Goal: Task Accomplishment & Management: Complete application form

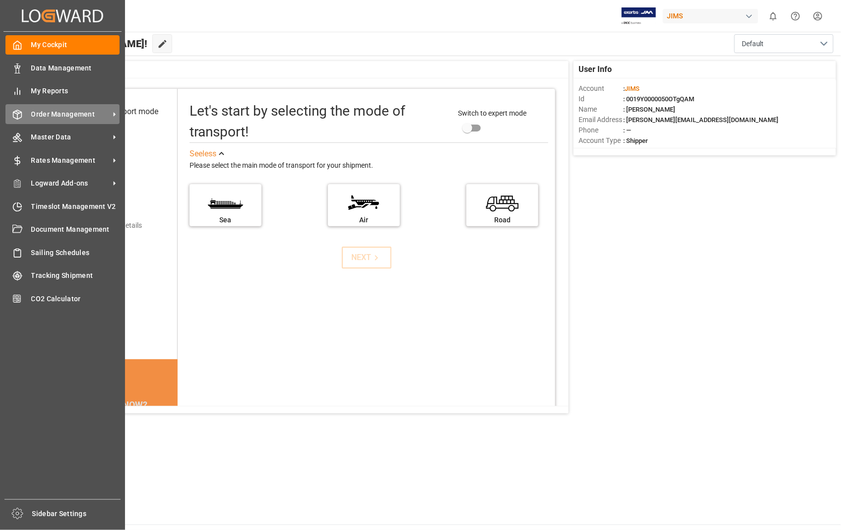
click at [65, 116] on span "Order Management" at bounding box center [70, 114] width 78 height 10
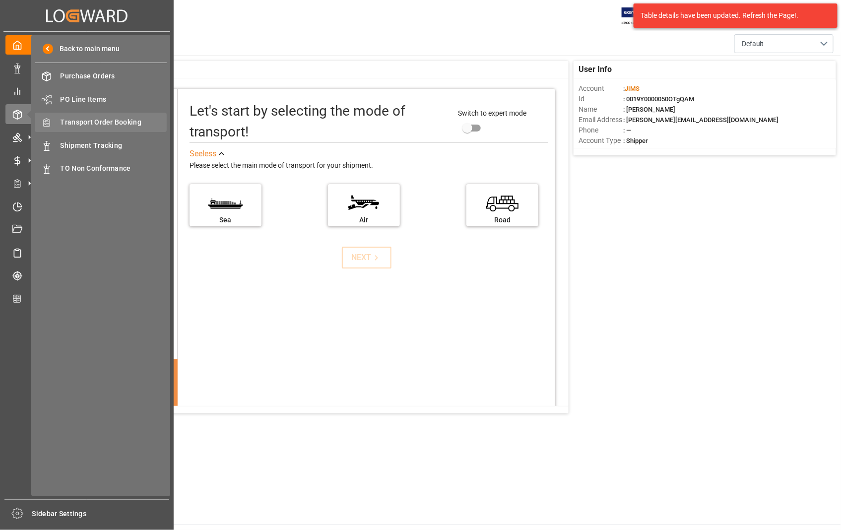
click at [130, 124] on span "Transport Order Booking" at bounding box center [114, 122] width 107 height 10
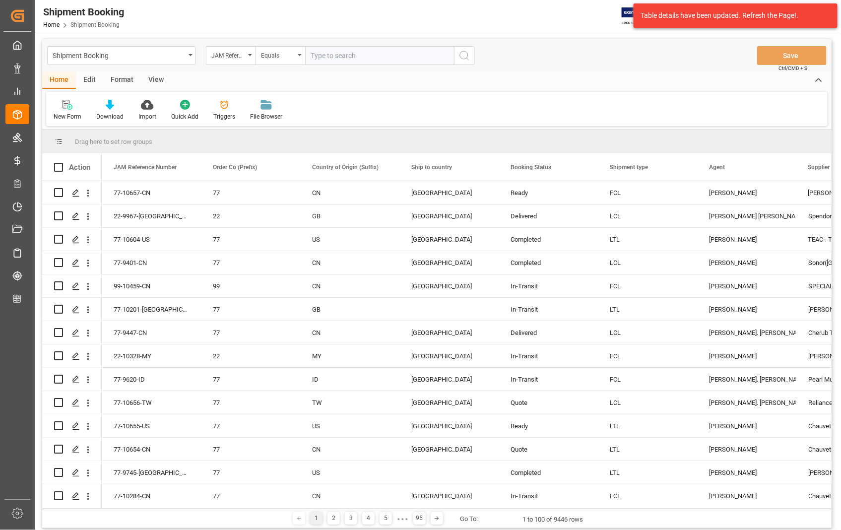
click at [347, 58] on input "text" at bounding box center [379, 55] width 149 height 19
paste input "22-9933-[GEOGRAPHIC_DATA]"
type input "22-9933-[GEOGRAPHIC_DATA]"
click at [464, 58] on icon "search button" at bounding box center [465, 56] width 12 height 12
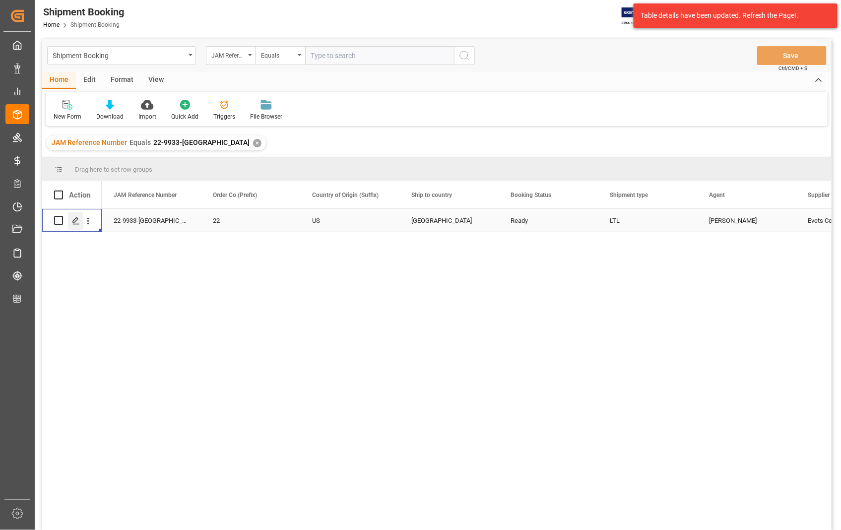
click at [73, 219] on icon "Press SPACE to select this row." at bounding box center [76, 221] width 8 height 8
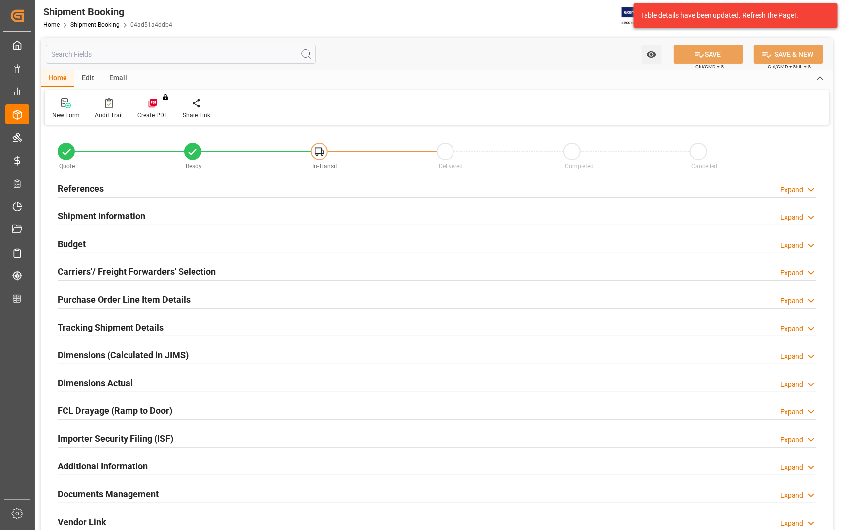
type input "0"
type input "04-07-2025 00:00"
click at [86, 187] on h2 "References" at bounding box center [81, 188] width 46 height 13
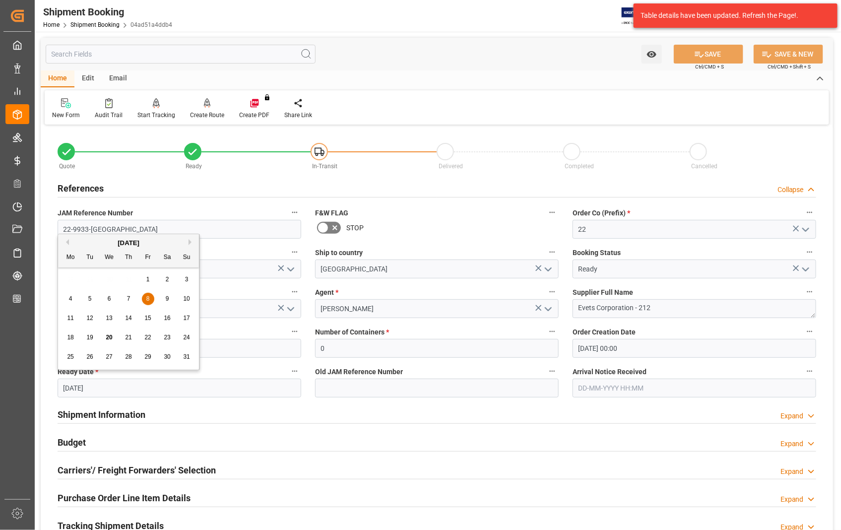
click at [123, 388] on input "08-08-2025" at bounding box center [180, 388] width 244 height 19
drag, startPoint x: 123, startPoint y: 388, endPoint x: 60, endPoint y: 385, distance: 63.1
click at [60, 385] on input "08-08-2025" at bounding box center [180, 388] width 244 height 19
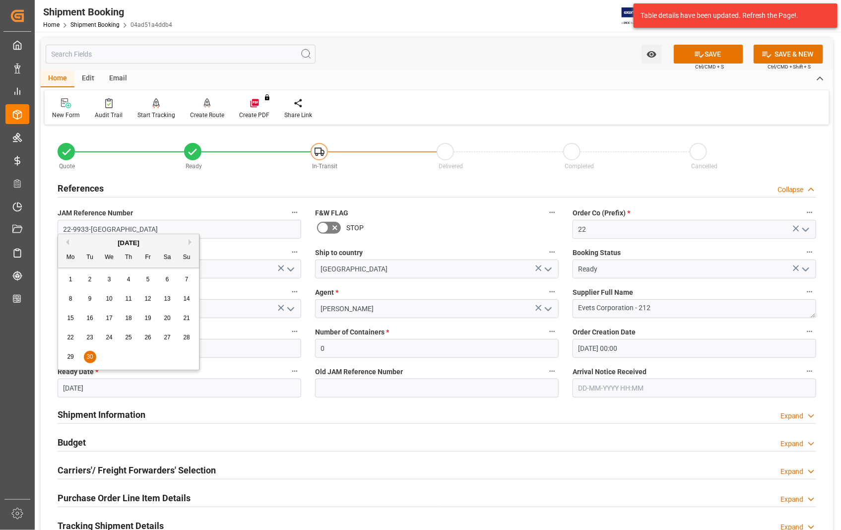
type input "30-09-2025"
click at [209, 413] on div "Shipment Information Expand" at bounding box center [437, 413] width 759 height 19
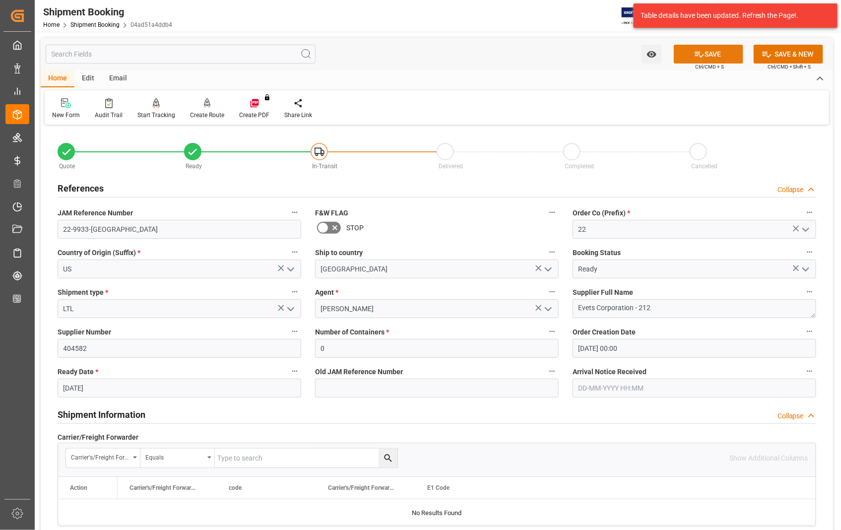
click at [720, 62] on button "SAVE" at bounding box center [708, 54] width 69 height 19
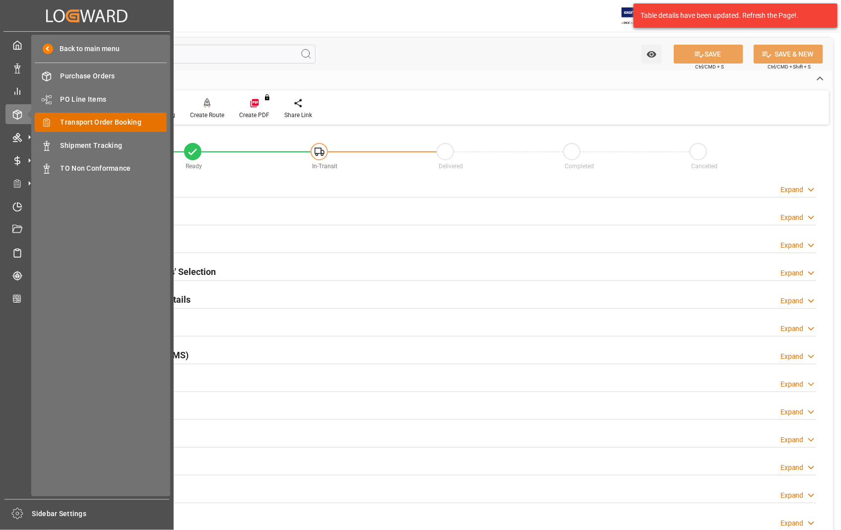
click at [105, 113] on div "Transport Order Booking Transport Order Booking" at bounding box center [101, 122] width 132 height 19
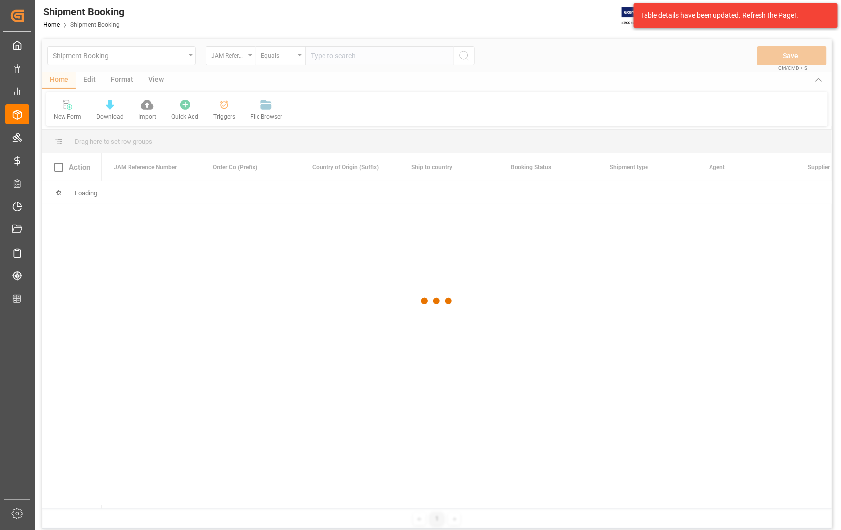
click at [360, 57] on div at bounding box center [437, 301] width 790 height 524
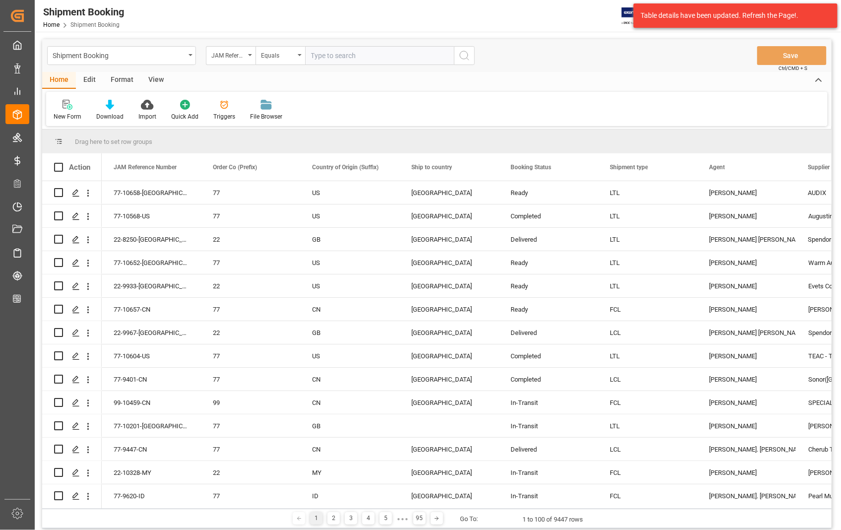
click at [353, 54] on input "text" at bounding box center [379, 55] width 149 height 19
paste input "22-10623-US"
type input "22-10623-US"
click at [464, 52] on icon "search button" at bounding box center [465, 56] width 12 height 12
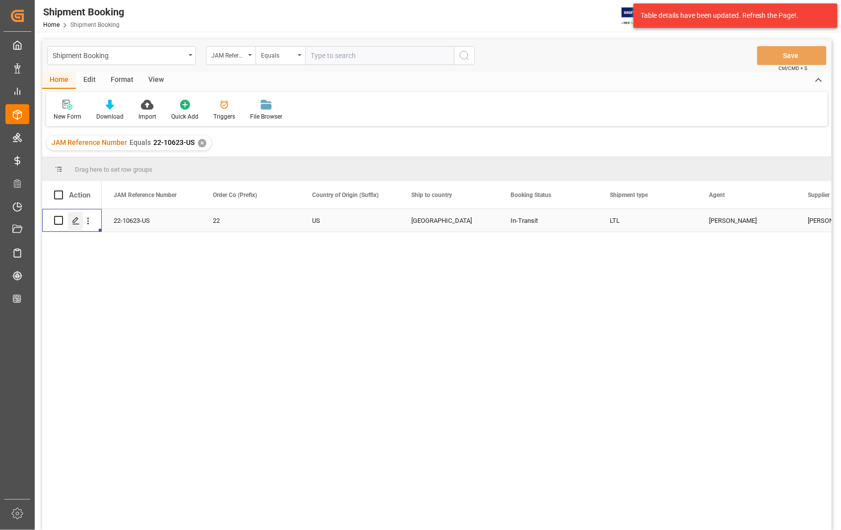
click at [73, 218] on icon "Press SPACE to select this row." at bounding box center [76, 221] width 8 height 8
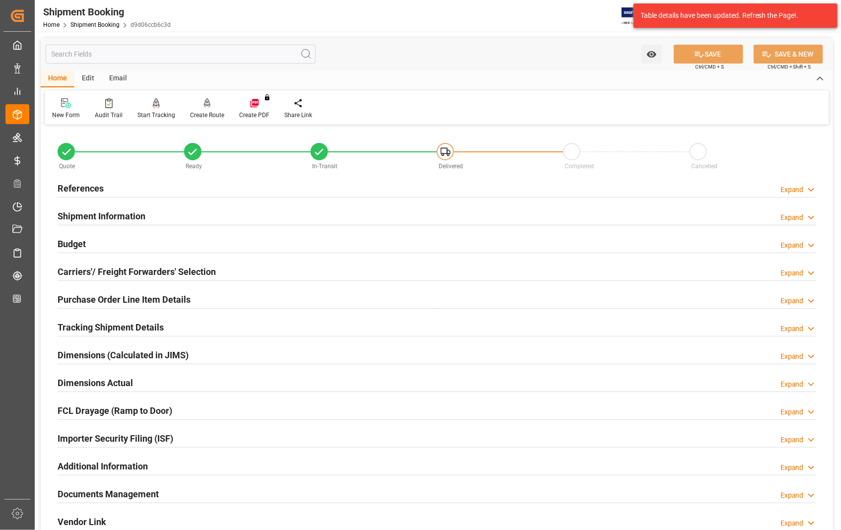
click at [107, 498] on h2 "Documents Management" at bounding box center [108, 493] width 101 height 13
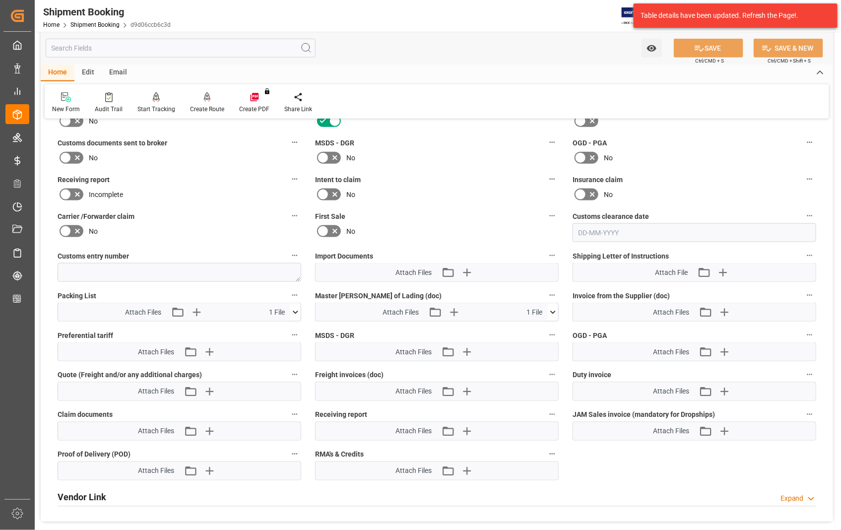
scroll to position [441, 0]
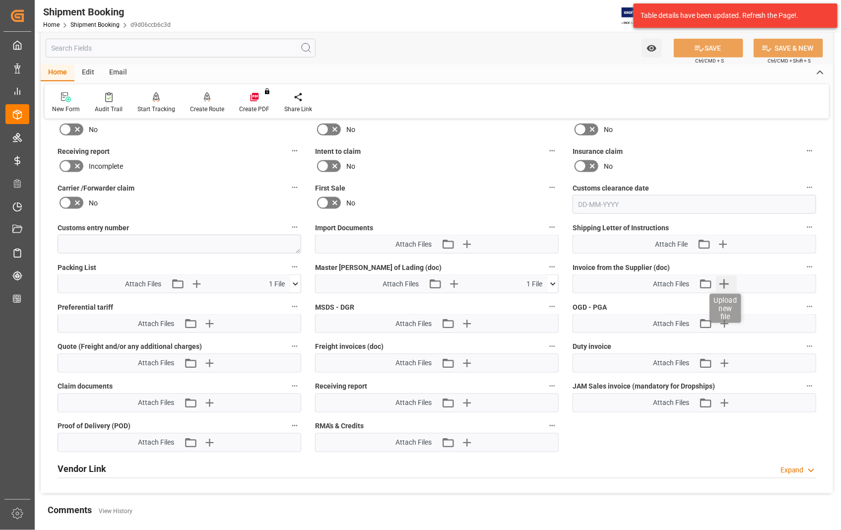
click at [721, 280] on icon "button" at bounding box center [725, 284] width 16 height 16
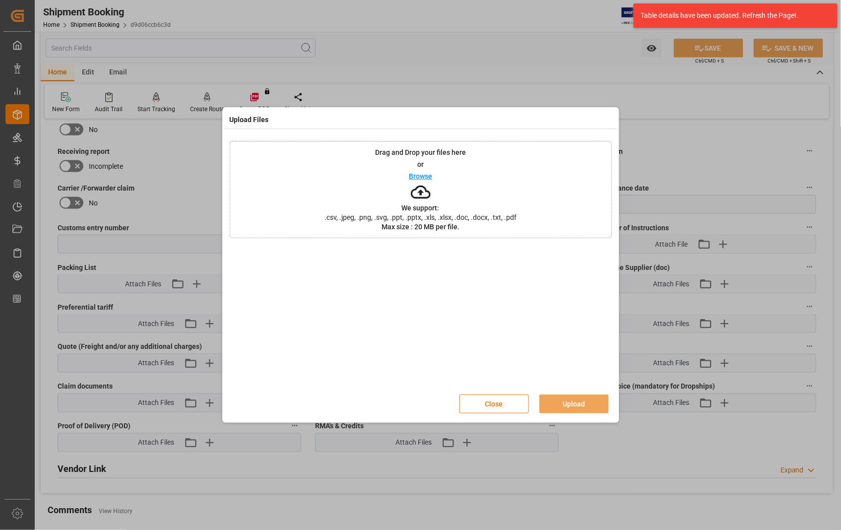
click at [420, 177] on p "Browse" at bounding box center [420, 176] width 23 height 7
click at [562, 408] on button "Upload" at bounding box center [573, 404] width 69 height 19
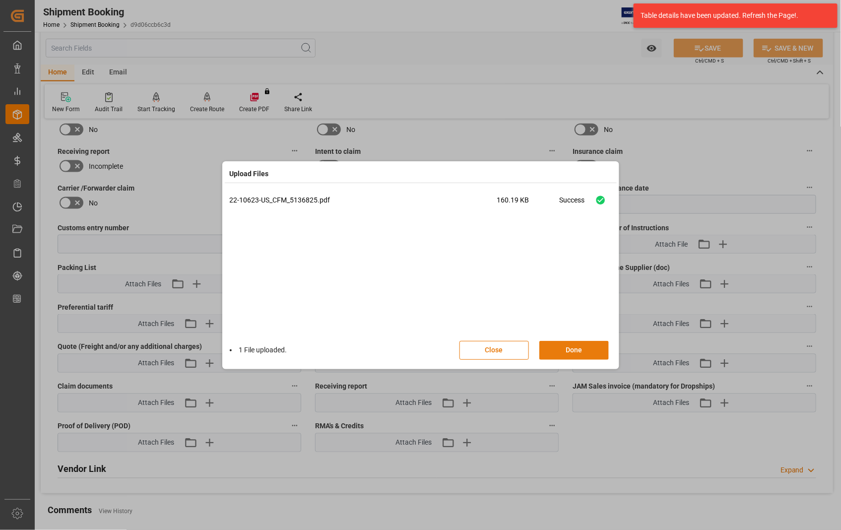
click at [564, 349] on button "Done" at bounding box center [573, 350] width 69 height 19
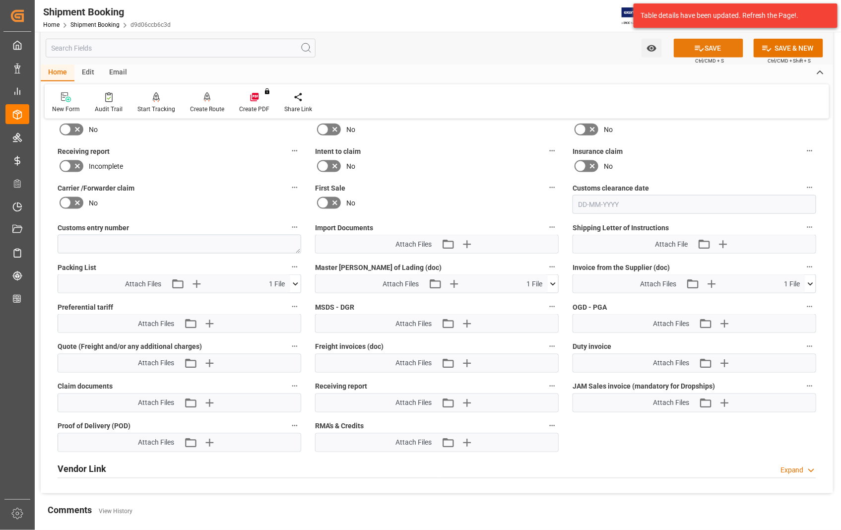
click at [701, 50] on icon at bounding box center [699, 49] width 9 height 6
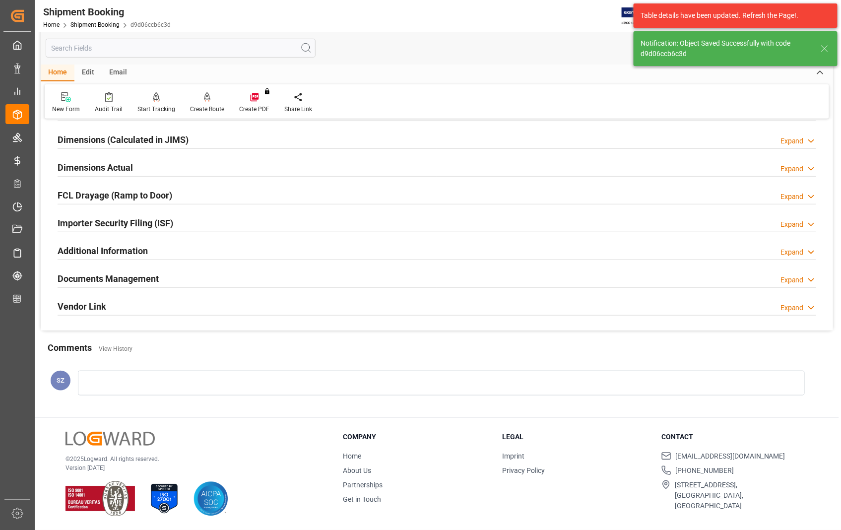
scroll to position [215, 0]
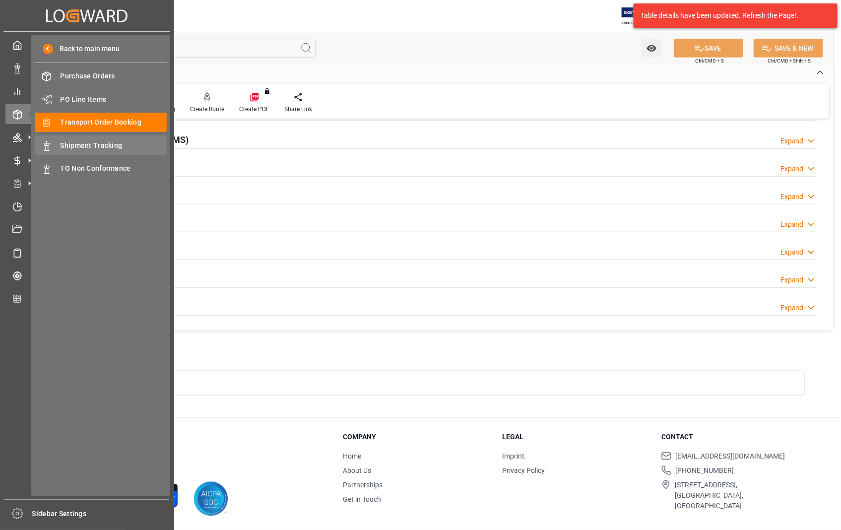
click at [73, 144] on span "Shipment Tracking" at bounding box center [114, 145] width 107 height 10
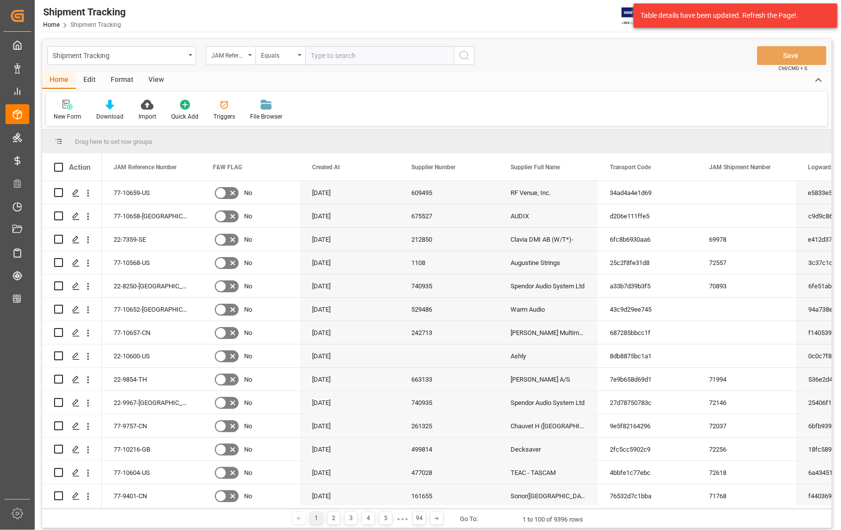
click at [384, 56] on input "text" at bounding box center [379, 55] width 149 height 19
type input "22-10623-US"
click at [467, 55] on icon "search button" at bounding box center [465, 56] width 12 height 12
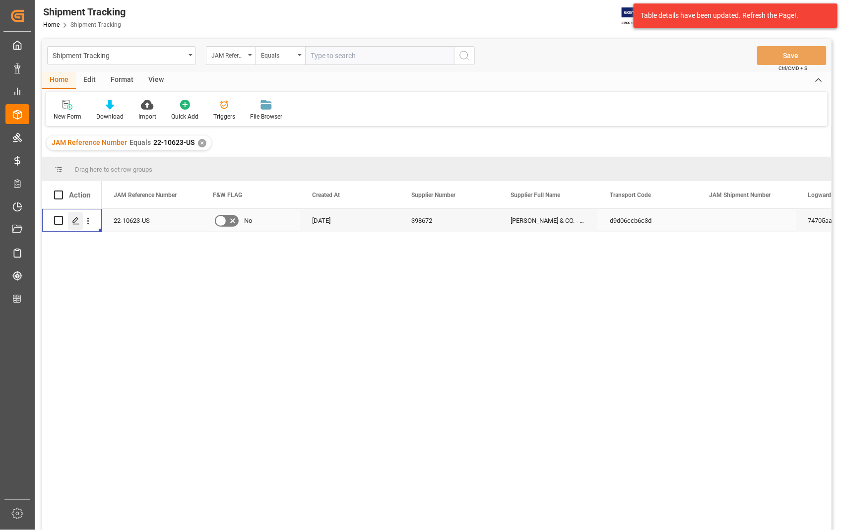
click at [73, 220] on icon "Press SPACE to select this row." at bounding box center [76, 221] width 8 height 8
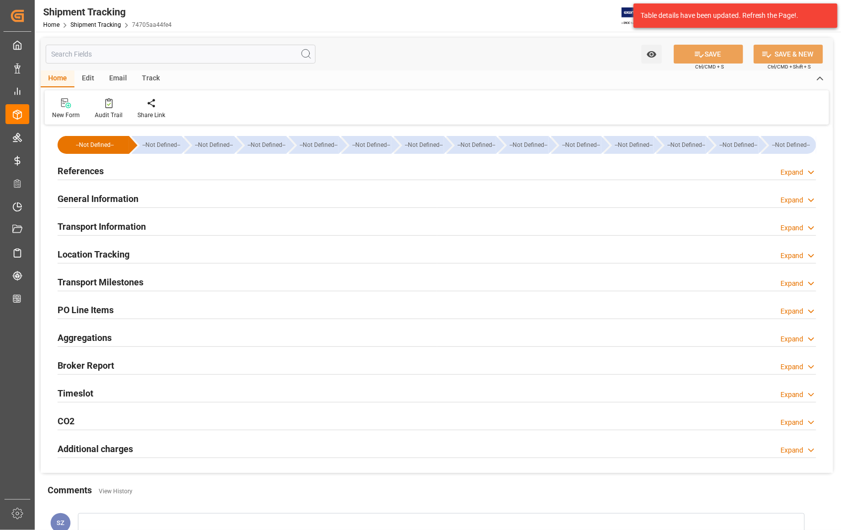
type input "18-08-2025"
click at [81, 169] on h2 "References" at bounding box center [81, 170] width 46 height 13
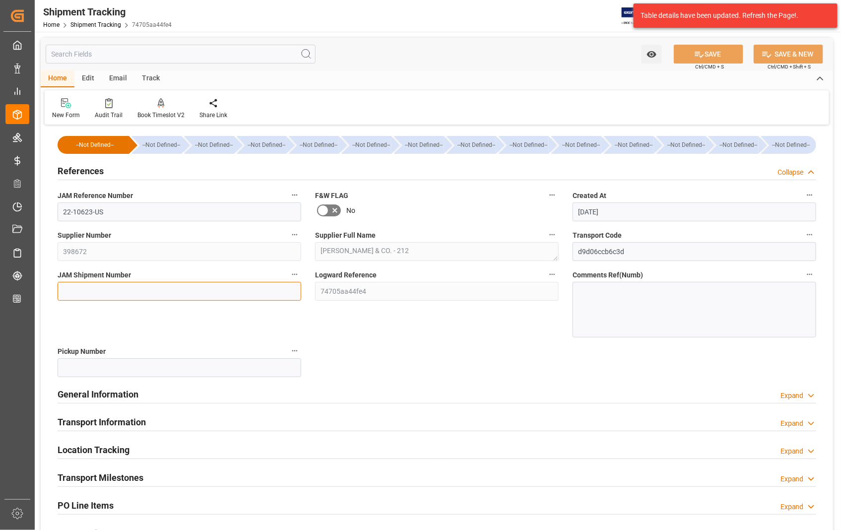
click at [159, 288] on input at bounding box center [180, 291] width 244 height 19
paste input "72640"
type input "72640"
click at [722, 54] on button "SAVE" at bounding box center [708, 54] width 69 height 19
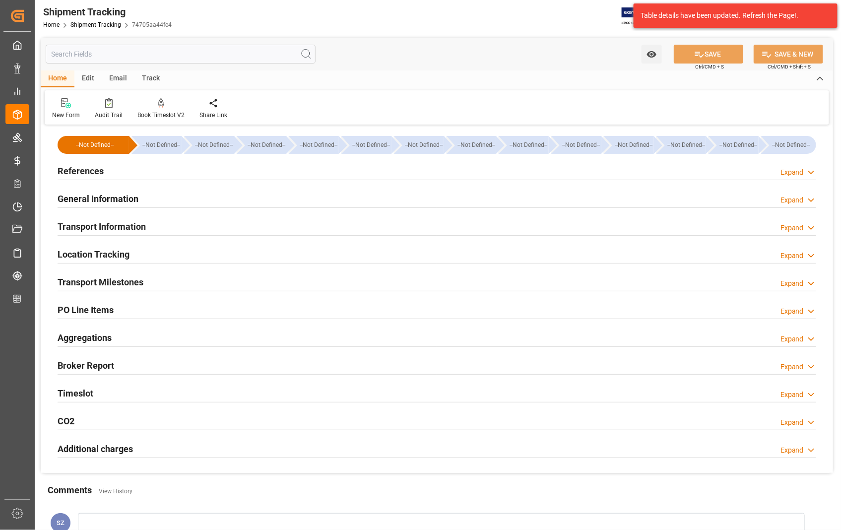
click at [121, 221] on h2 "Transport Information" at bounding box center [102, 226] width 88 height 13
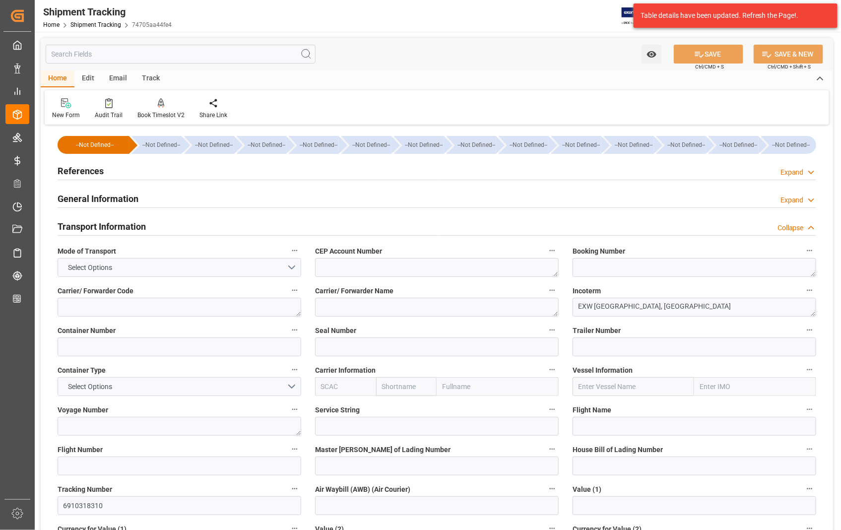
click at [116, 227] on h2 "Transport Information" at bounding box center [102, 226] width 88 height 13
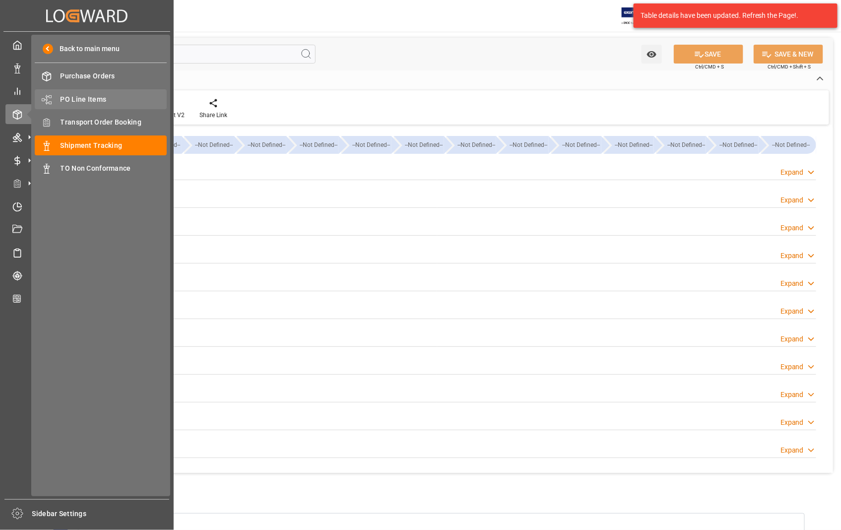
click at [97, 100] on span "PO Line Items" at bounding box center [114, 99] width 107 height 10
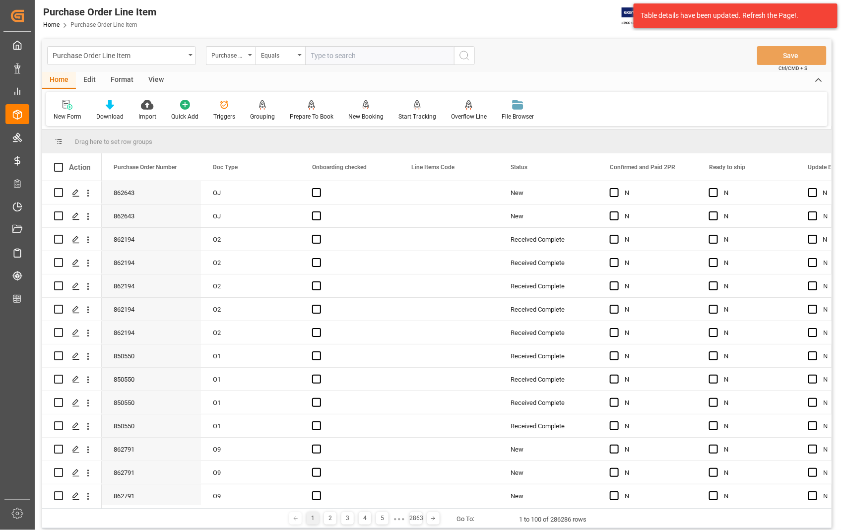
click at [346, 55] on input "text" at bounding box center [379, 55] width 149 height 19
type input "862643"
click at [463, 55] on icon "search button" at bounding box center [465, 56] width 12 height 12
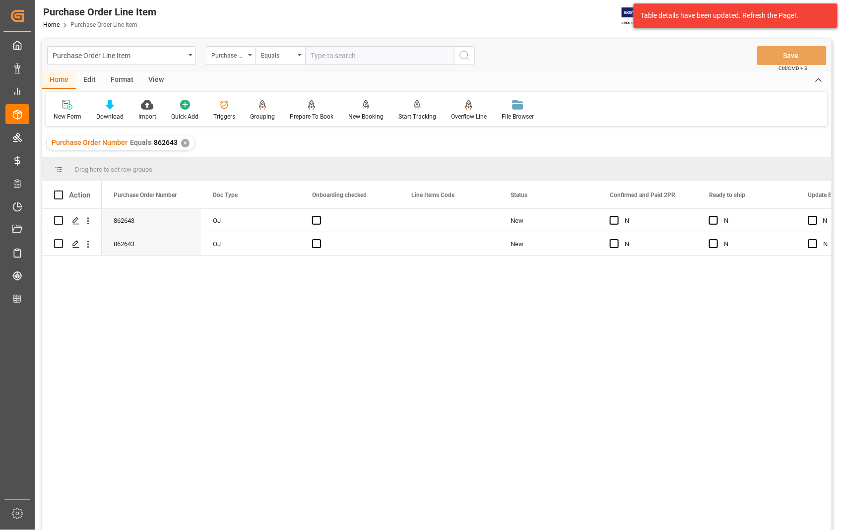
click at [153, 78] on div "View" at bounding box center [156, 80] width 30 height 17
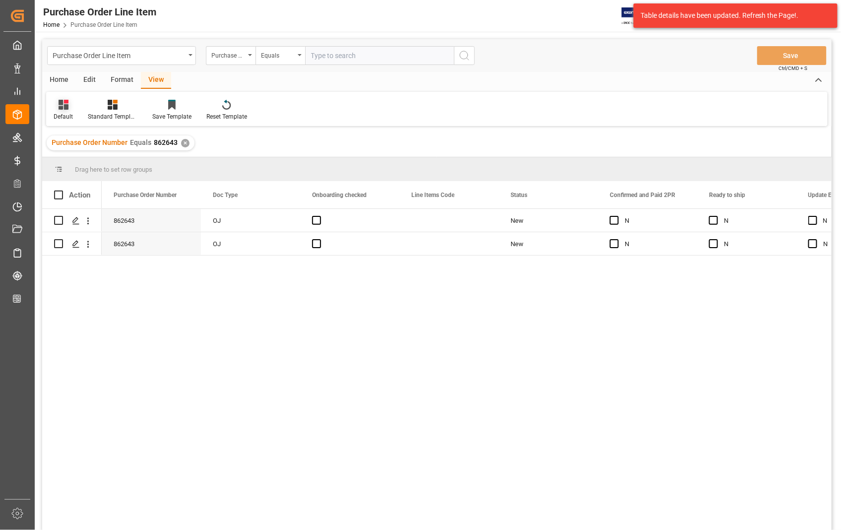
click at [63, 115] on div "Default" at bounding box center [63, 116] width 19 height 9
click at [83, 159] on div "Sophia setting." at bounding box center [102, 160] width 87 height 10
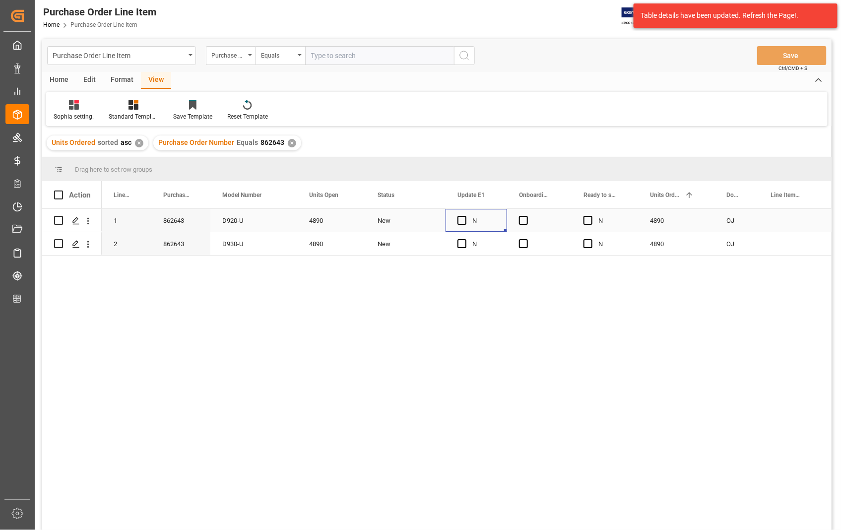
click at [468, 224] on div "Press SPACE to select this row." at bounding box center [465, 220] width 15 height 23
click at [464, 220] on span "Press SPACE to select this row." at bounding box center [462, 220] width 9 height 9
click at [465, 216] on input "Press SPACE to select this row." at bounding box center [465, 216] width 0 height 0
click at [463, 239] on div "Press SPACE to select this row." at bounding box center [465, 244] width 15 height 23
click at [530, 218] on div "Press SPACE to select this row." at bounding box center [539, 220] width 65 height 23
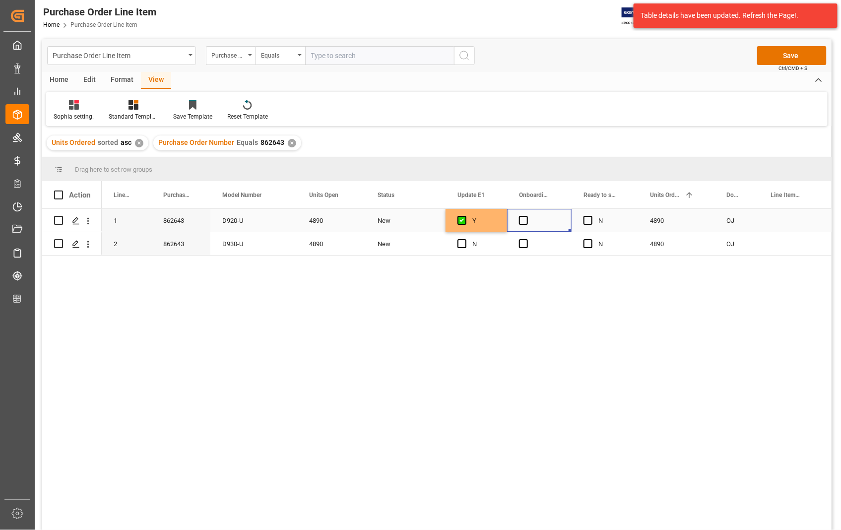
click at [517, 220] on div "Press SPACE to select this row." at bounding box center [539, 220] width 65 height 23
click at [520, 218] on span "Press SPACE to select this row." at bounding box center [523, 220] width 9 height 9
click at [527, 216] on input "Press SPACE to select this row." at bounding box center [527, 216] width 0 height 0
click at [462, 244] on span "Press SPACE to select this row." at bounding box center [462, 243] width 9 height 9
click at [465, 239] on input "Press SPACE to select this row." at bounding box center [465, 239] width 0 height 0
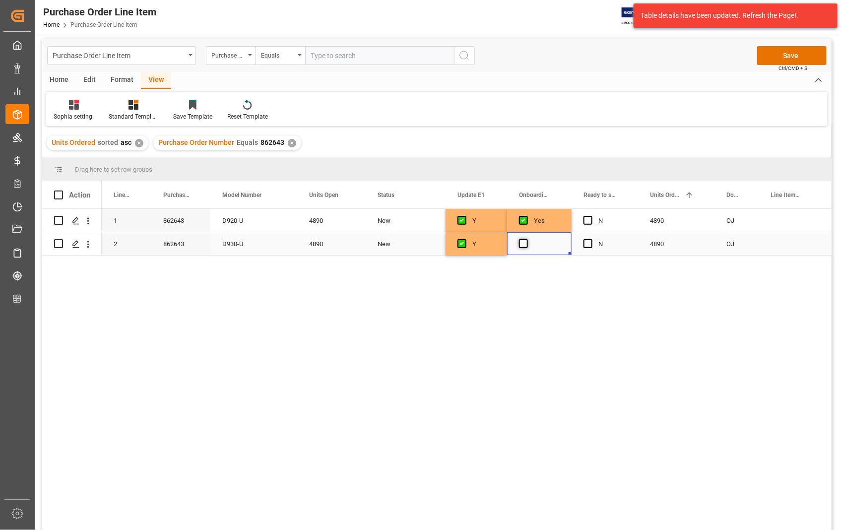
click at [525, 240] on span "Press SPACE to select this row." at bounding box center [523, 243] width 9 height 9
click at [527, 239] on input "Press SPACE to select this row." at bounding box center [527, 239] width 0 height 0
click at [776, 56] on button "Save" at bounding box center [791, 55] width 69 height 19
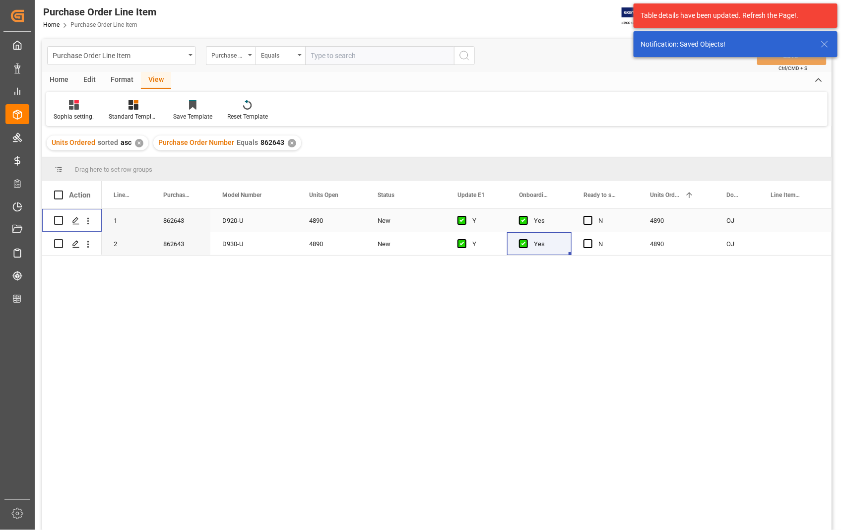
click at [61, 223] on input "Press Space to toggle row selection (unchecked)" at bounding box center [58, 220] width 9 height 9
checkbox input "true"
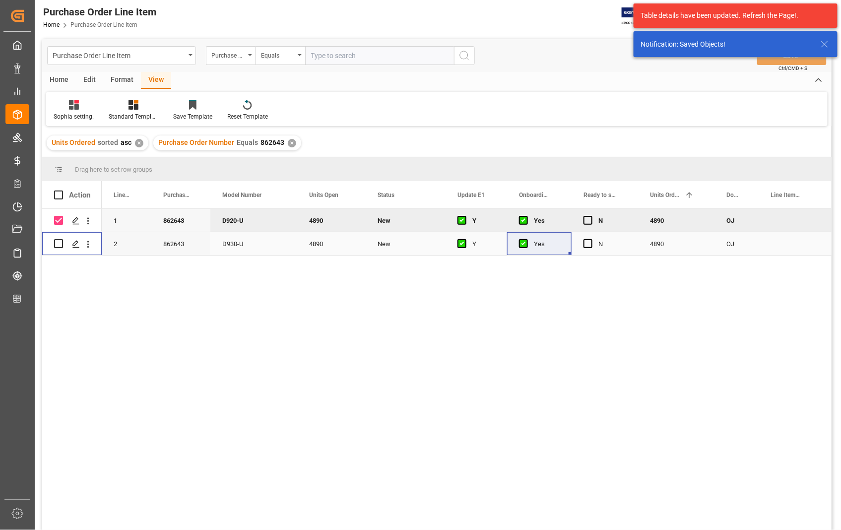
click at [58, 245] on input "Press Space to toggle row selection (unchecked)" at bounding box center [58, 243] width 9 height 9
checkbox input "true"
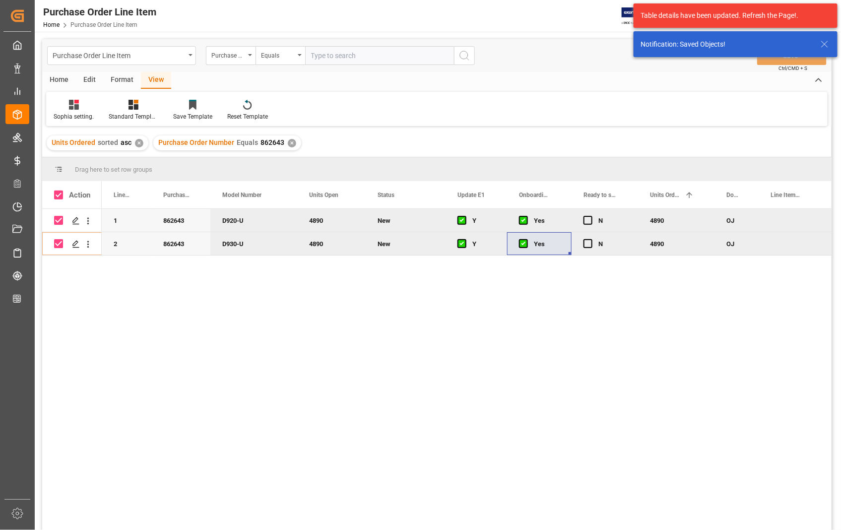
click at [60, 76] on div "Home" at bounding box center [59, 80] width 34 height 17
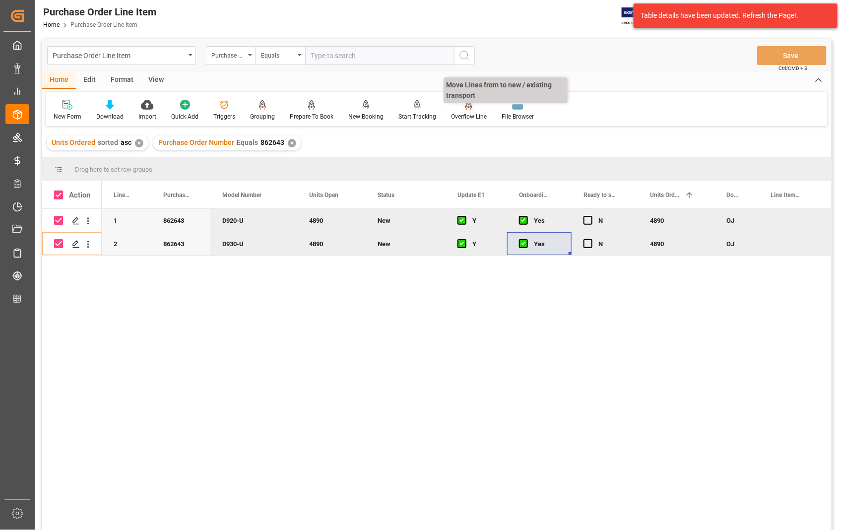
click at [470, 110] on div "Overflow Line" at bounding box center [469, 110] width 51 height 22
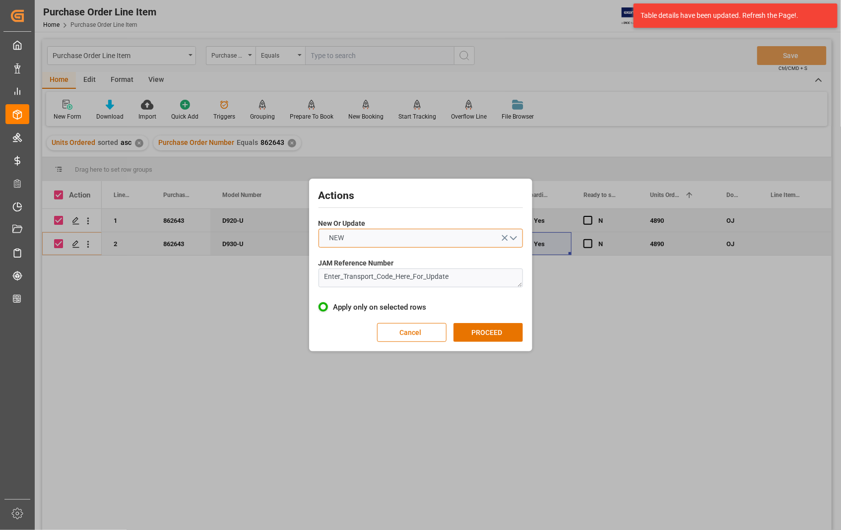
click at [514, 236] on button "NEW" at bounding box center [421, 238] width 204 height 19
click at [371, 264] on div "UPDATE" at bounding box center [420, 261] width 203 height 21
drag, startPoint x: 451, startPoint y: 278, endPoint x: 291, endPoint y: 285, distance: 159.5
click at [291, 285] on div "Actions New Or Update UPDATE JAM Reference Number Enter_Transport_Code_Here_For…" at bounding box center [420, 265] width 841 height 530
paste textarea "22-10623-US"
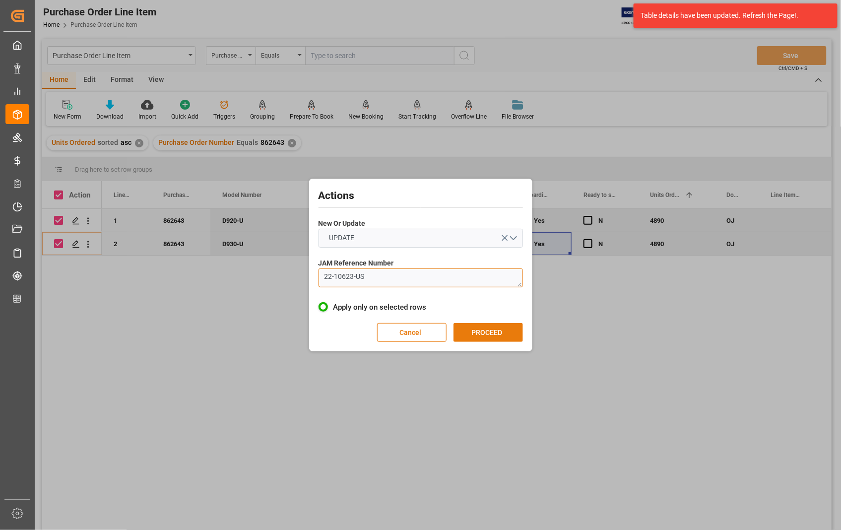
type textarea "22-10623-US"
click at [492, 336] on button "PROCEED" at bounding box center [488, 332] width 69 height 19
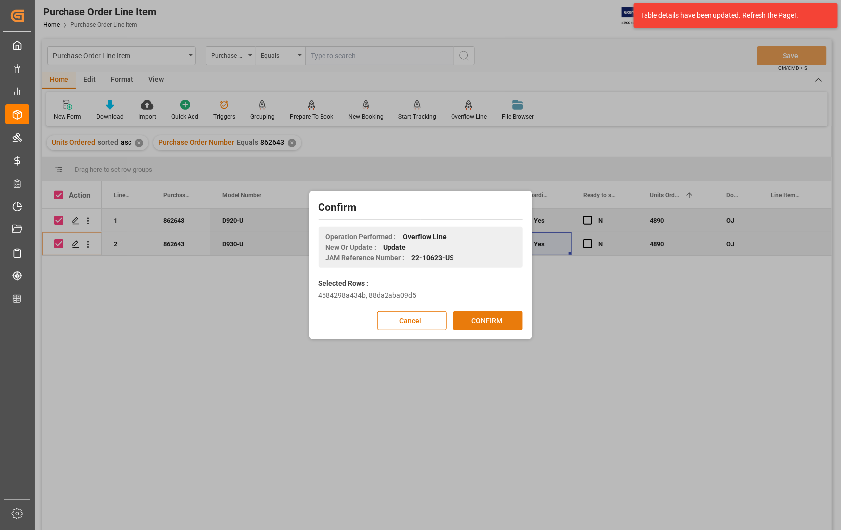
click at [485, 322] on button "CONFIRM" at bounding box center [488, 320] width 69 height 19
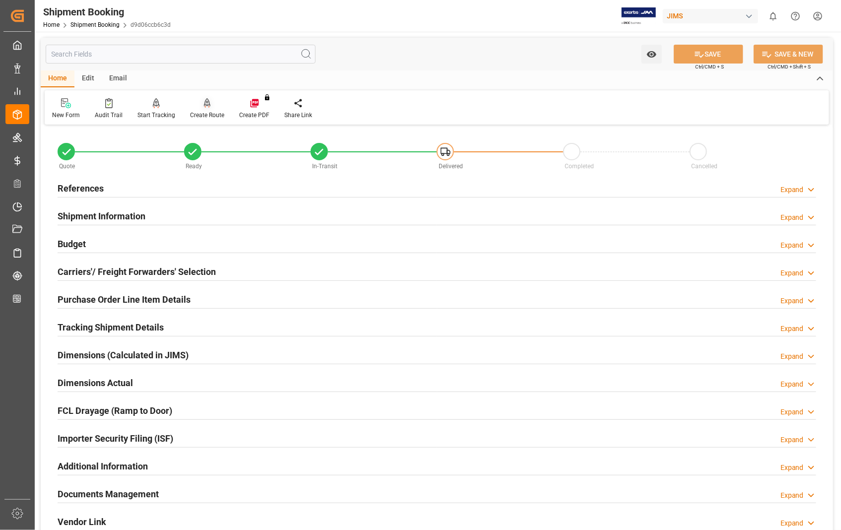
click at [211, 112] on div "Create Route" at bounding box center [207, 115] width 34 height 9
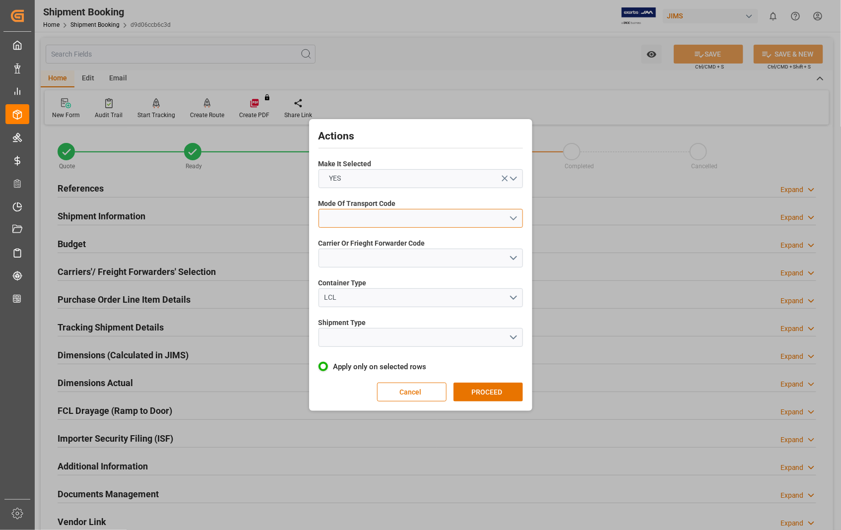
click at [517, 217] on button "open menu" at bounding box center [421, 218] width 204 height 19
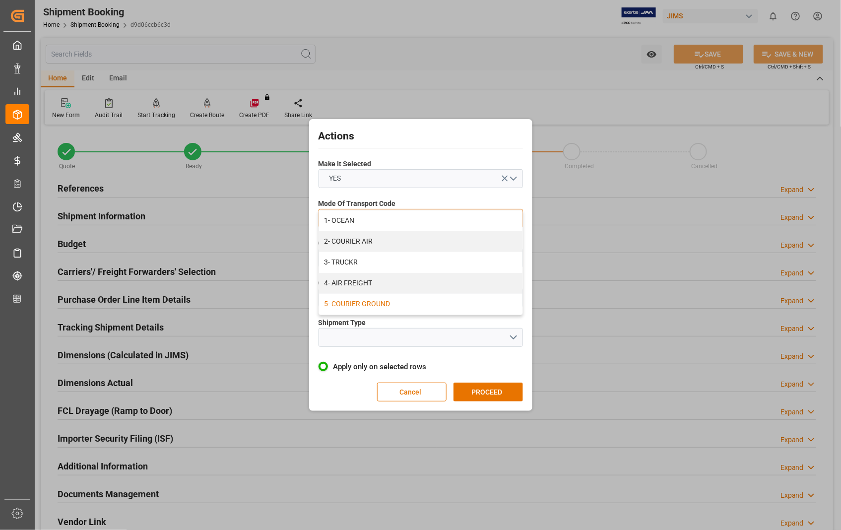
click at [401, 308] on div "5- COURIER GROUND" at bounding box center [420, 304] width 203 height 21
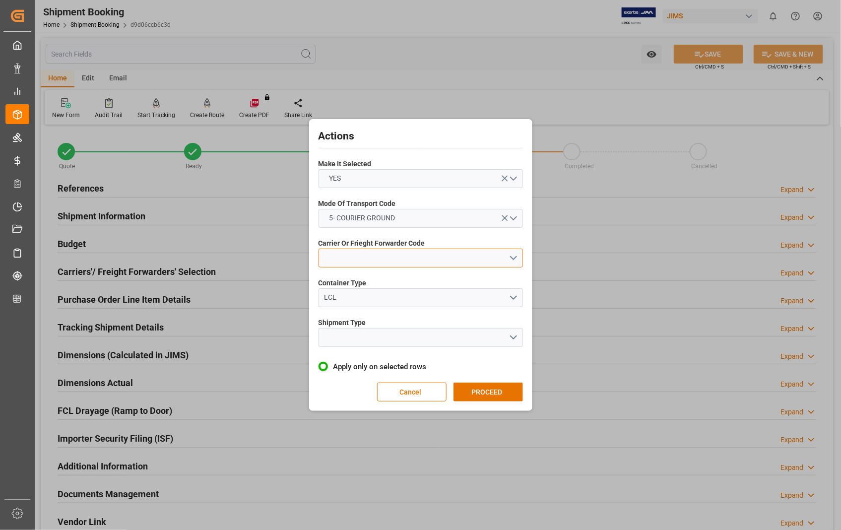
click at [515, 257] on button "open menu" at bounding box center [421, 258] width 204 height 19
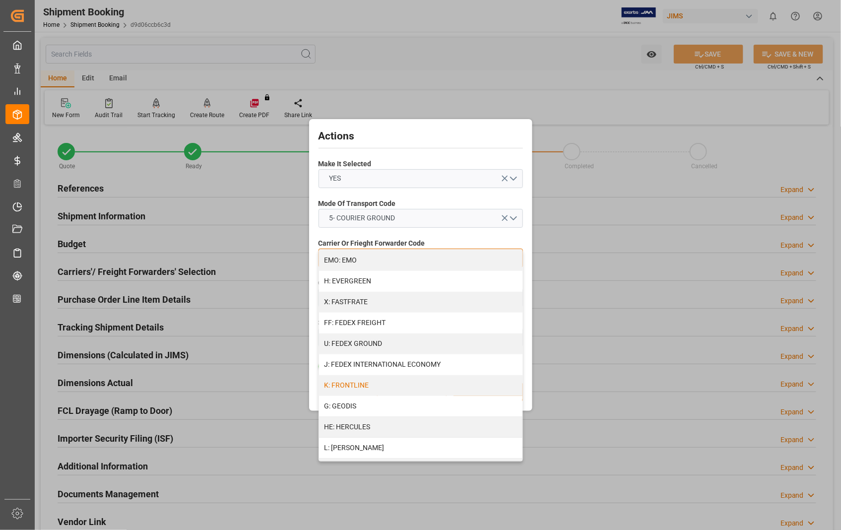
scroll to position [220, 0]
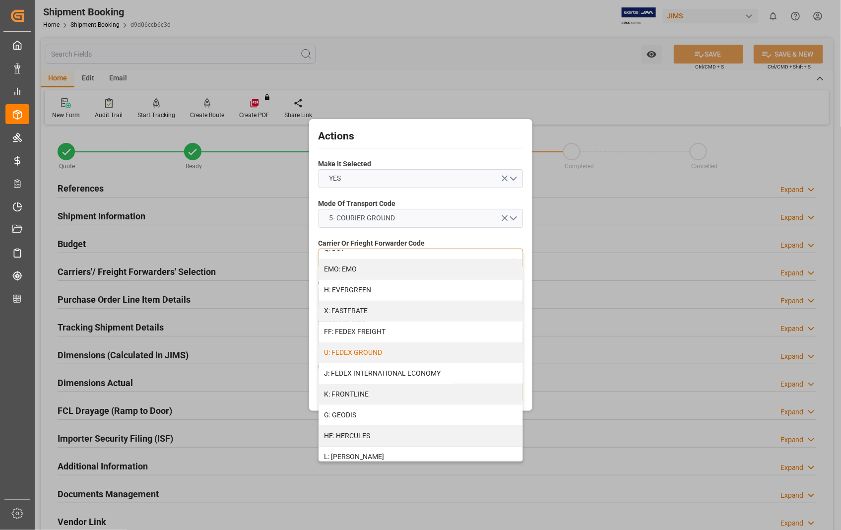
click at [396, 353] on div "U: FEDEX GROUND" at bounding box center [420, 352] width 203 height 21
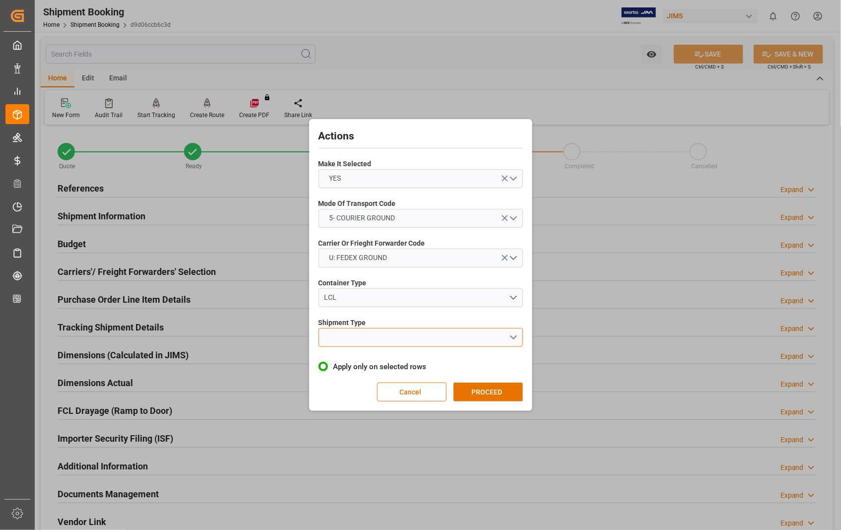
click at [514, 340] on button "open menu" at bounding box center [421, 337] width 204 height 19
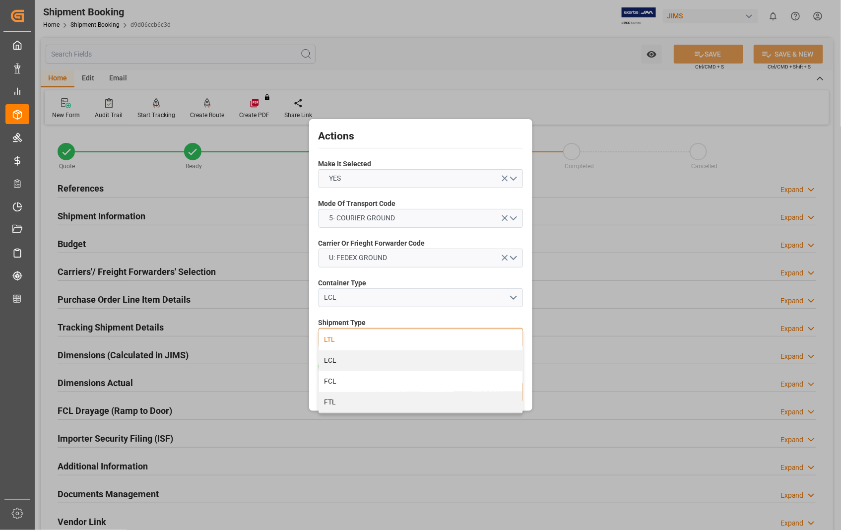
click at [350, 339] on div "LTL" at bounding box center [420, 340] width 203 height 21
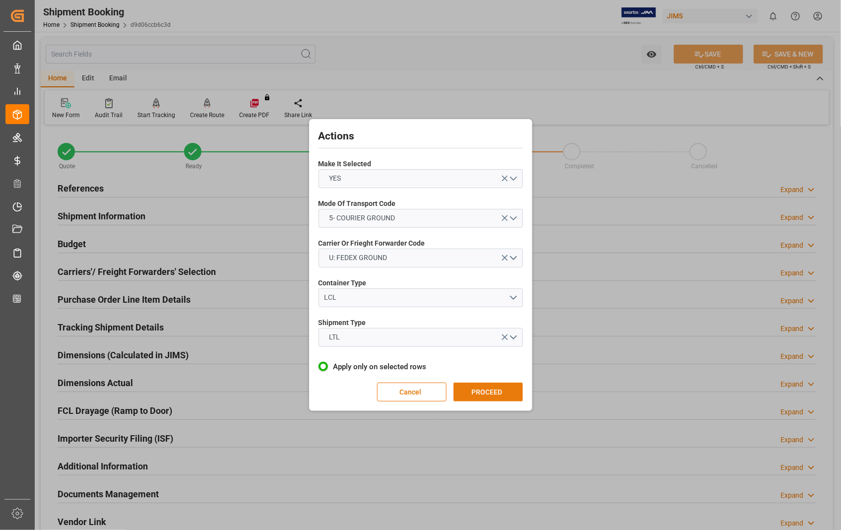
click at [487, 390] on button "PROCEED" at bounding box center [488, 392] width 69 height 19
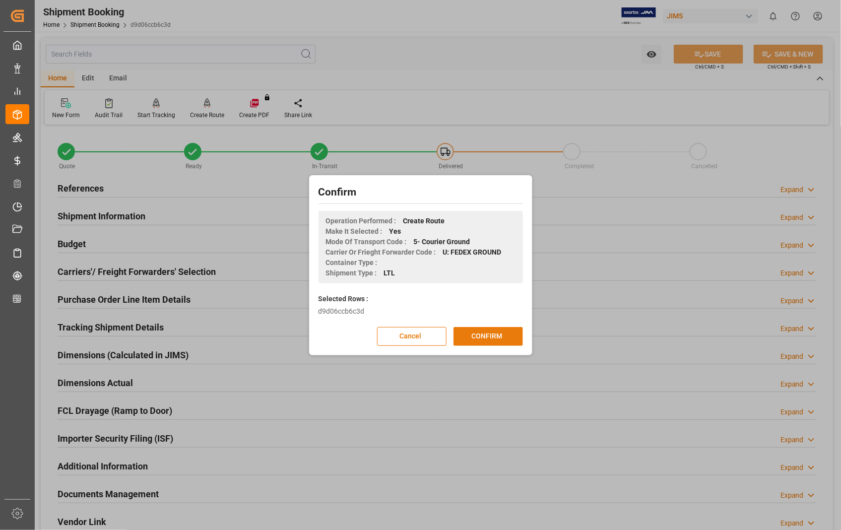
click at [487, 331] on button "CONFIRM" at bounding box center [488, 336] width 69 height 19
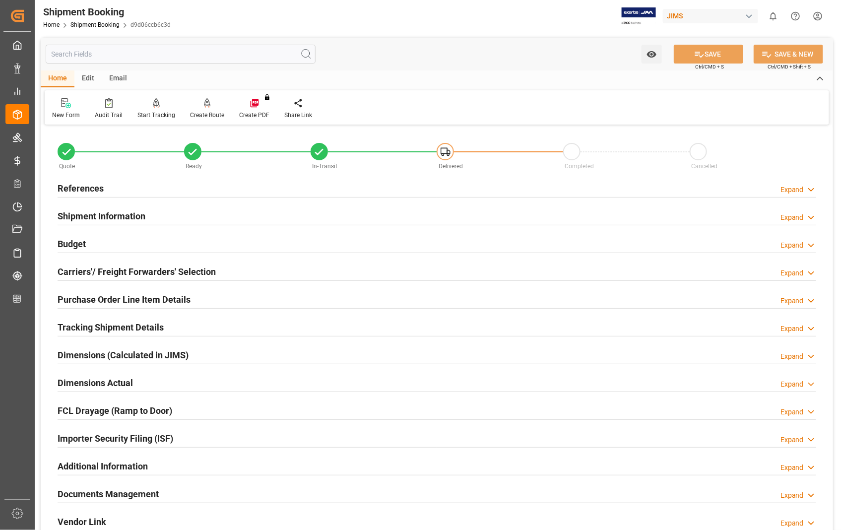
scroll to position [55, 0]
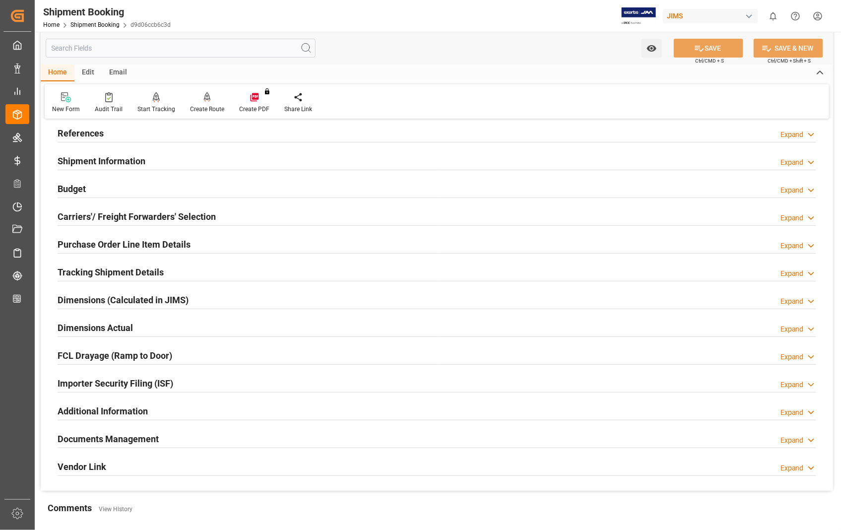
click at [107, 329] on h2 "Dimensions Actual" at bounding box center [95, 327] width 75 height 13
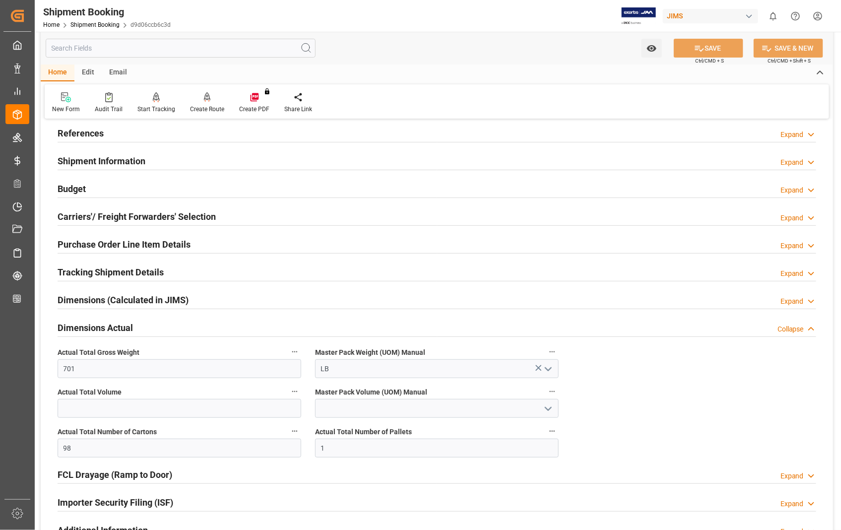
click at [107, 329] on h2 "Dimensions Actual" at bounding box center [95, 327] width 75 height 13
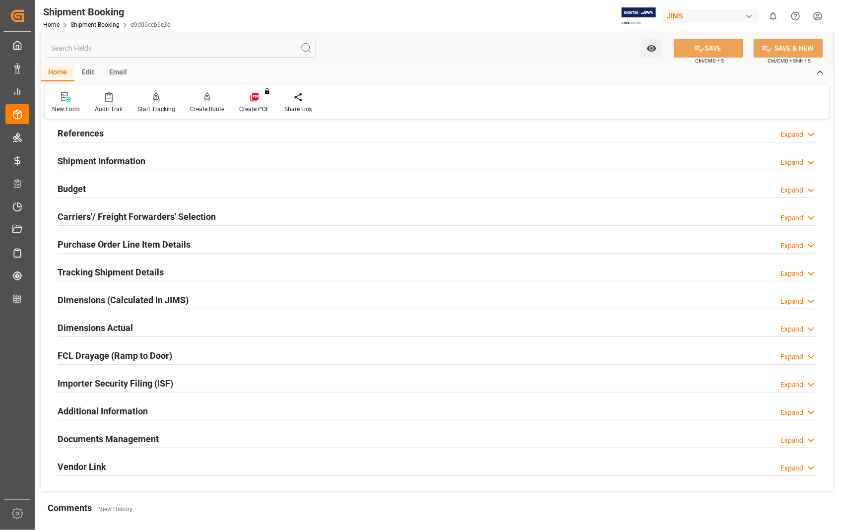
click at [140, 434] on h2 "Documents Management" at bounding box center [108, 438] width 101 height 13
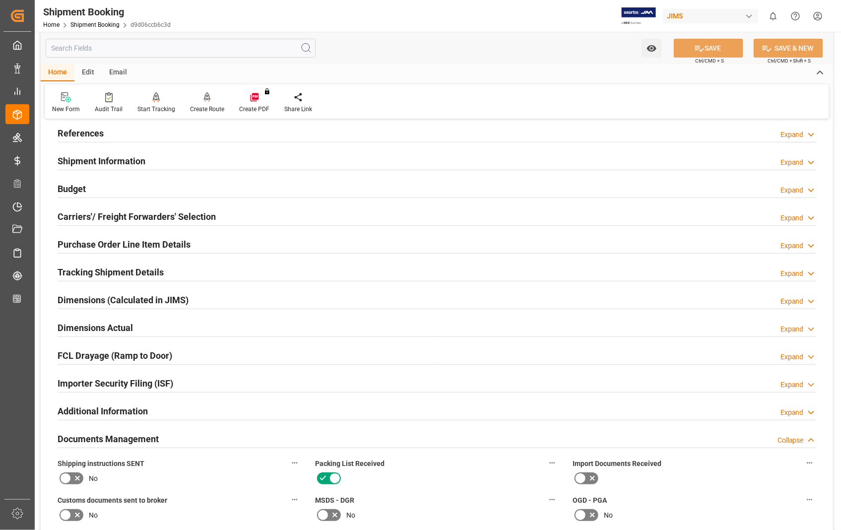
click at [140, 434] on h2 "Documents Management" at bounding box center [108, 438] width 101 height 13
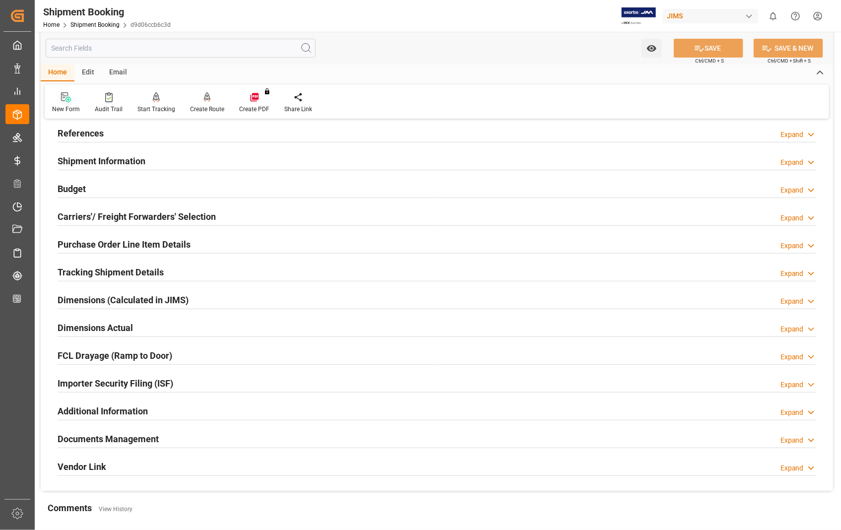
click at [60, 101] on div at bounding box center [66, 97] width 28 height 10
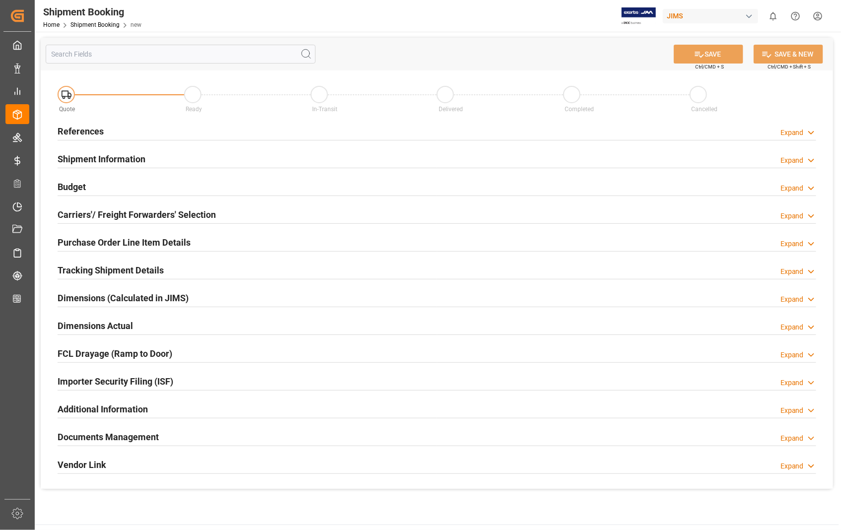
click at [75, 131] on h2 "References" at bounding box center [81, 131] width 46 height 13
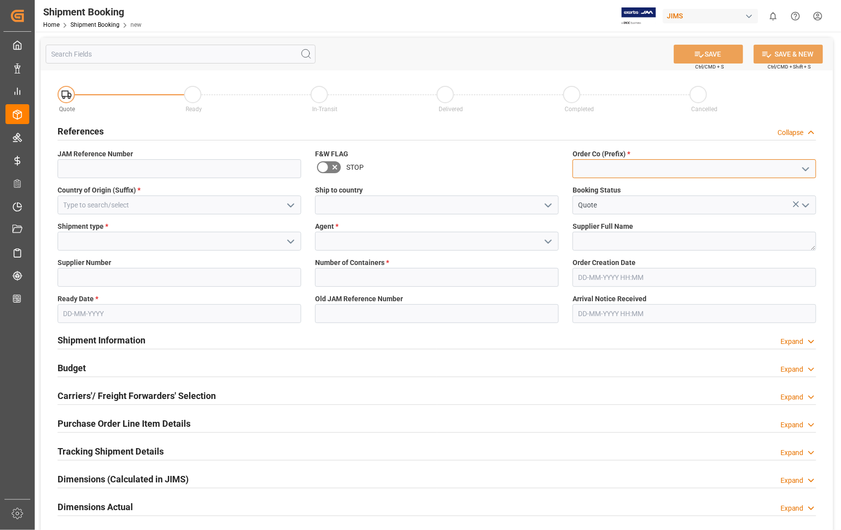
click at [584, 163] on input at bounding box center [695, 168] width 244 height 19
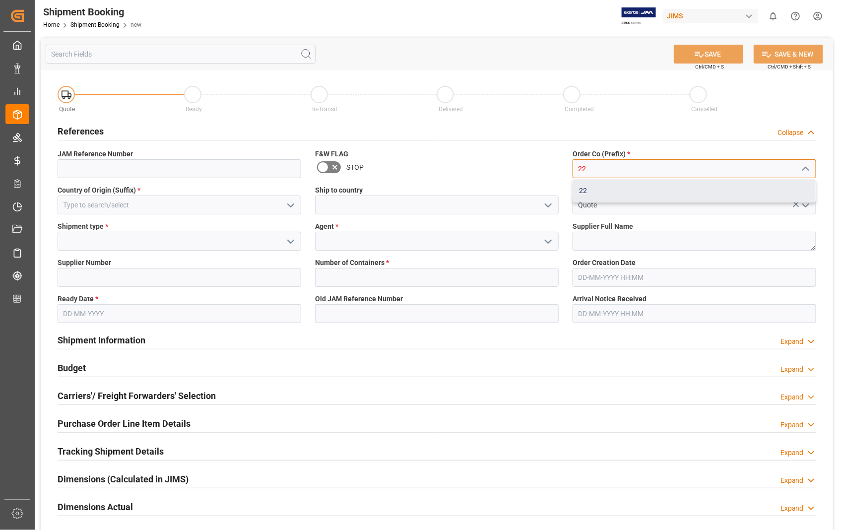
click at [581, 189] on div "22" at bounding box center [694, 191] width 243 height 22
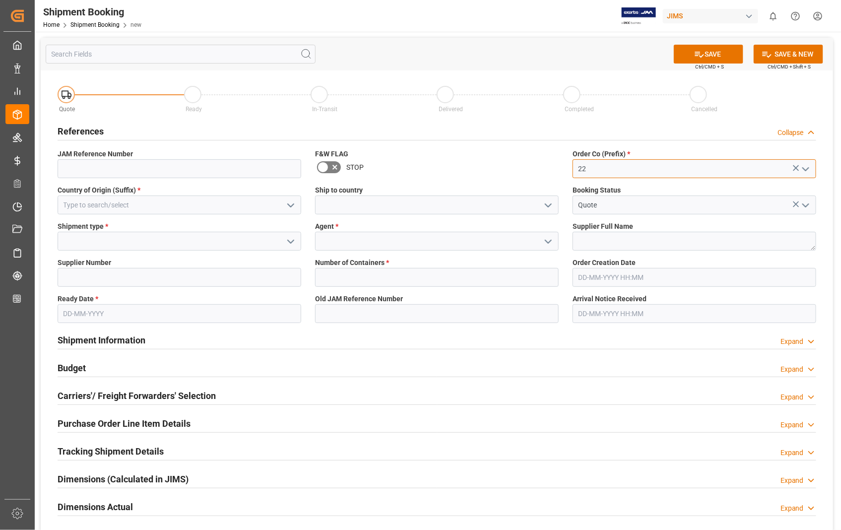
type input "22"
click at [168, 209] on input at bounding box center [180, 205] width 244 height 19
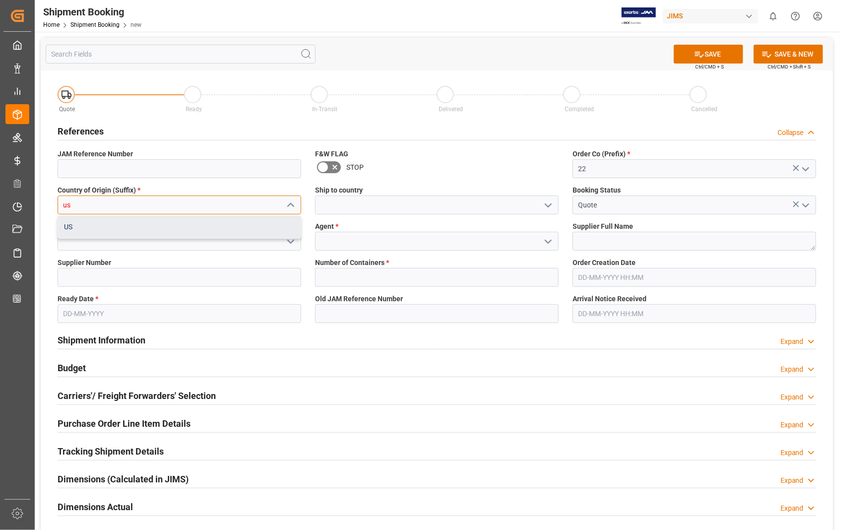
click at [88, 227] on div "US" at bounding box center [179, 227] width 243 height 22
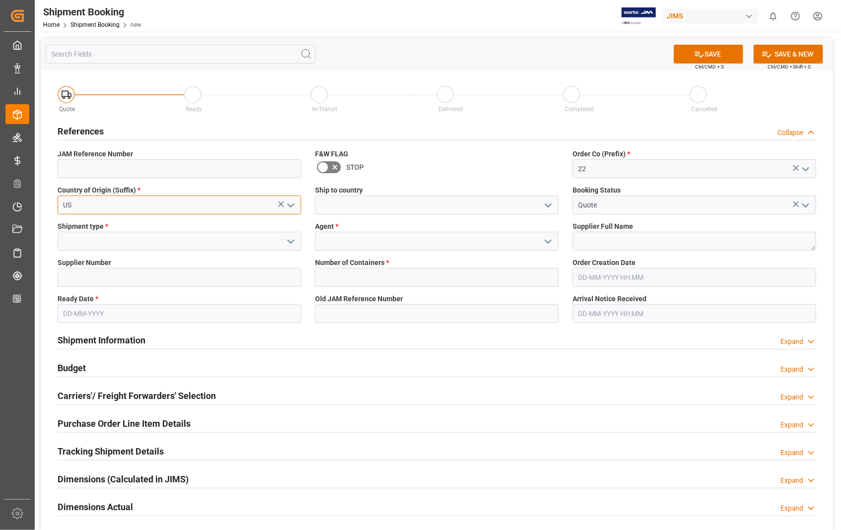
type input "US"
click at [339, 206] on input at bounding box center [437, 205] width 244 height 19
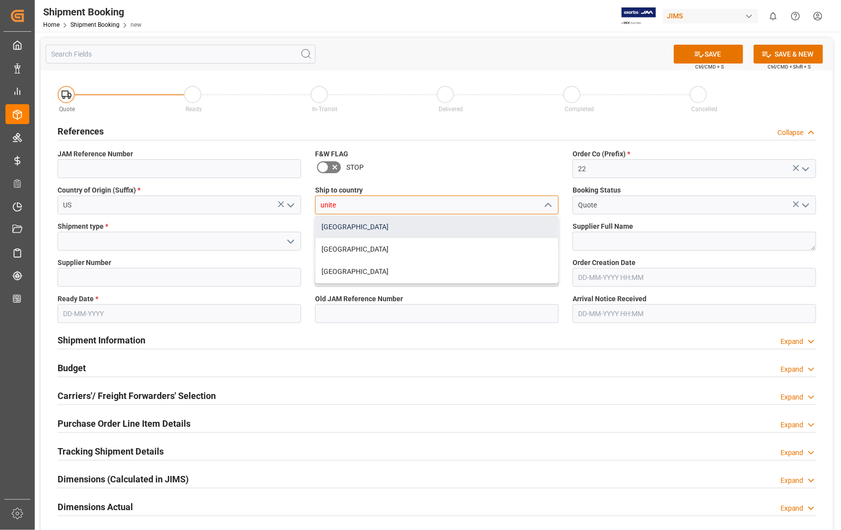
click at [338, 225] on div "[GEOGRAPHIC_DATA]" at bounding box center [437, 227] width 243 height 22
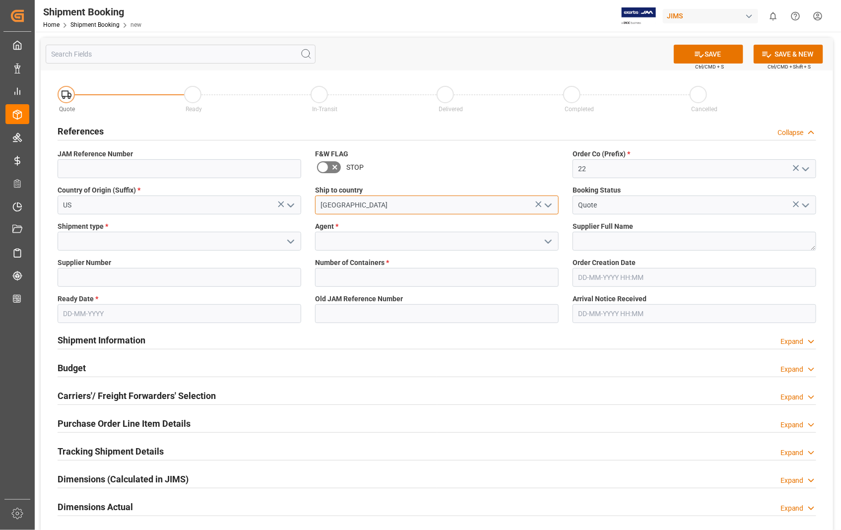
type input "[GEOGRAPHIC_DATA]"
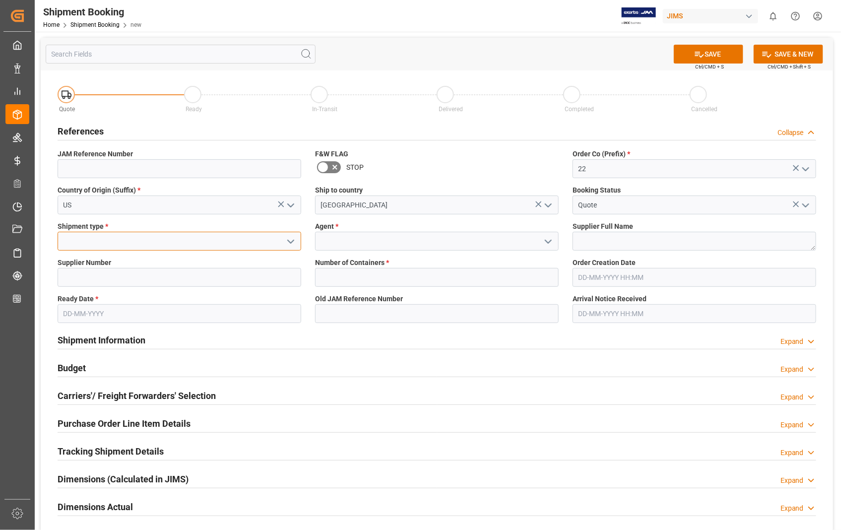
click at [106, 245] on input at bounding box center [180, 241] width 244 height 19
click at [81, 305] on div "LTL" at bounding box center [179, 308] width 243 height 22
type input "LTL"
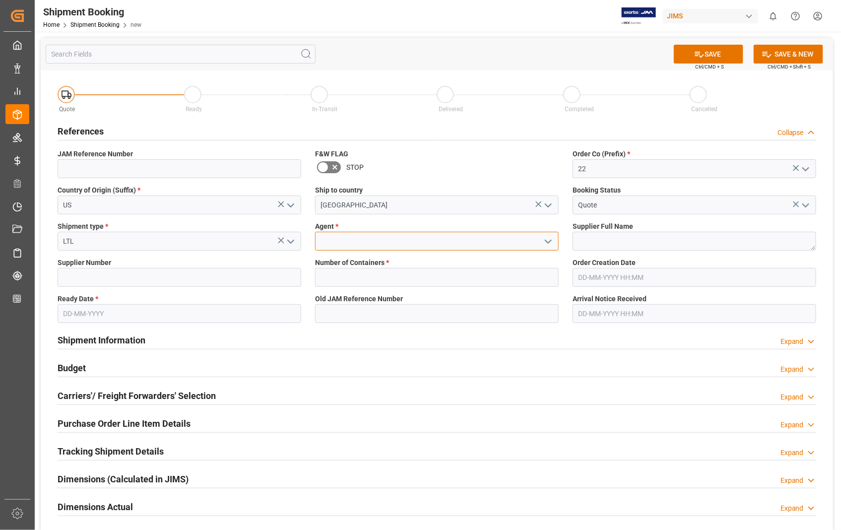
click at [358, 245] on input at bounding box center [437, 241] width 244 height 19
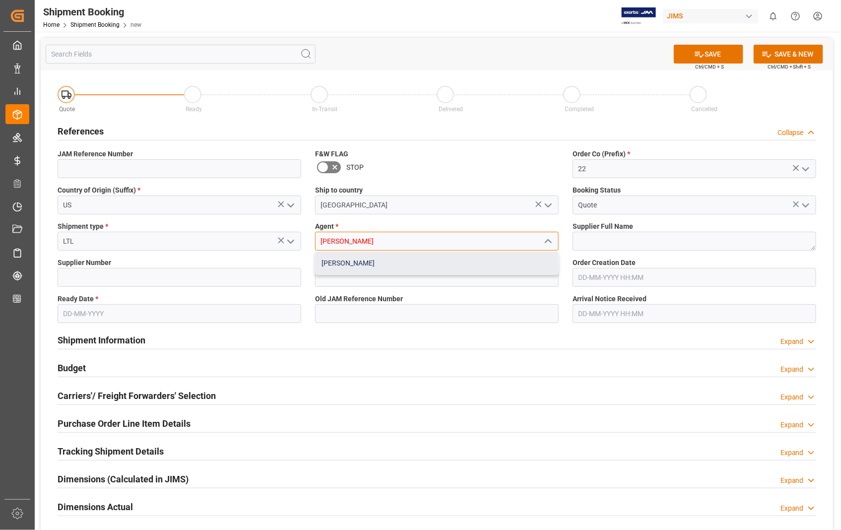
click at [348, 264] on div "[PERSON_NAME]" at bounding box center [437, 263] width 243 height 22
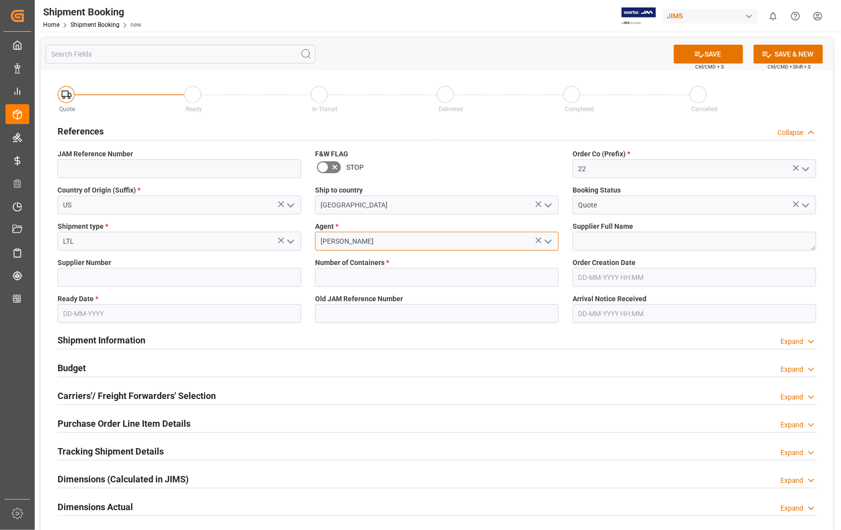
type input "[PERSON_NAME]"
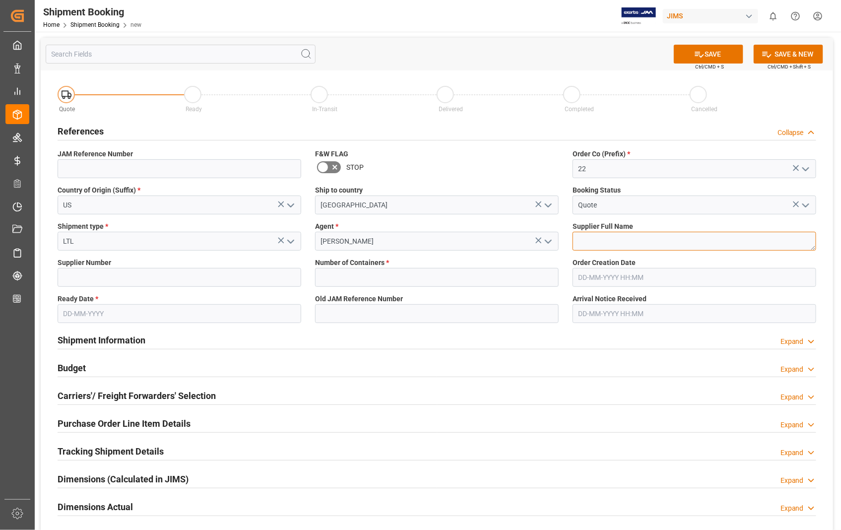
click at [589, 238] on textarea at bounding box center [695, 241] width 244 height 19
paste textarea "Sennheiser Electronic Corporat"
type textarea "Sennheiser Electronic Corporat"
click at [128, 267] on label "Supplier Number" at bounding box center [180, 263] width 244 height 10
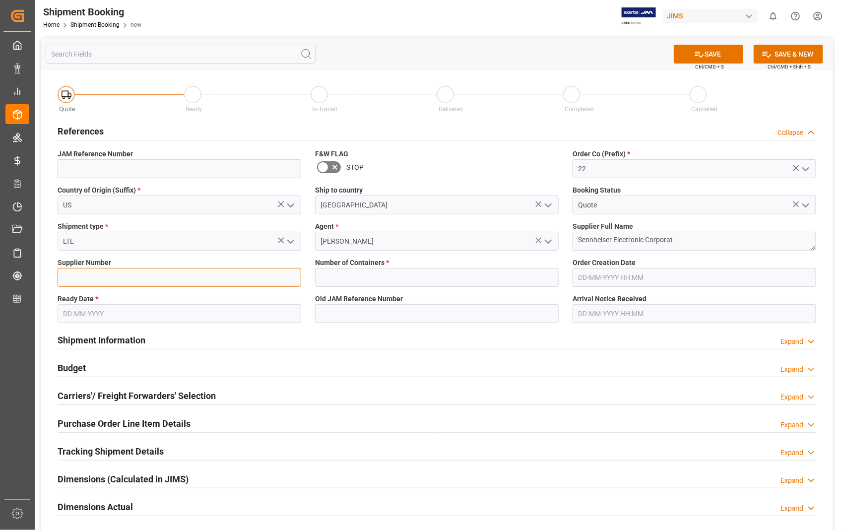
click at [123, 273] on input at bounding box center [180, 277] width 244 height 19
type input "404677"
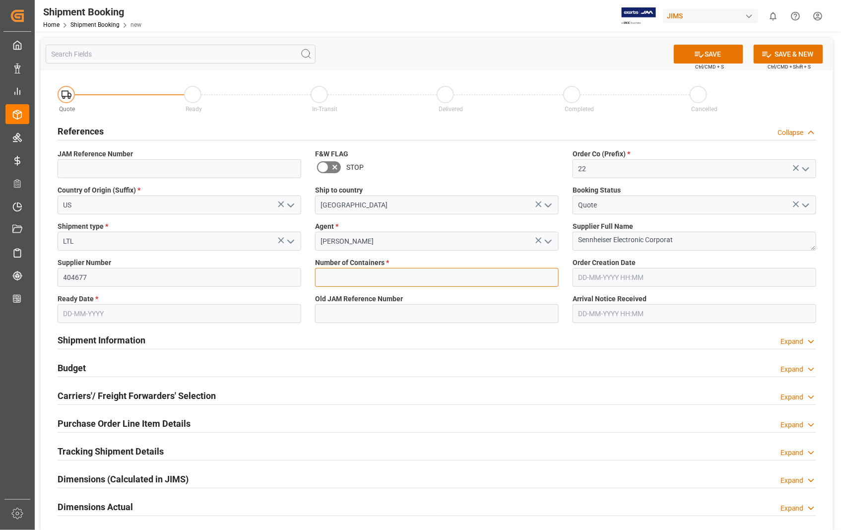
click at [359, 278] on input "text" at bounding box center [437, 277] width 244 height 19
type input "0"
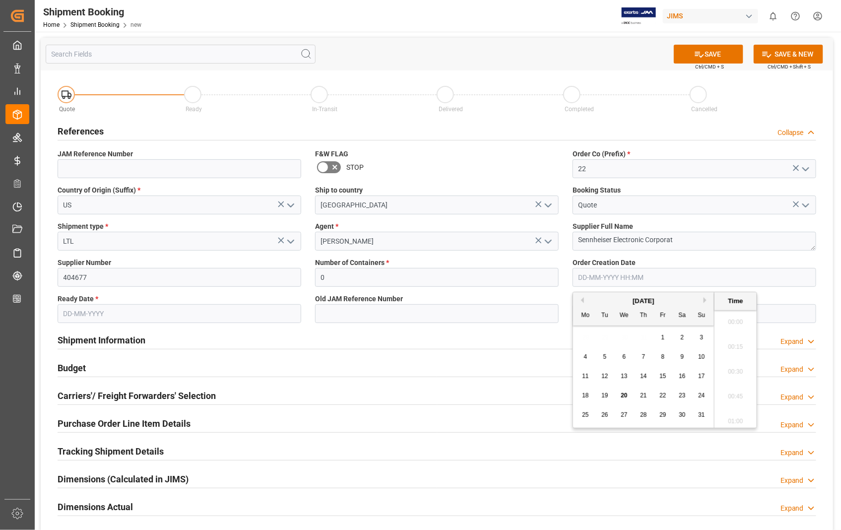
click at [647, 275] on input "text" at bounding box center [695, 277] width 244 height 19
click at [623, 356] on span "6" at bounding box center [624, 356] width 3 height 7
type input "06-08-2025 00:00"
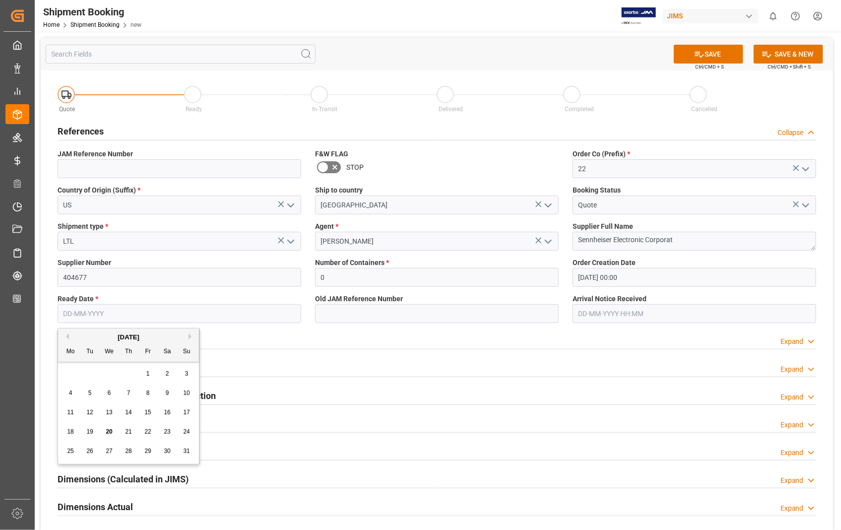
click at [211, 315] on input "text" at bounding box center [180, 313] width 244 height 19
click at [92, 432] on span "19" at bounding box center [89, 431] width 6 height 7
type input "[DATE]"
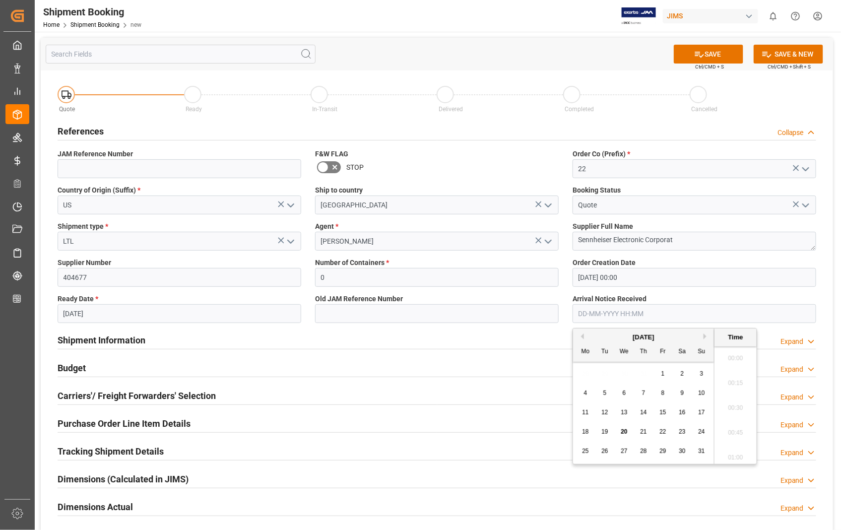
click at [651, 312] on input "text" at bounding box center [695, 313] width 244 height 19
click at [642, 432] on span "21" at bounding box center [643, 431] width 6 height 7
type input "[DATE] 00:00"
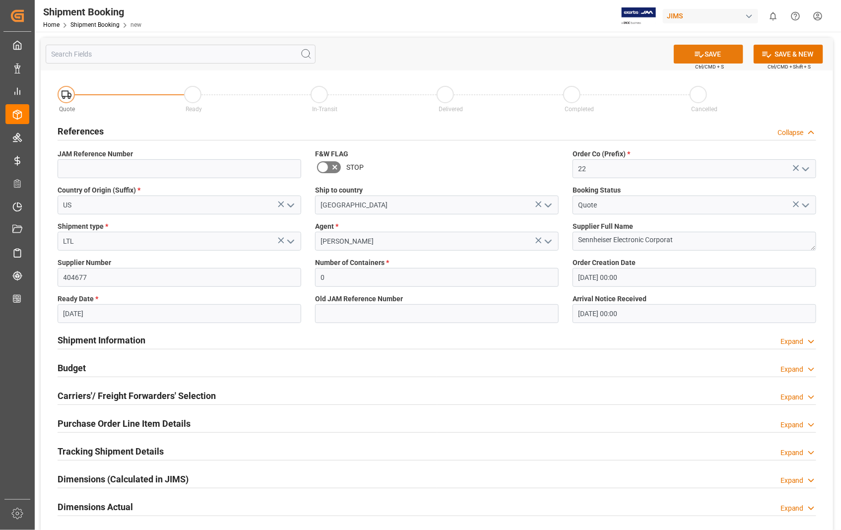
click at [708, 47] on button "SAVE" at bounding box center [708, 54] width 69 height 19
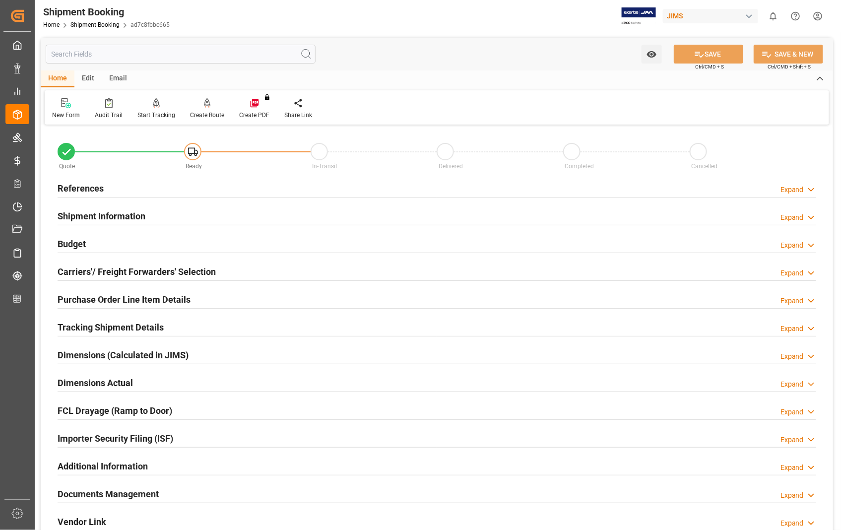
click at [126, 271] on h2 "Carriers'/ Freight Forwarders' Selection" at bounding box center [137, 271] width 158 height 13
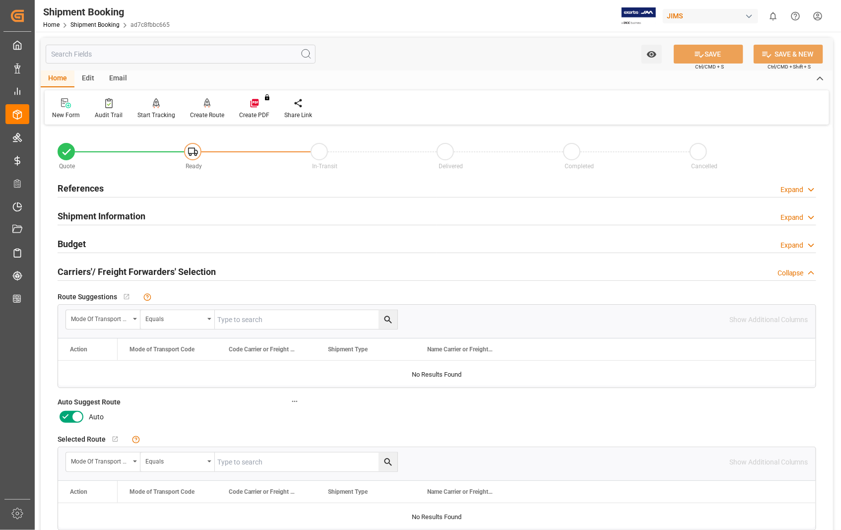
click at [79, 414] on icon at bounding box center [77, 417] width 12 height 12
click at [0, 0] on input "checkbox" at bounding box center [0, 0] width 0 height 0
click at [121, 273] on h2 "Carriers'/ Freight Forwarders' Selection" at bounding box center [137, 271] width 158 height 13
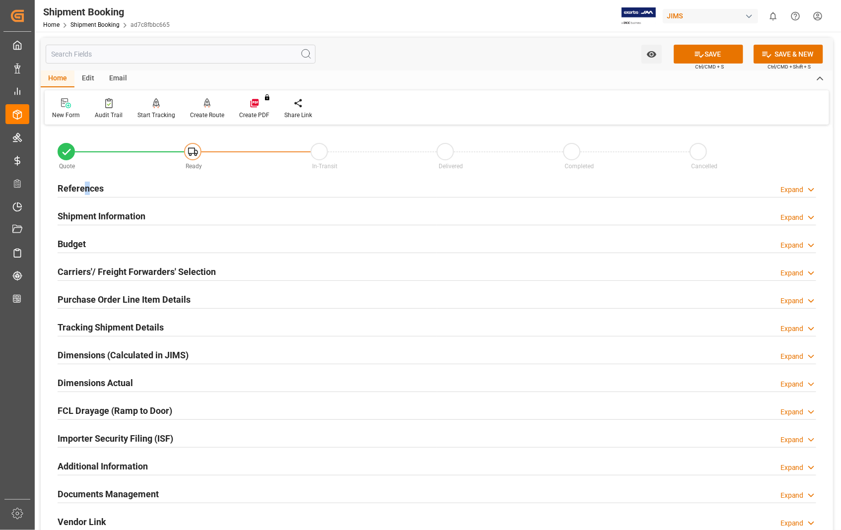
click at [87, 190] on h2 "References" at bounding box center [81, 188] width 46 height 13
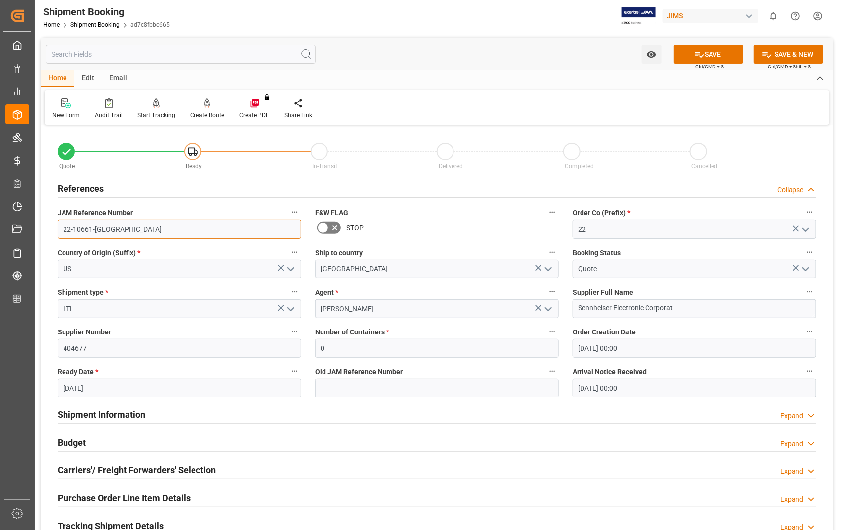
drag, startPoint x: 87, startPoint y: 190, endPoint x: 121, endPoint y: 229, distance: 51.7
click at [121, 229] on input "22-10661-US" at bounding box center [180, 229] width 244 height 19
drag, startPoint x: 121, startPoint y: 229, endPoint x: 64, endPoint y: 230, distance: 57.1
click at [64, 230] on input "22-10661-US" at bounding box center [180, 229] width 244 height 19
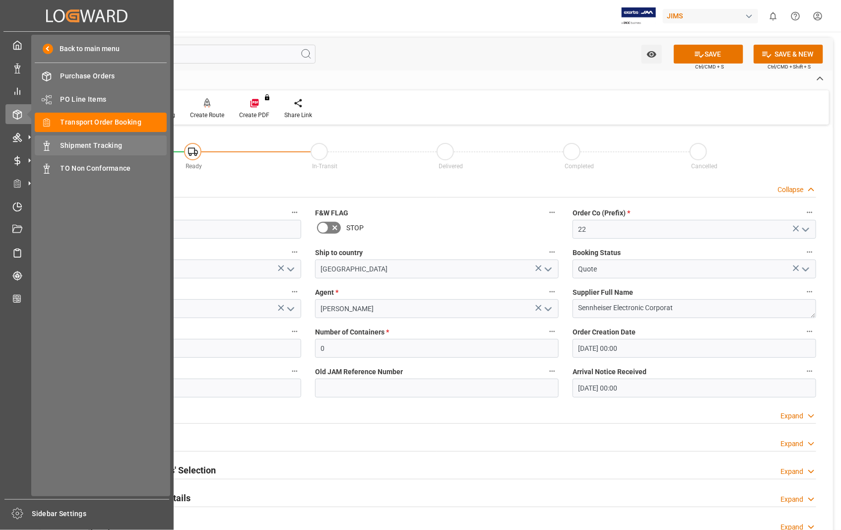
click at [116, 142] on span "Shipment Tracking" at bounding box center [114, 145] width 107 height 10
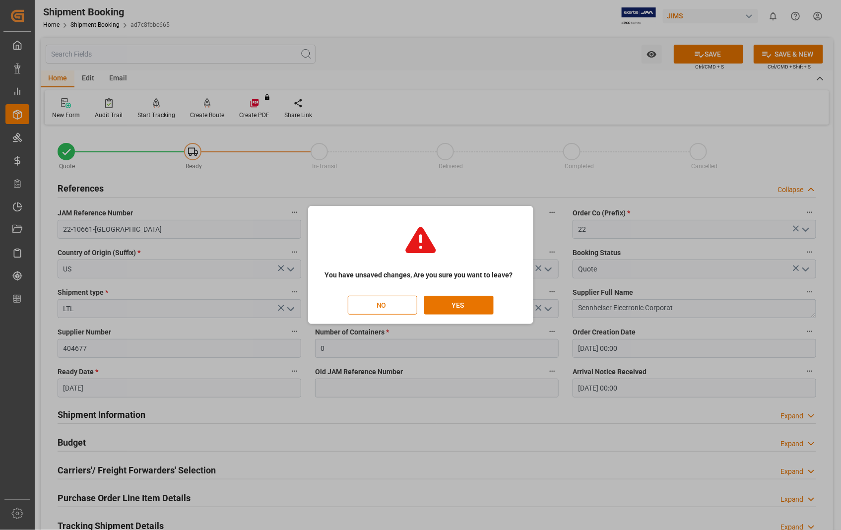
click at [403, 309] on button "NO" at bounding box center [382, 305] width 69 height 19
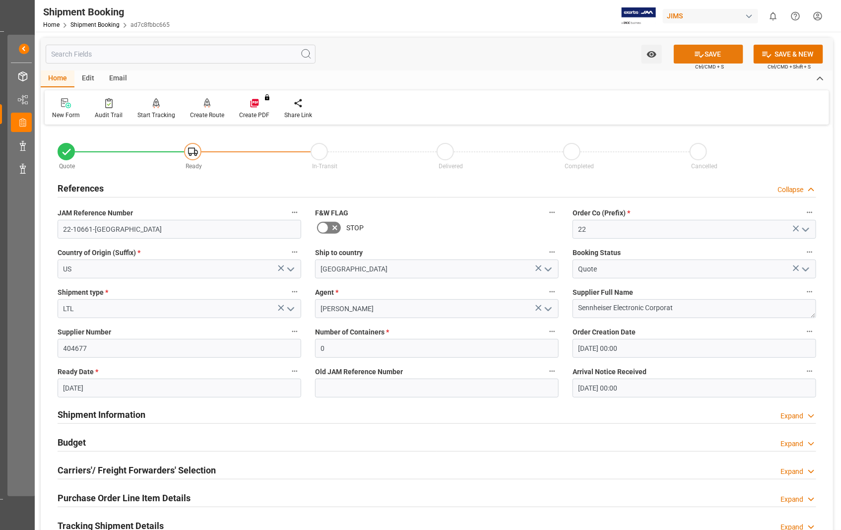
click at [713, 49] on button "SAVE" at bounding box center [708, 54] width 69 height 19
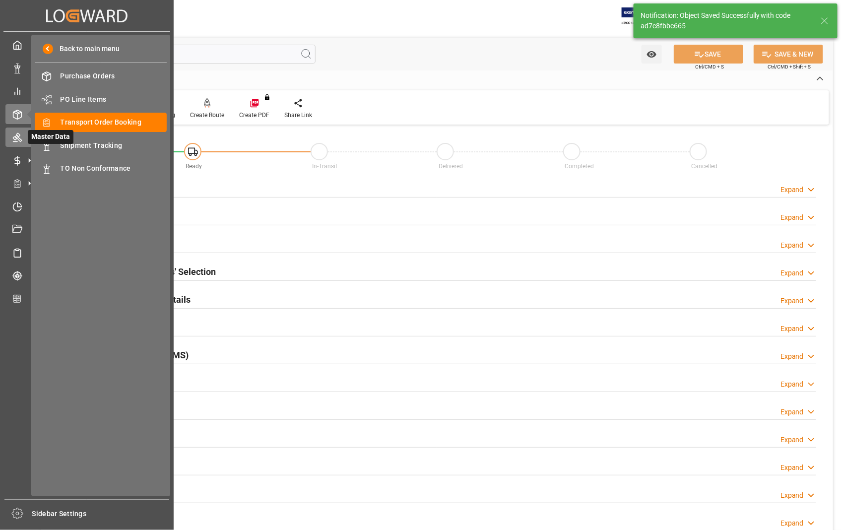
scroll to position [0, 0]
click at [115, 146] on span "Shipment Tracking" at bounding box center [114, 145] width 107 height 10
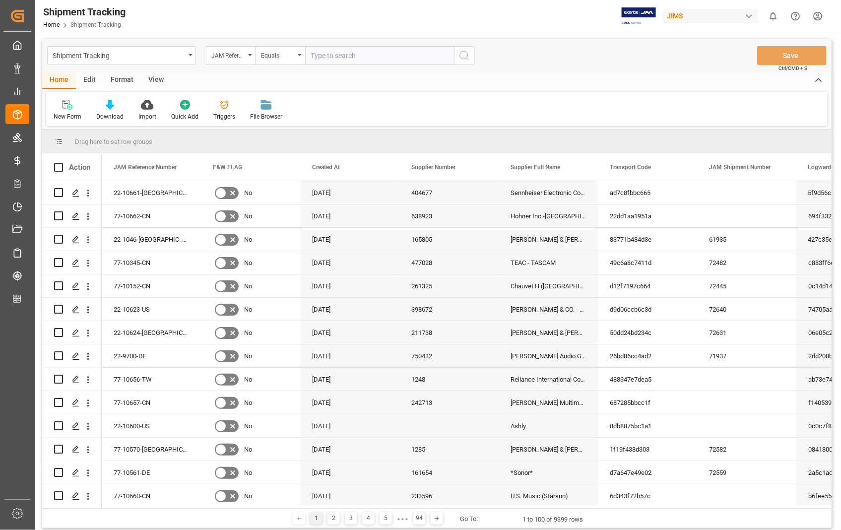
click at [350, 55] on input "text" at bounding box center [379, 55] width 149 height 19
type input "22-10661-US"
click at [461, 56] on icon "search button" at bounding box center [465, 56] width 12 height 12
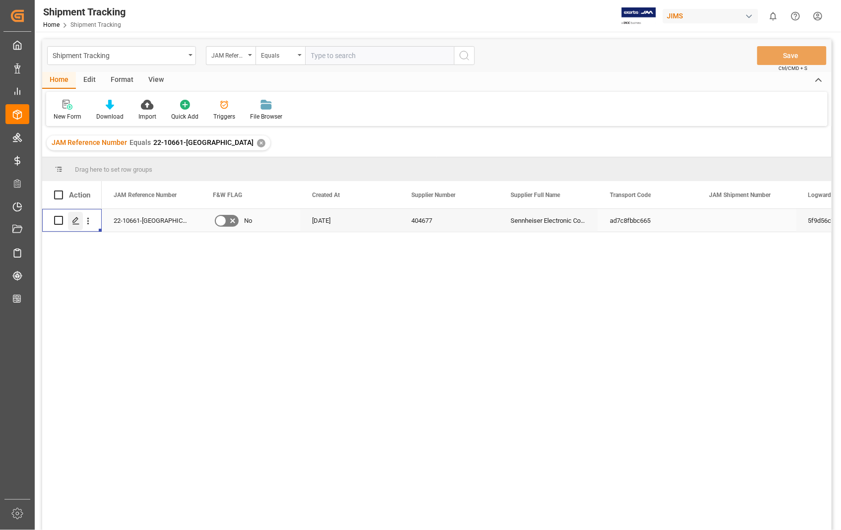
click at [73, 222] on icon "Press SPACE to select this row." at bounding box center [76, 221] width 8 height 8
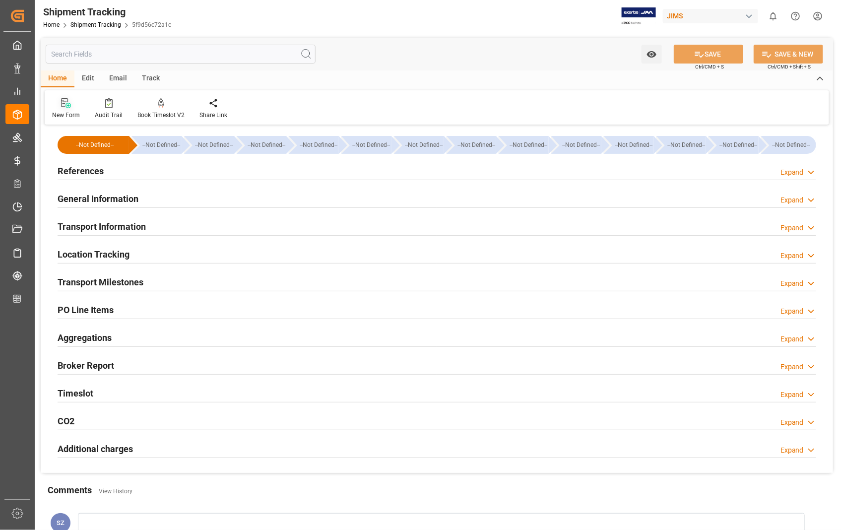
type input "20-08-2025"
click at [71, 171] on h2 "References" at bounding box center [81, 170] width 46 height 13
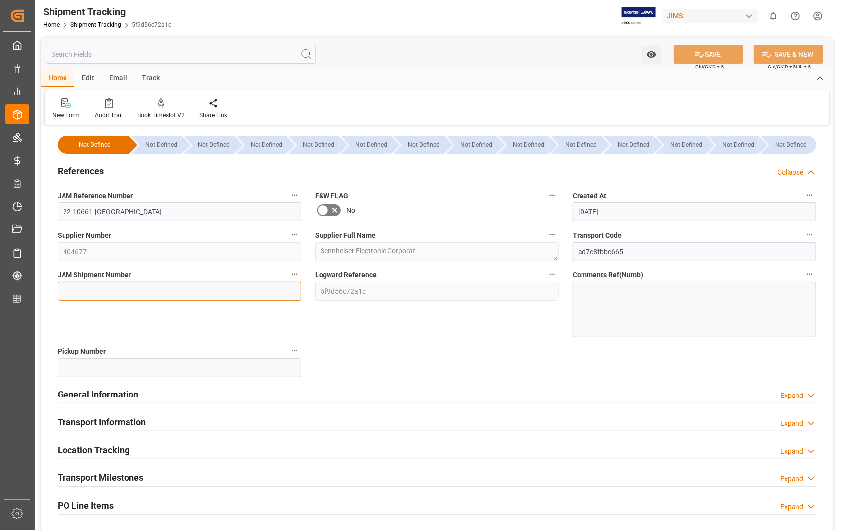
click at [164, 291] on input at bounding box center [180, 291] width 244 height 19
paste input "72641"
type input "72641"
click at [719, 48] on button "SAVE" at bounding box center [708, 54] width 69 height 19
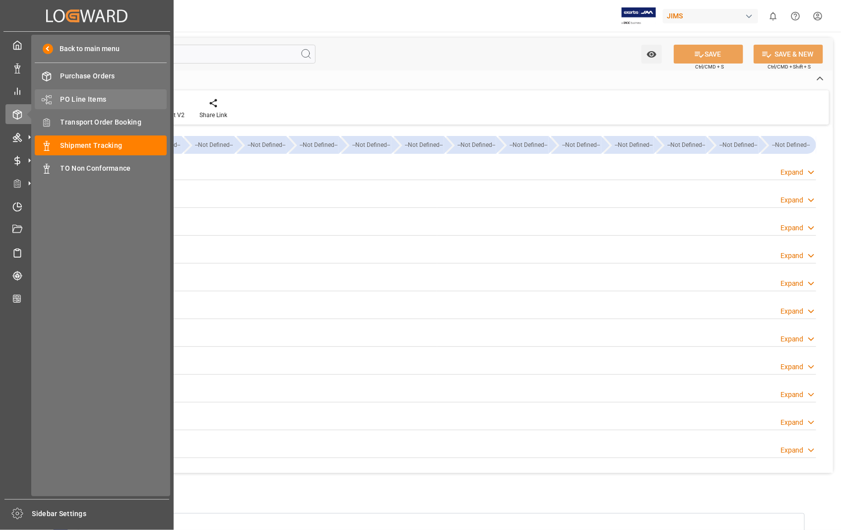
click at [96, 101] on span "PO Line Items" at bounding box center [114, 99] width 107 height 10
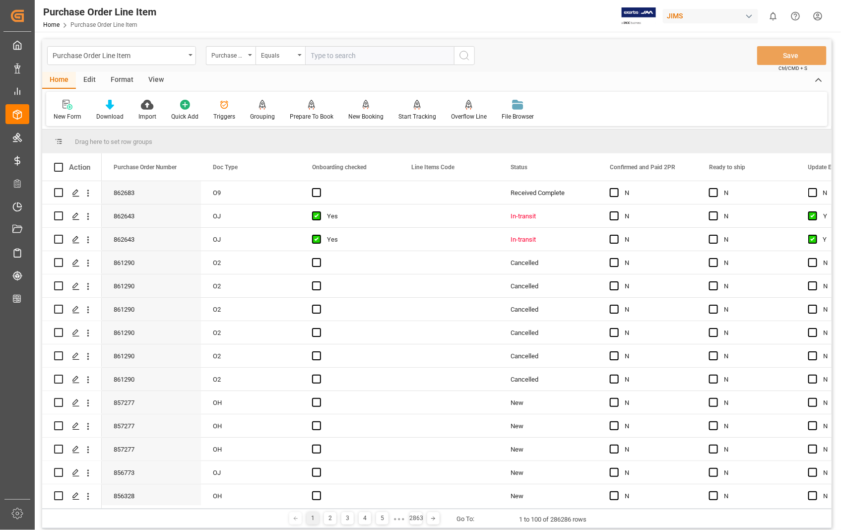
click at [351, 55] on input "text" at bounding box center [379, 55] width 149 height 19
type input "861426"
click at [465, 52] on icon "search button" at bounding box center [465, 56] width 12 height 12
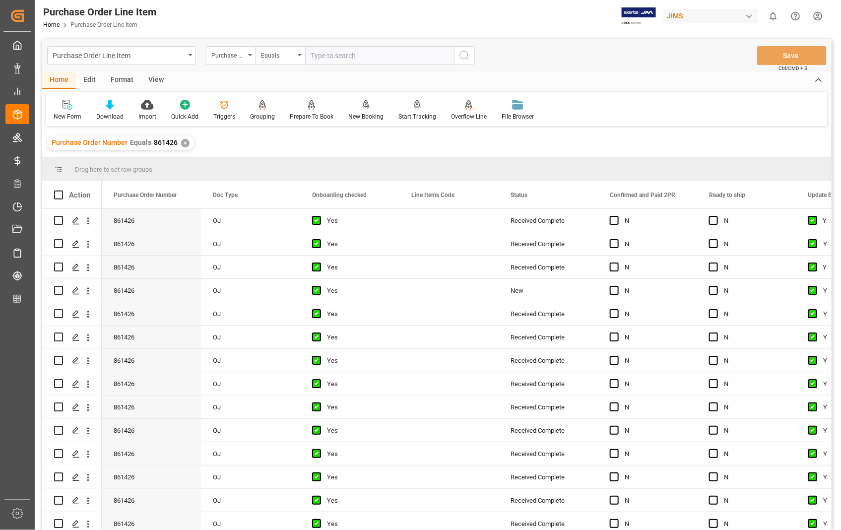
click at [160, 82] on div "View" at bounding box center [156, 80] width 30 height 17
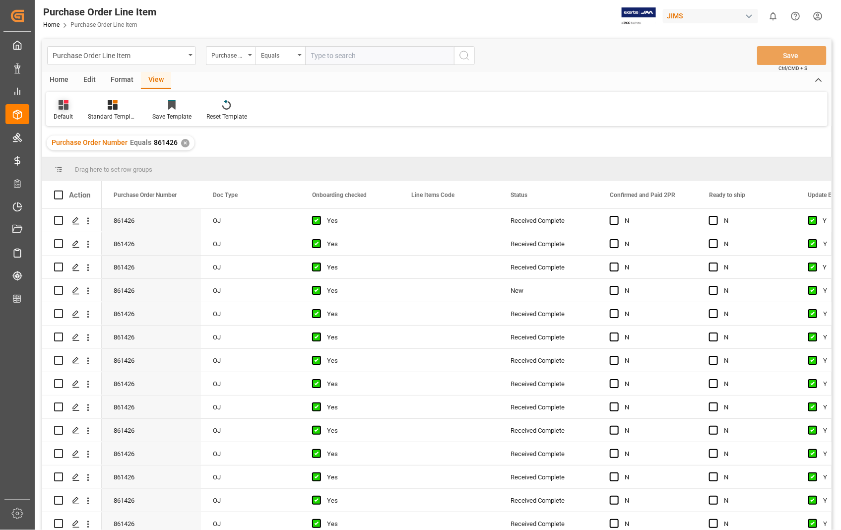
click at [58, 117] on div "Default" at bounding box center [63, 116] width 19 height 9
click at [75, 162] on div "Sophia setting." at bounding box center [102, 160] width 87 height 10
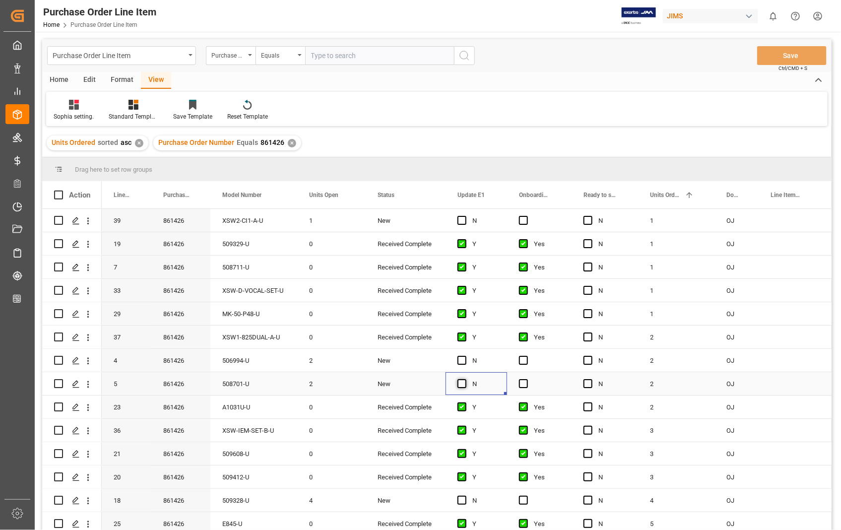
click at [463, 386] on span "Press SPACE to select this row." at bounding box center [462, 383] width 9 height 9
click at [465, 379] on input "Press SPACE to select this row." at bounding box center [465, 379] width 0 height 0
click at [523, 380] on span "Press SPACE to select this row." at bounding box center [523, 383] width 9 height 9
click at [527, 379] on input "Press SPACE to select this row." at bounding box center [527, 379] width 0 height 0
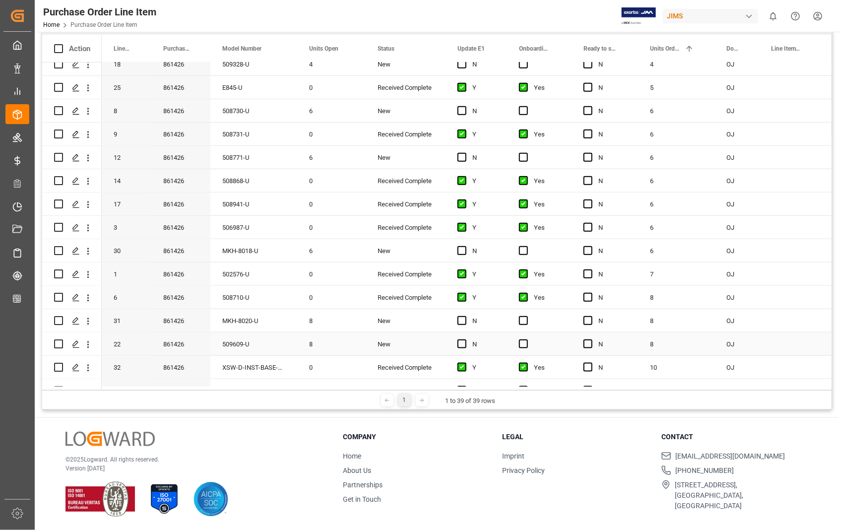
scroll to position [257, 0]
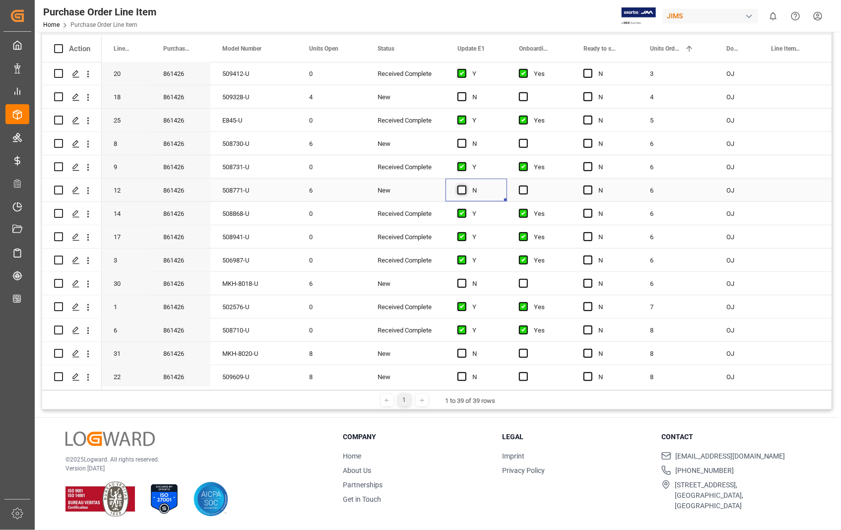
click at [458, 187] on span "Press SPACE to select this row." at bounding box center [462, 190] width 9 height 9
click at [465, 186] on input "Press SPACE to select this row." at bounding box center [465, 186] width 0 height 0
click at [524, 188] on span "Press SPACE to select this row." at bounding box center [523, 190] width 9 height 9
click at [527, 186] on input "Press SPACE to select this row." at bounding box center [527, 186] width 0 height 0
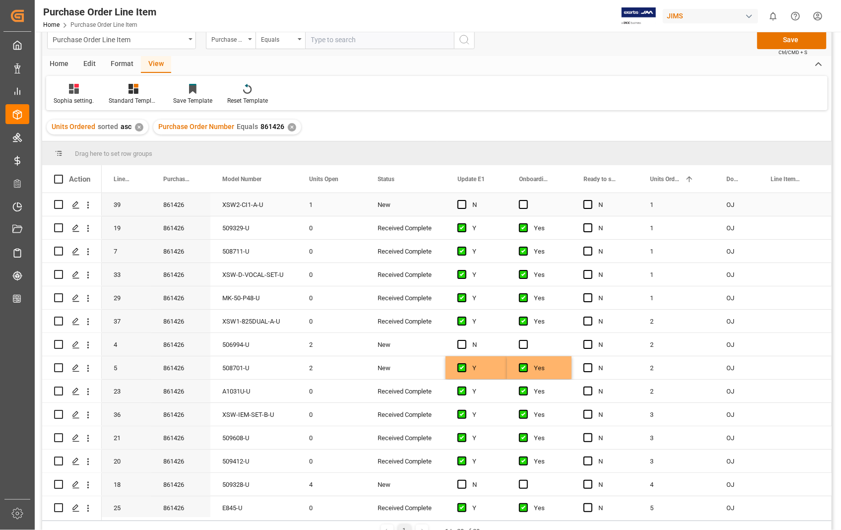
scroll to position [0, 0]
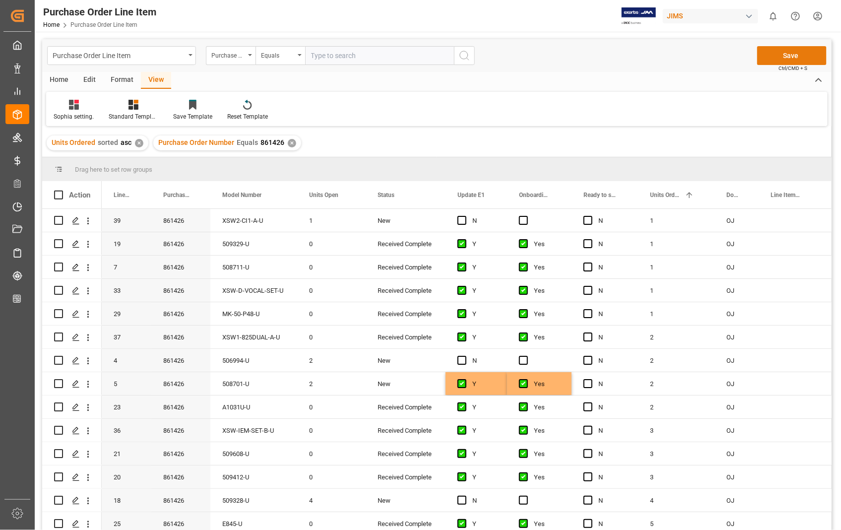
click at [795, 53] on button "Save" at bounding box center [791, 55] width 69 height 19
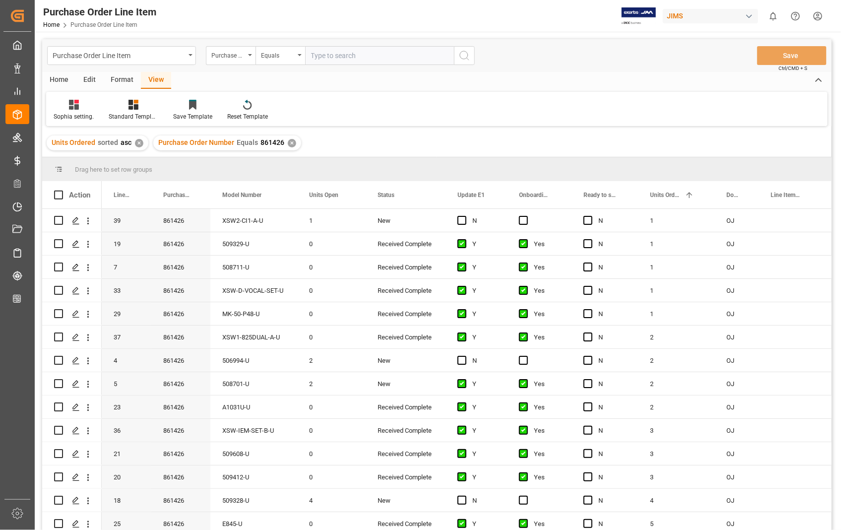
click at [62, 83] on div "Home" at bounding box center [59, 80] width 34 height 17
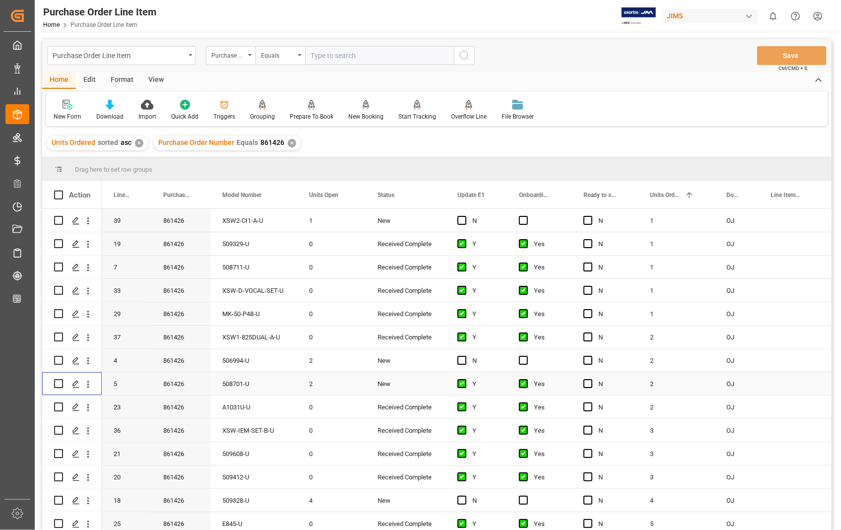
click at [57, 388] on div "Press SPACE to select this row." at bounding box center [58, 383] width 9 height 23
click at [57, 383] on input "Press Space to toggle row selection (unchecked)" at bounding box center [58, 383] width 9 height 9
checkbox input "true"
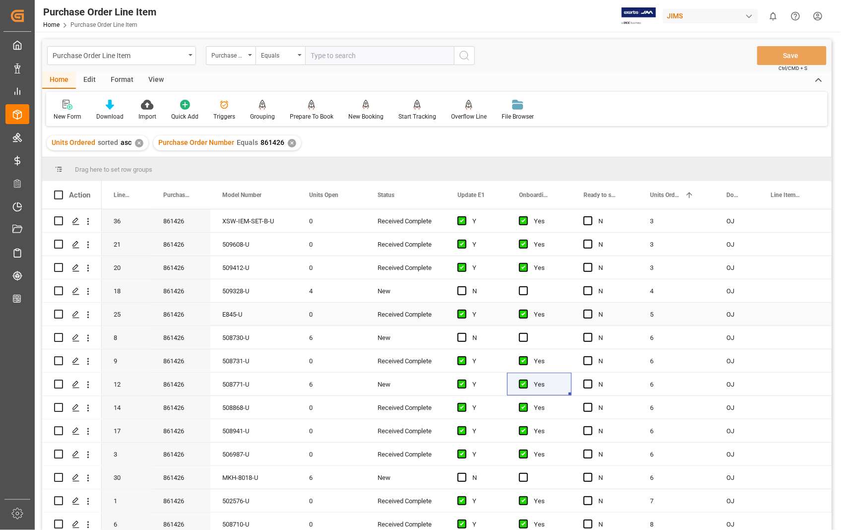
scroll to position [220, 0]
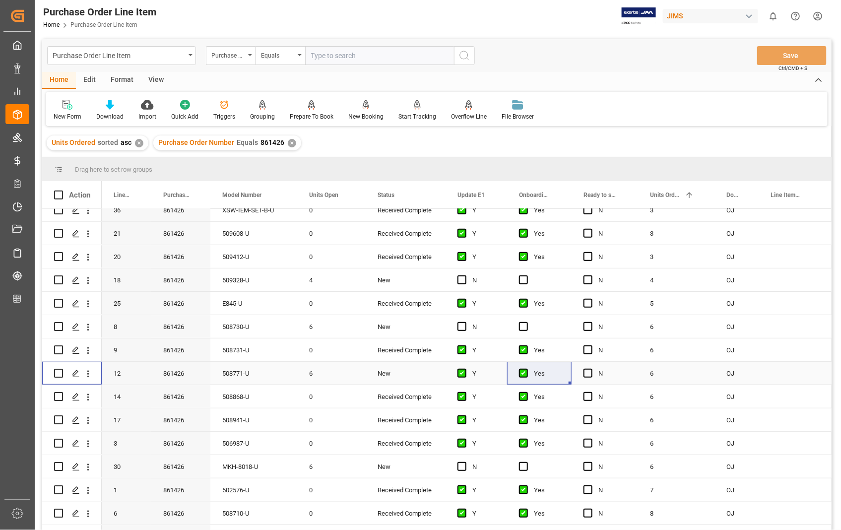
click at [57, 373] on input "Press Space to toggle row selection (unchecked)" at bounding box center [58, 373] width 9 height 9
checkbox input "true"
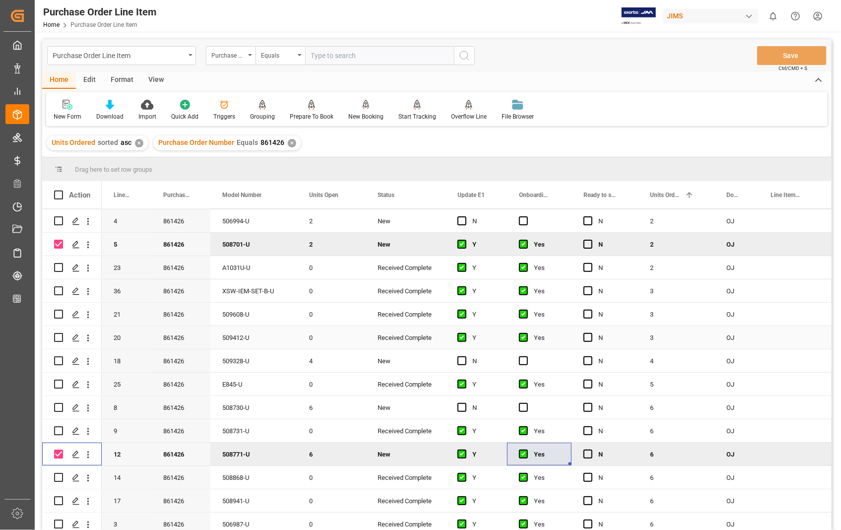
scroll to position [110, 0]
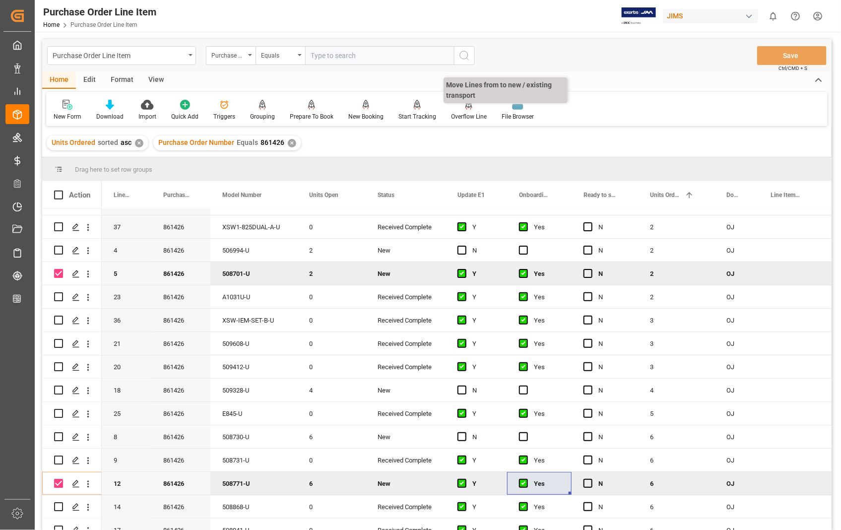
click at [469, 116] on div "Overflow Line" at bounding box center [469, 116] width 36 height 9
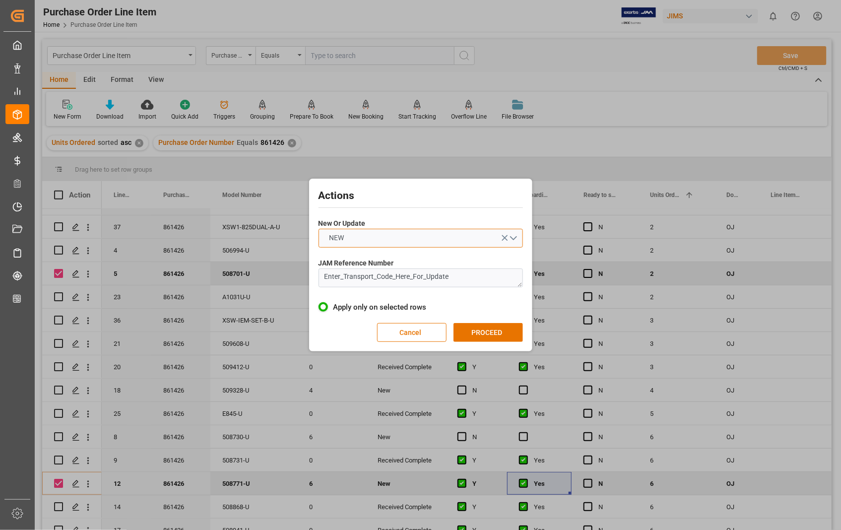
click at [513, 239] on button "NEW" at bounding box center [421, 238] width 204 height 19
click at [382, 260] on div "UPDATE" at bounding box center [420, 261] width 203 height 21
drag, startPoint x: 482, startPoint y: 278, endPoint x: 291, endPoint y: 283, distance: 191.1
click at [291, 283] on div "Actions New Or Update UPDATE JAM Reference Number Enter_Transport_Code_Here_For…" at bounding box center [420, 265] width 841 height 530
paste textarea "22-10661-[GEOGRAPHIC_DATA]"
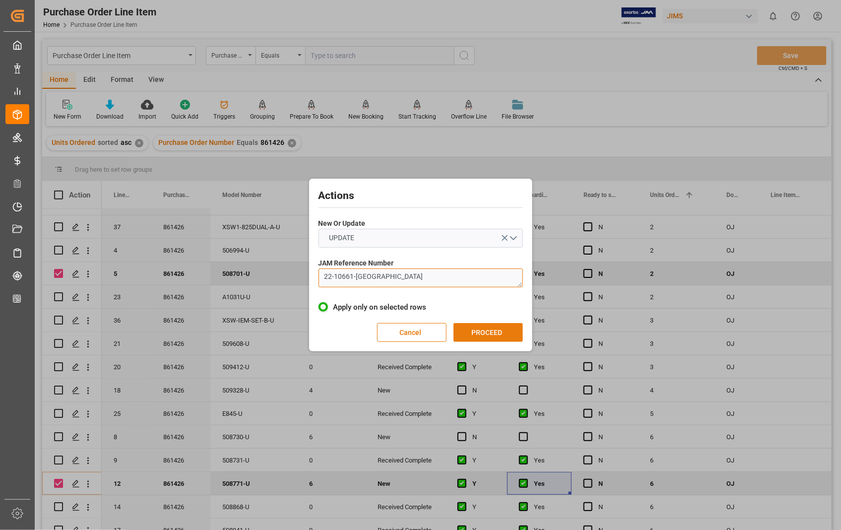
type textarea "22-10661-[GEOGRAPHIC_DATA]"
click at [483, 333] on button "PROCEED" at bounding box center [488, 332] width 69 height 19
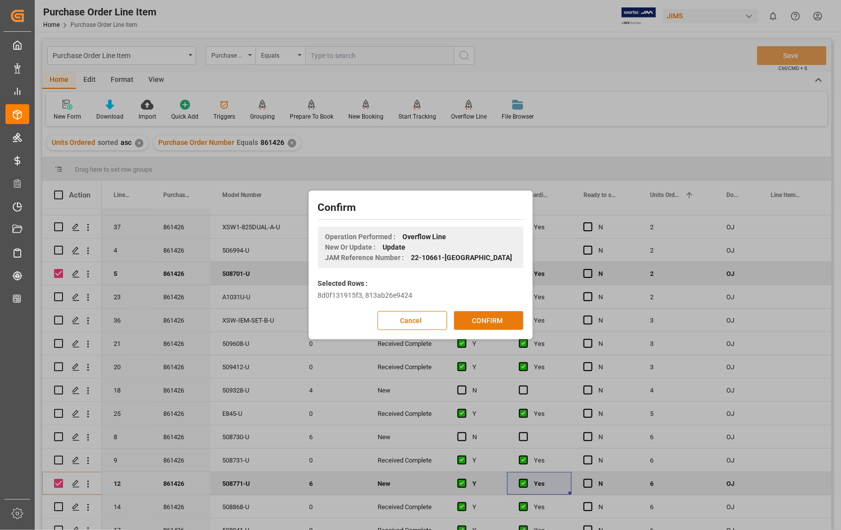
click at [485, 318] on button "CONFIRM" at bounding box center [488, 320] width 69 height 19
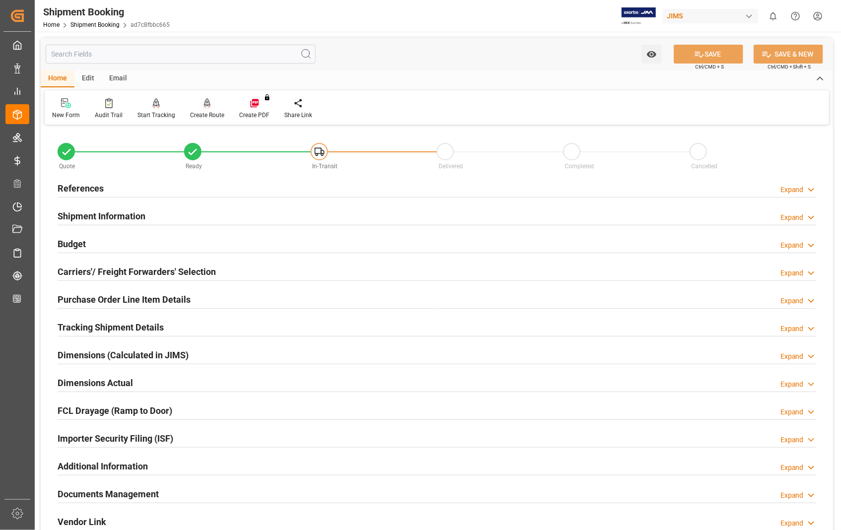
click at [209, 109] on div "Create Route" at bounding box center [207, 109] width 49 height 22
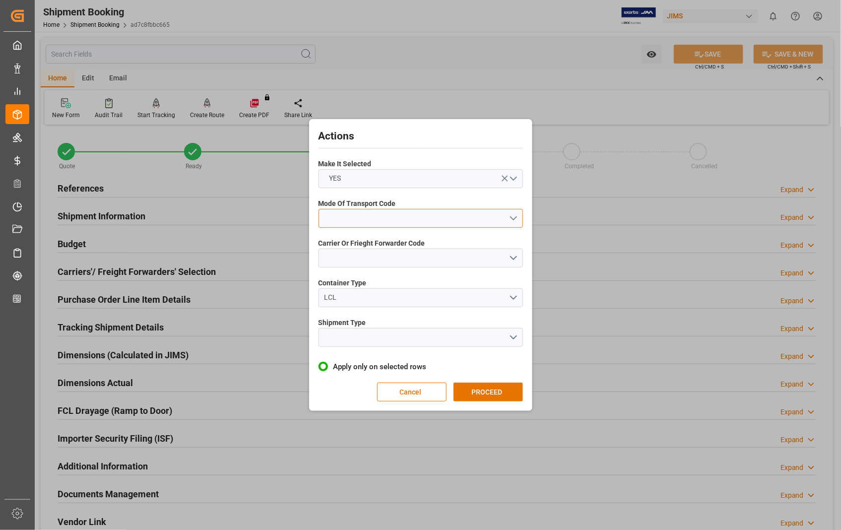
click at [519, 216] on button "open menu" at bounding box center [421, 218] width 204 height 19
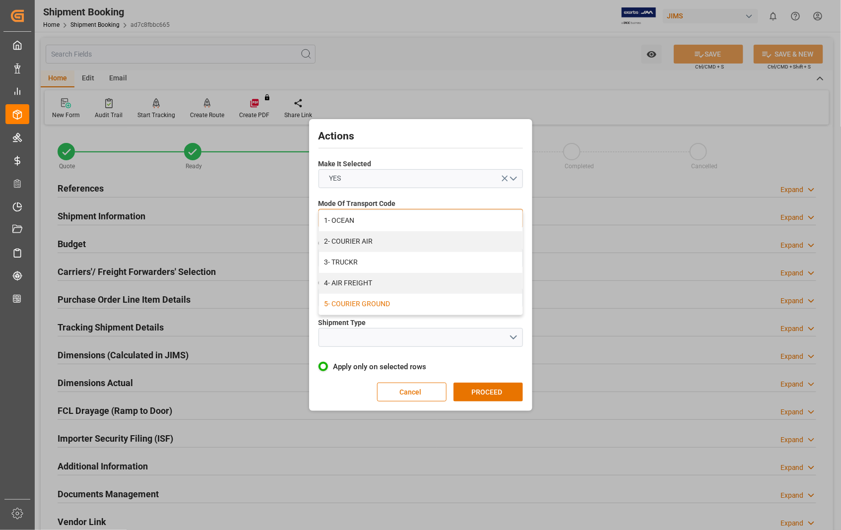
click at [365, 305] on div "5- COURIER GROUND" at bounding box center [420, 304] width 203 height 21
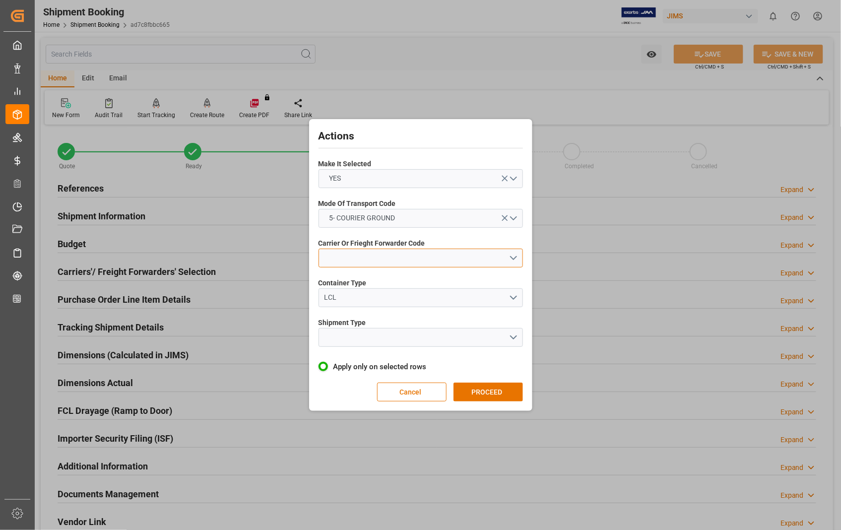
click at [513, 259] on button "open menu" at bounding box center [421, 258] width 204 height 19
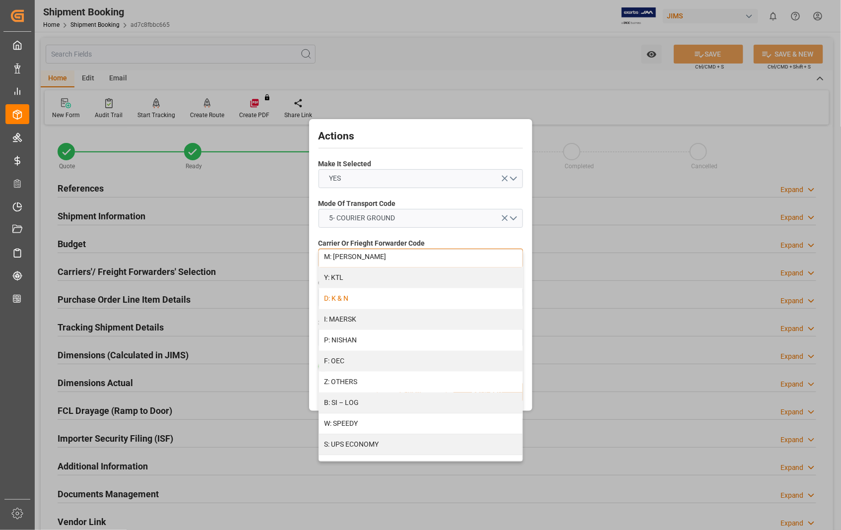
scroll to position [507, 0]
click at [405, 419] on div "R: UPS STANDARD GROUND" at bounding box center [420, 420] width 203 height 21
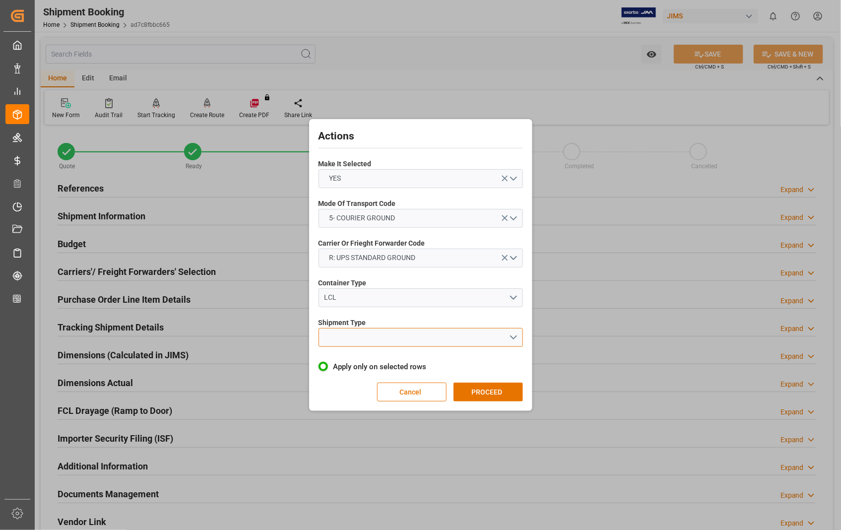
click at [514, 335] on button "open menu" at bounding box center [421, 337] width 204 height 19
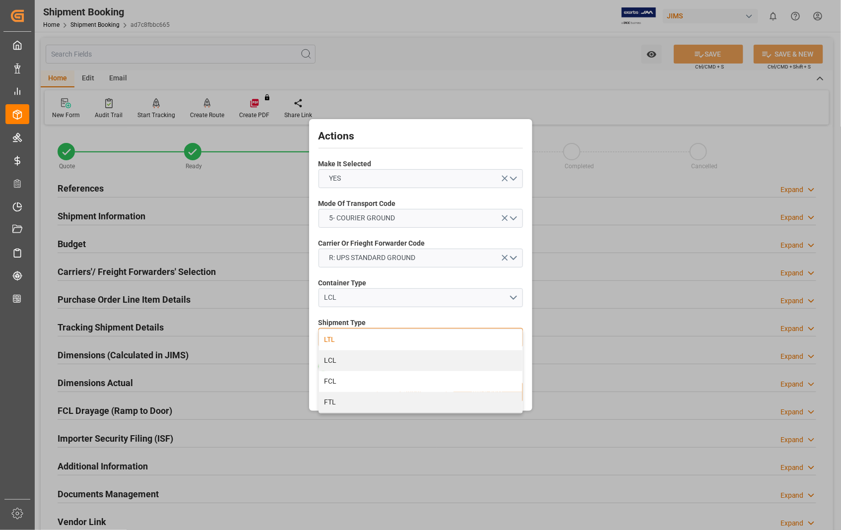
click at [377, 340] on div "LTL" at bounding box center [420, 340] width 203 height 21
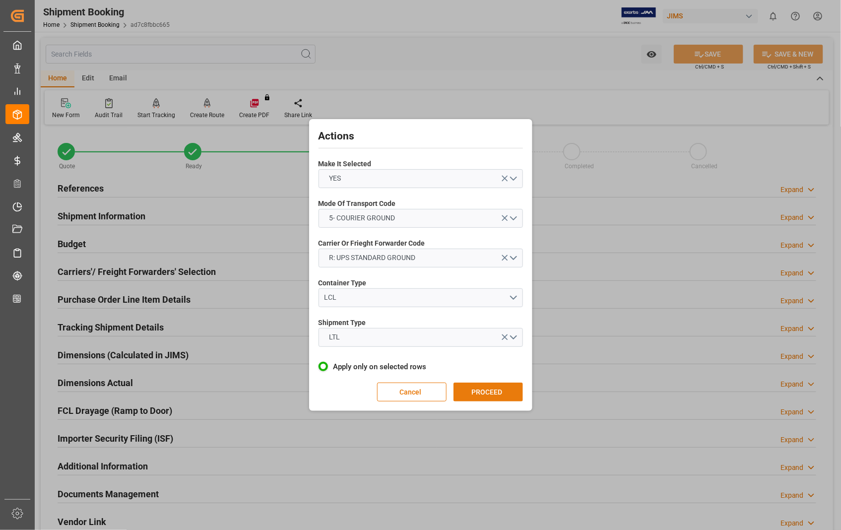
click at [502, 392] on button "PROCEED" at bounding box center [488, 392] width 69 height 19
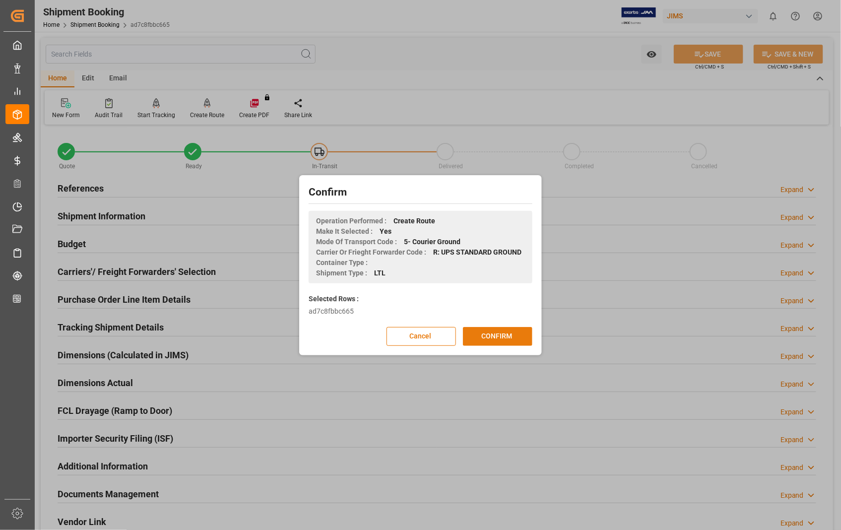
click at [498, 332] on button "CONFIRM" at bounding box center [497, 336] width 69 height 19
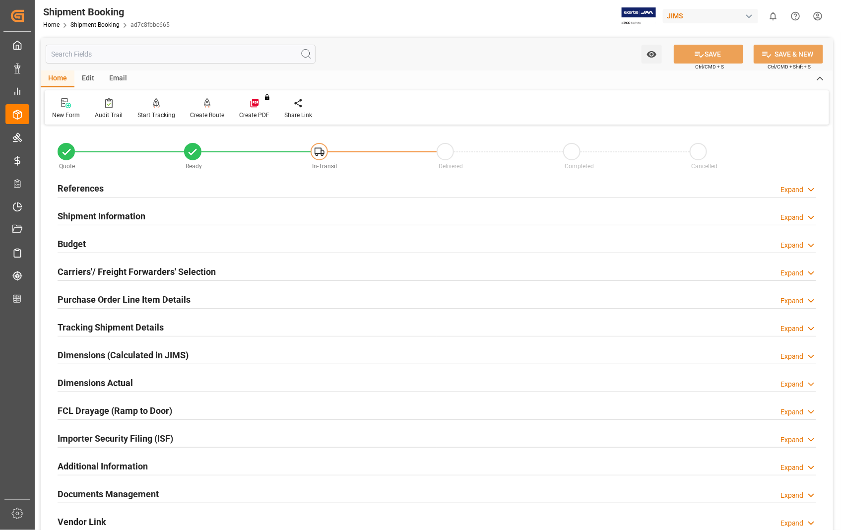
click at [115, 386] on h2 "Dimensions Actual" at bounding box center [95, 382] width 75 height 13
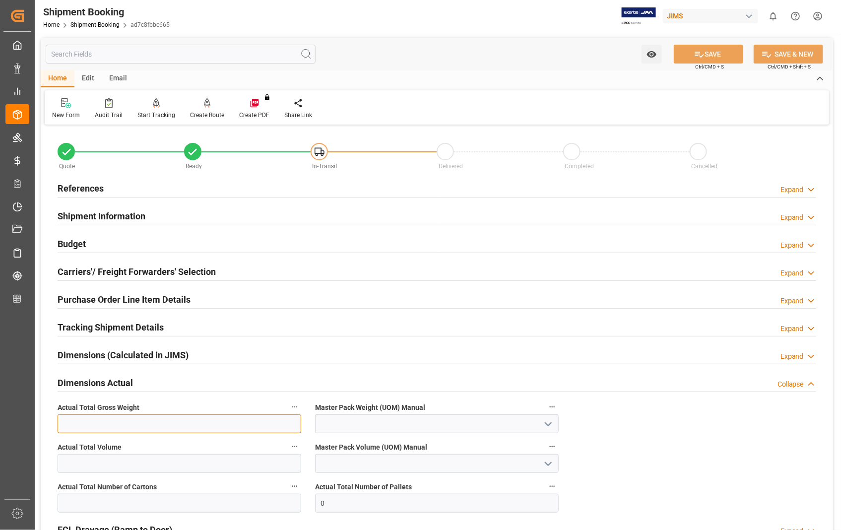
click at [97, 427] on input "text" at bounding box center [180, 423] width 244 height 19
type input "58.2"
click at [546, 424] on polyline "open menu" at bounding box center [548, 424] width 6 height 3
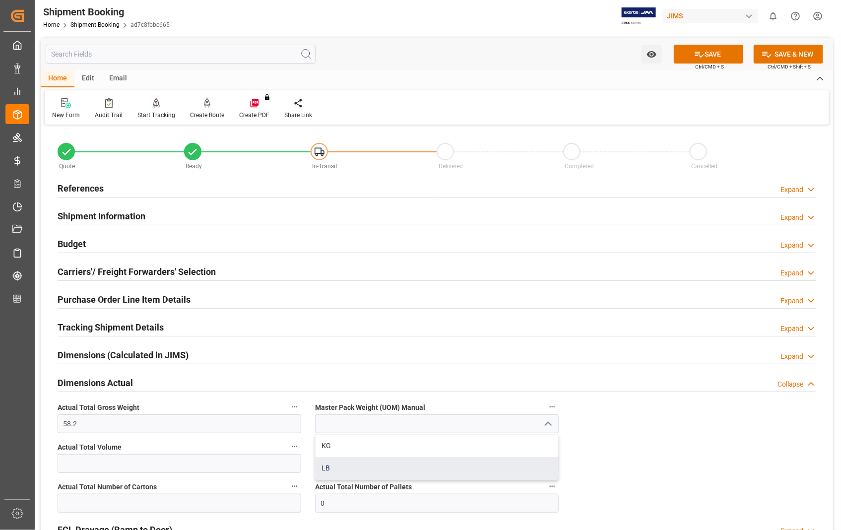
click at [334, 470] on div "LB" at bounding box center [437, 468] width 243 height 22
type input "LB"
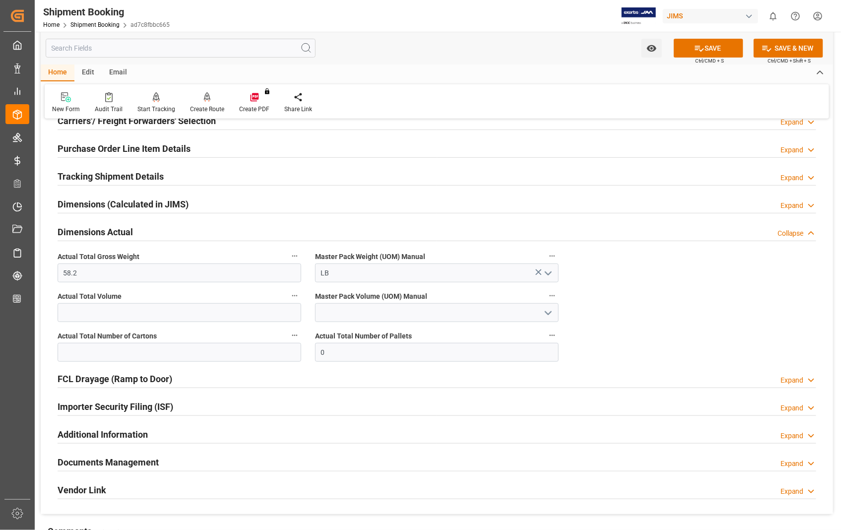
scroll to position [165, 0]
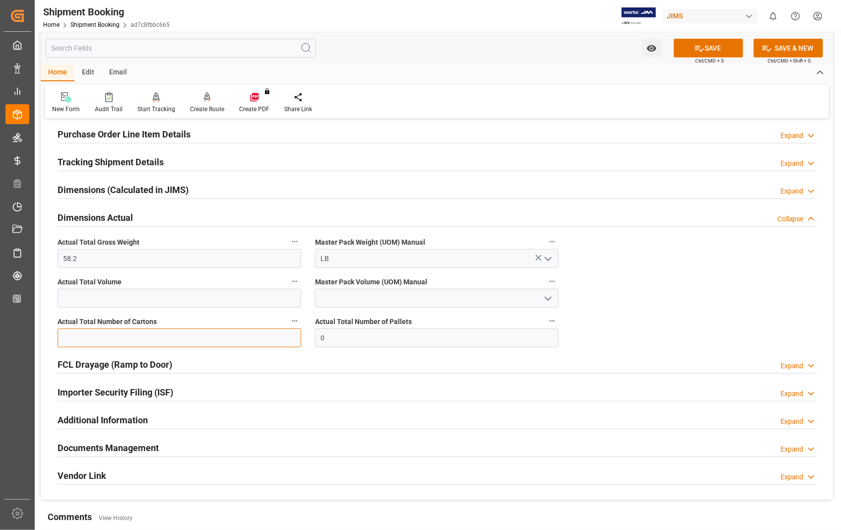
click at [179, 343] on input "text" at bounding box center [180, 338] width 244 height 19
type input "3"
click at [716, 47] on button "SAVE" at bounding box center [708, 48] width 69 height 19
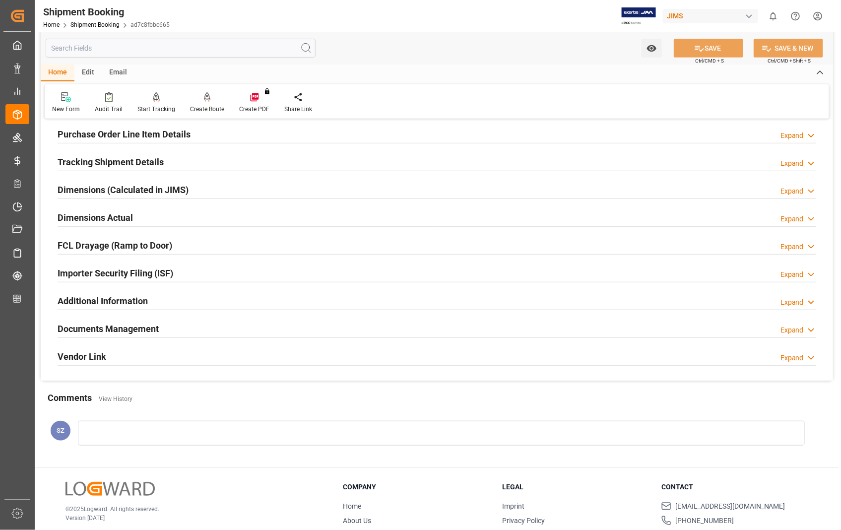
click at [95, 327] on h2 "Documents Management" at bounding box center [108, 328] width 101 height 13
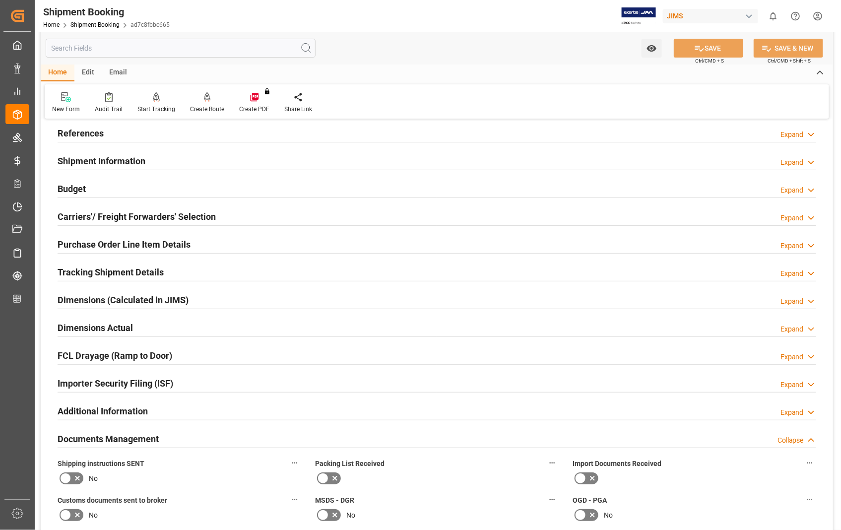
scroll to position [0, 0]
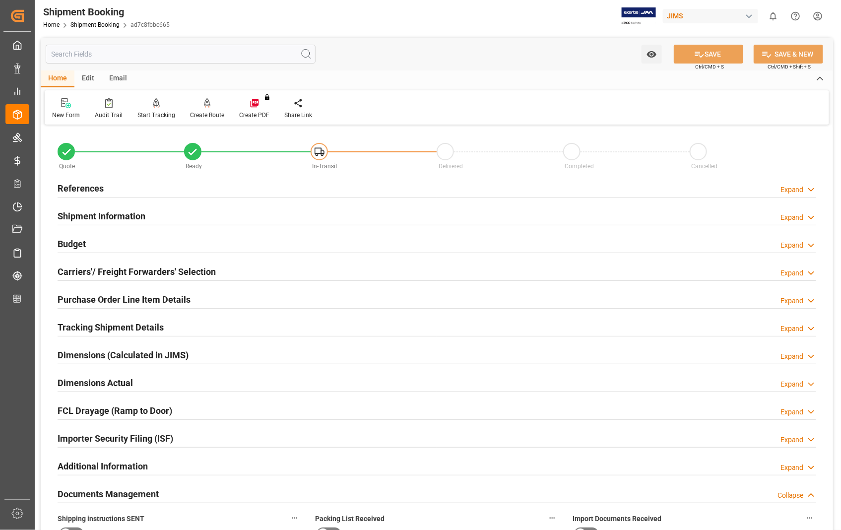
click at [85, 187] on h2 "References" at bounding box center [81, 188] width 46 height 13
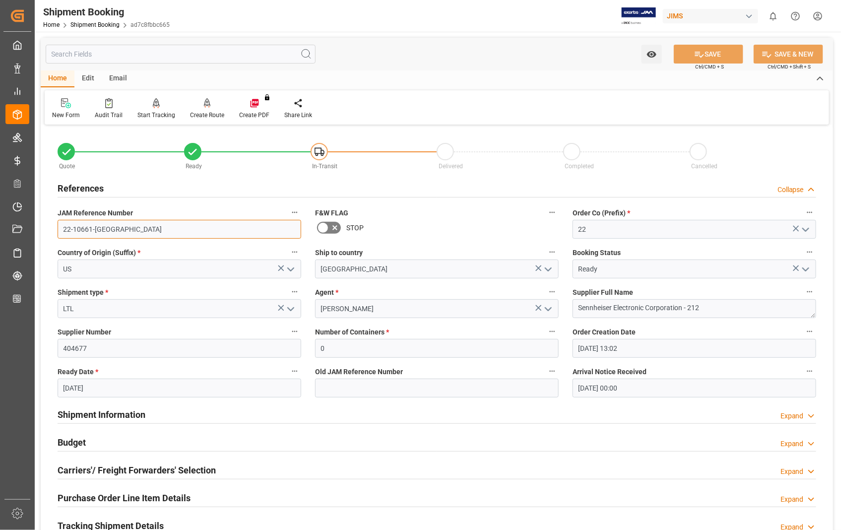
drag, startPoint x: 107, startPoint y: 231, endPoint x: 62, endPoint y: 227, distance: 45.3
click at [62, 227] on input "22-10661-[GEOGRAPHIC_DATA]" at bounding box center [180, 229] width 244 height 19
click at [75, 190] on h2 "References" at bounding box center [81, 188] width 46 height 13
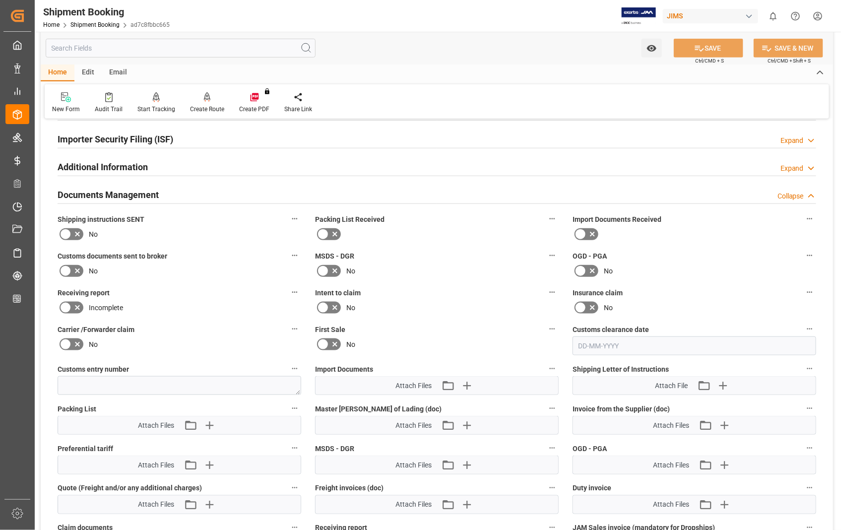
scroll to position [331, 0]
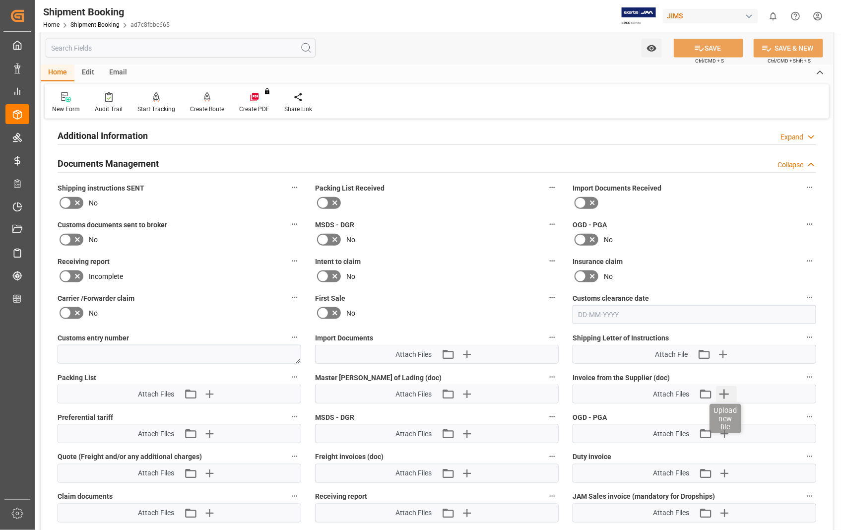
click at [727, 393] on icon "button" at bounding box center [725, 394] width 16 height 16
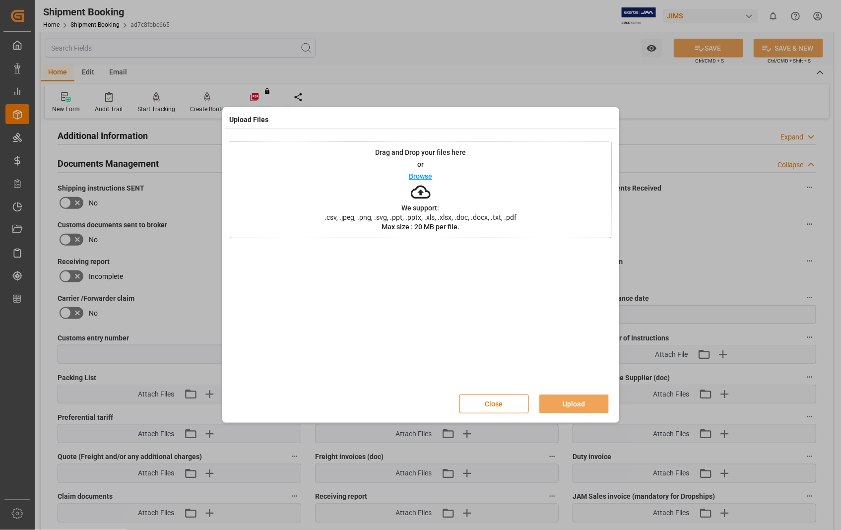
click at [415, 175] on p "Browse" at bounding box center [420, 176] width 23 height 7
click at [573, 403] on button "Upload" at bounding box center [573, 404] width 69 height 19
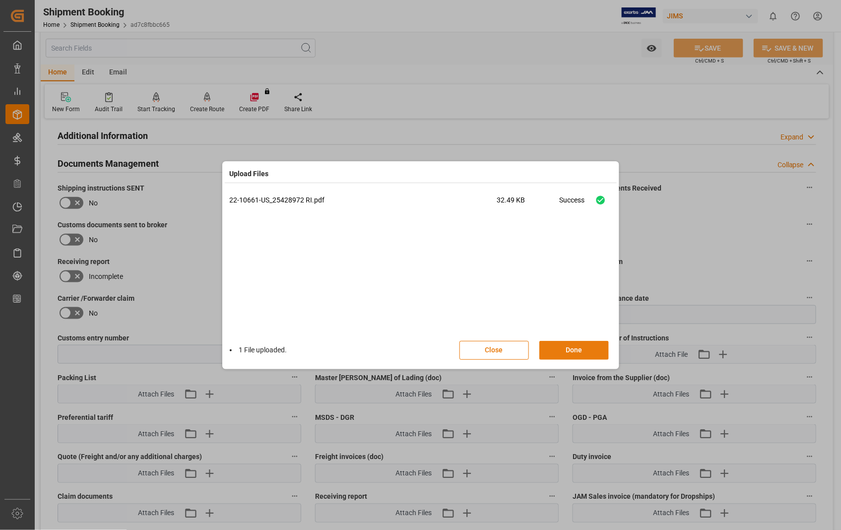
click at [568, 348] on button "Done" at bounding box center [573, 350] width 69 height 19
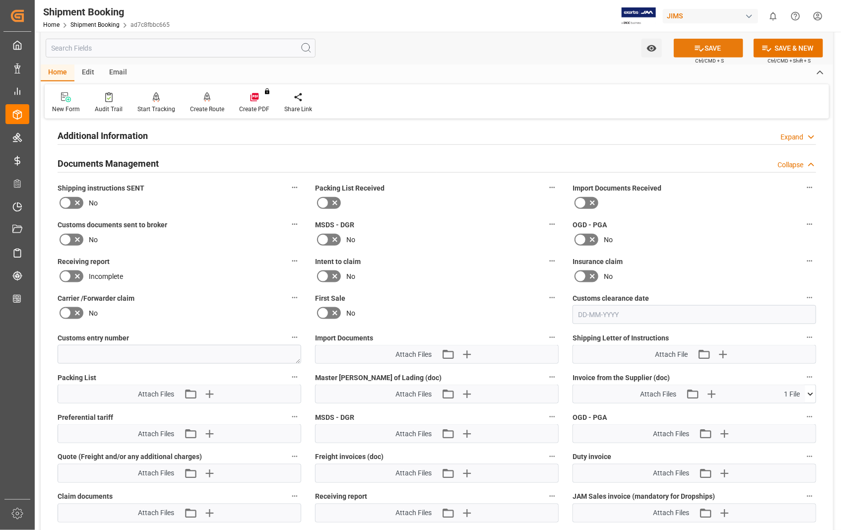
click at [710, 43] on button "SAVE" at bounding box center [708, 48] width 69 height 19
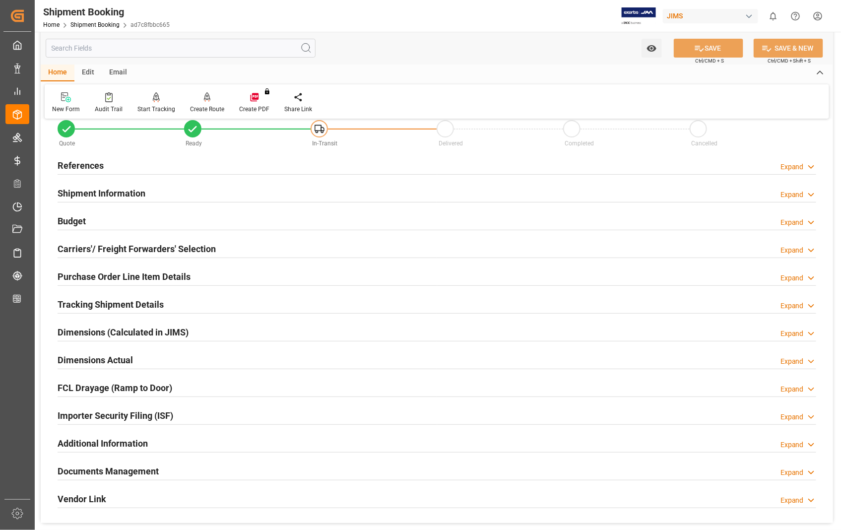
scroll to position [0, 0]
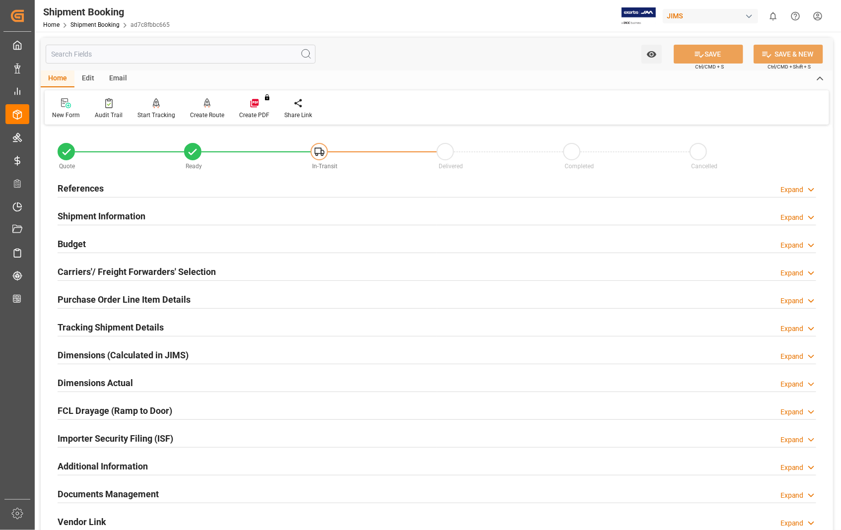
click at [67, 186] on h2 "References" at bounding box center [81, 188] width 46 height 13
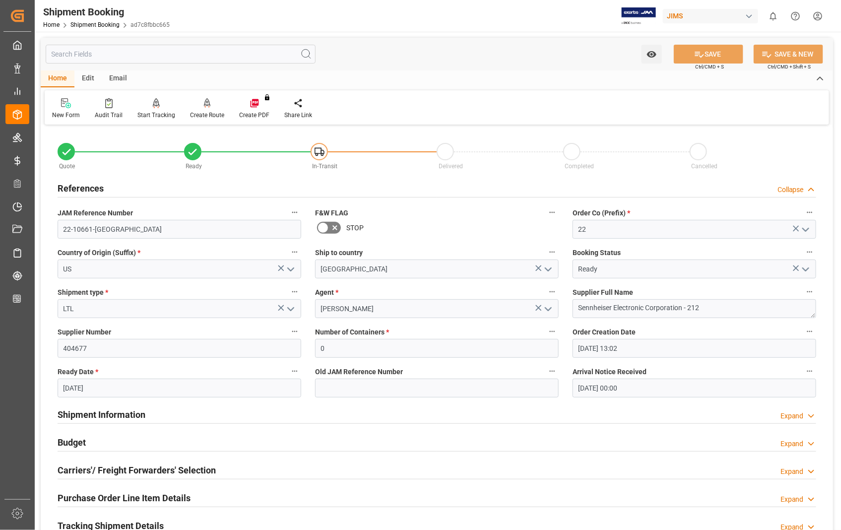
click at [67, 186] on h2 "References" at bounding box center [81, 188] width 46 height 13
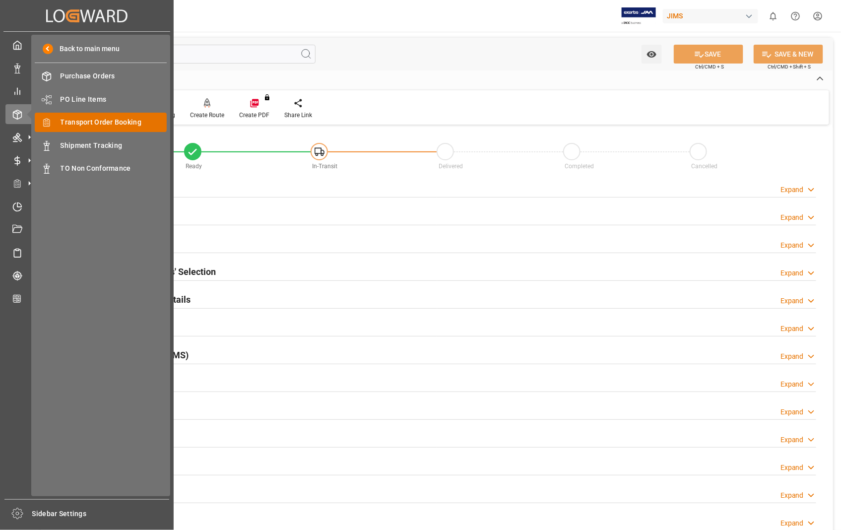
click at [110, 123] on span "Transport Order Booking" at bounding box center [114, 122] width 107 height 10
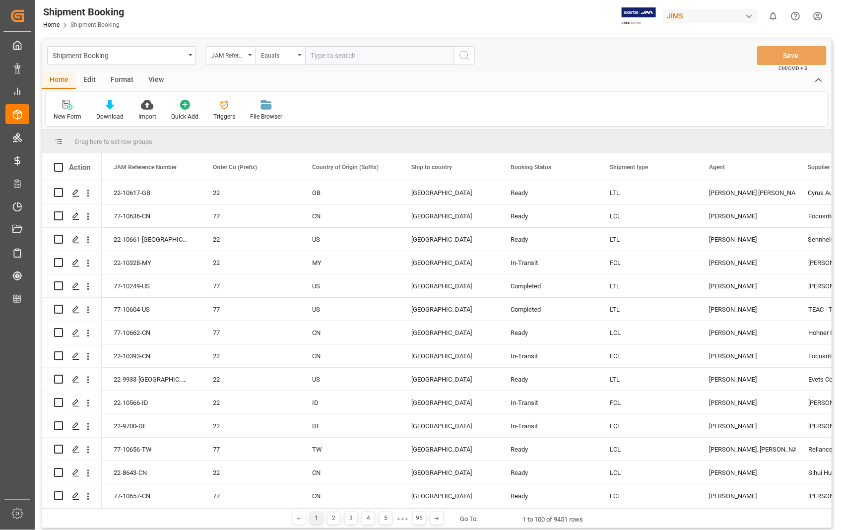
click at [70, 108] on icon at bounding box center [68, 105] width 10 height 10
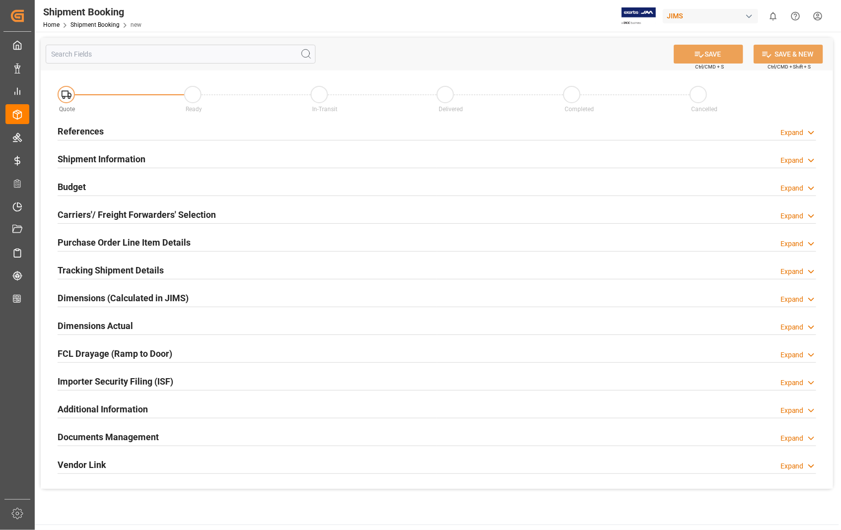
click at [74, 133] on h2 "References" at bounding box center [81, 131] width 46 height 13
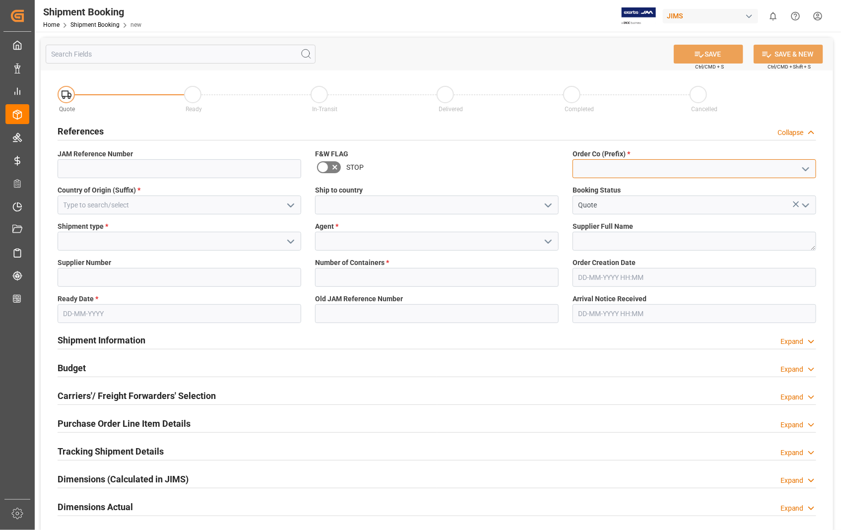
click at [599, 172] on input at bounding box center [695, 168] width 244 height 19
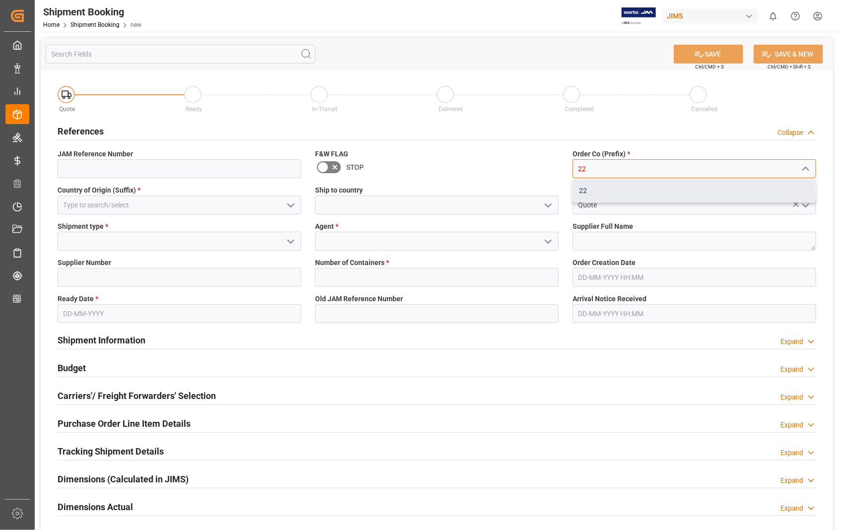
click at [582, 191] on div "22" at bounding box center [694, 191] width 243 height 22
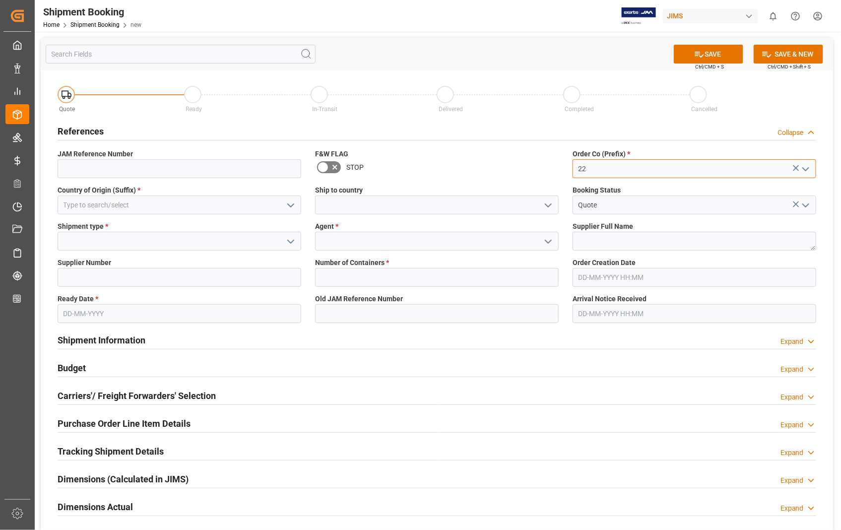
type input "22"
click at [172, 205] on input at bounding box center [180, 205] width 244 height 19
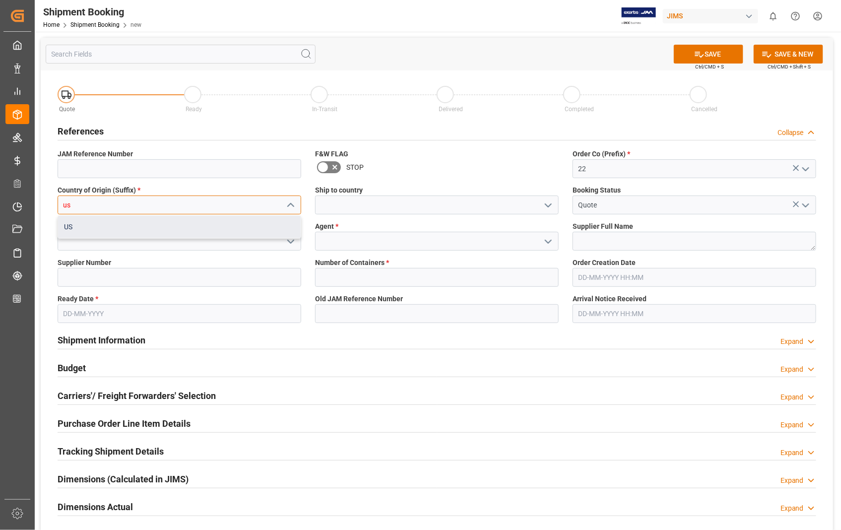
click at [78, 225] on div "US" at bounding box center [179, 227] width 243 height 22
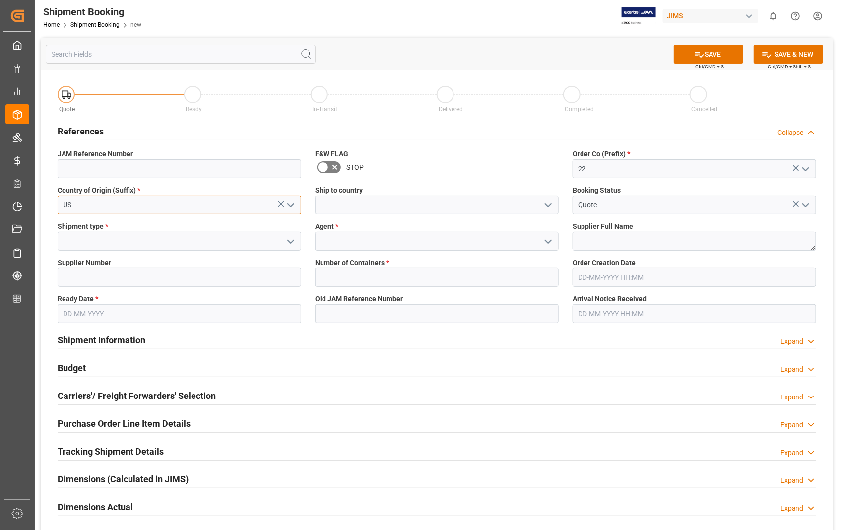
type input "US"
click at [380, 200] on input at bounding box center [437, 205] width 244 height 19
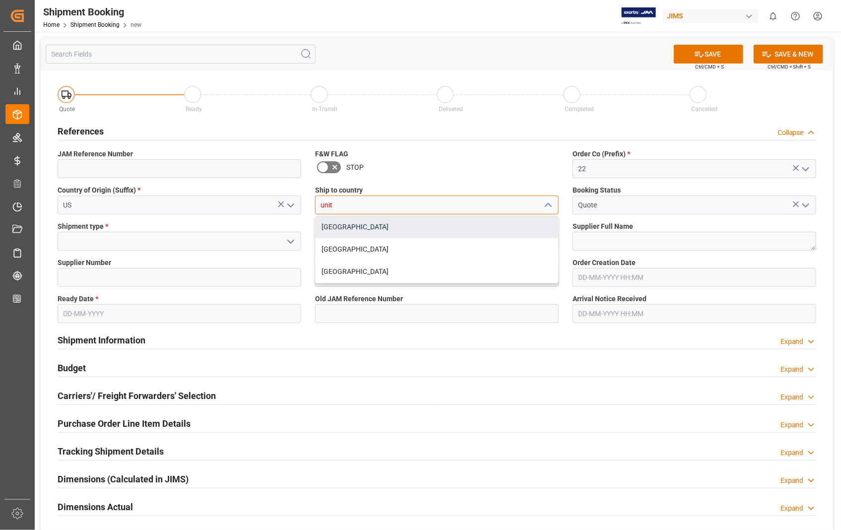
click at [335, 225] on div "[GEOGRAPHIC_DATA]" at bounding box center [437, 227] width 243 height 22
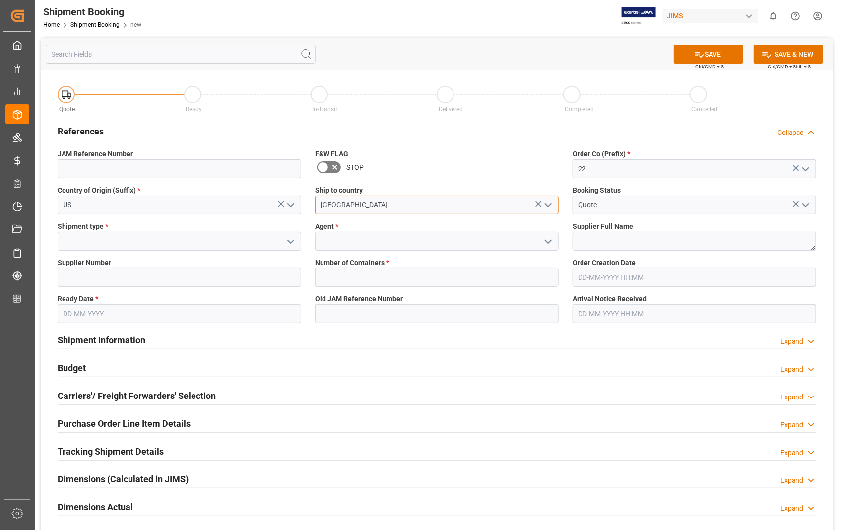
type input "[GEOGRAPHIC_DATA]"
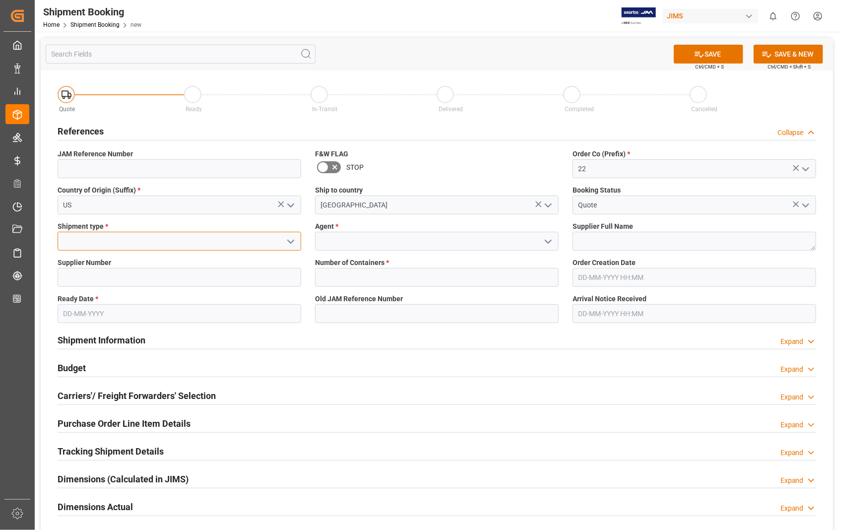
click at [142, 237] on input at bounding box center [180, 241] width 244 height 19
click at [81, 301] on div "LTL" at bounding box center [179, 308] width 243 height 22
type input "LTL"
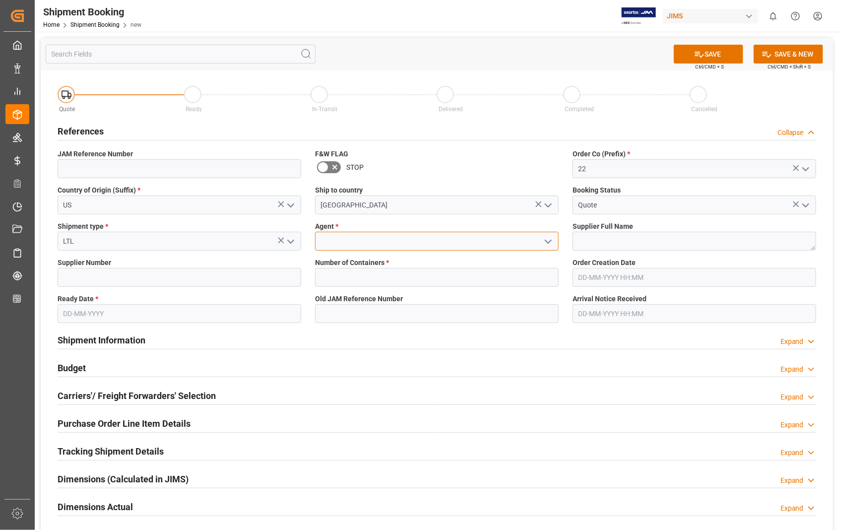
click at [398, 242] on input at bounding box center [437, 241] width 244 height 19
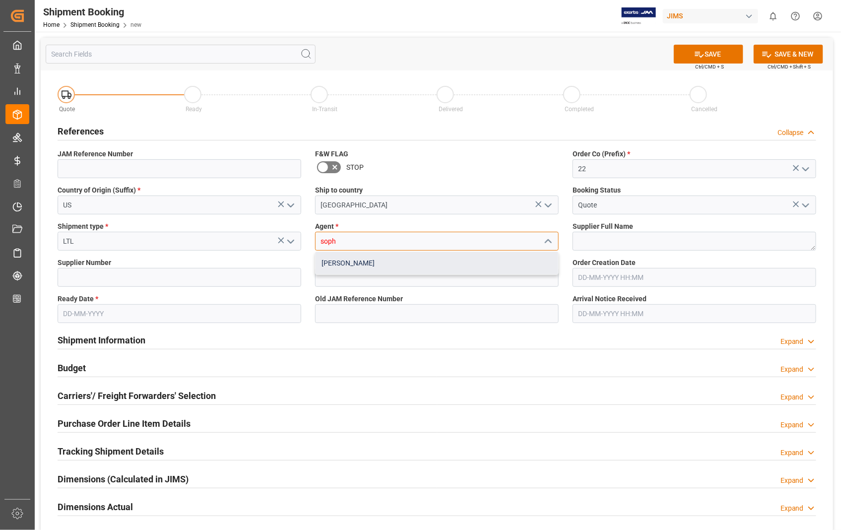
click at [380, 260] on div "[PERSON_NAME]" at bounding box center [437, 263] width 243 height 22
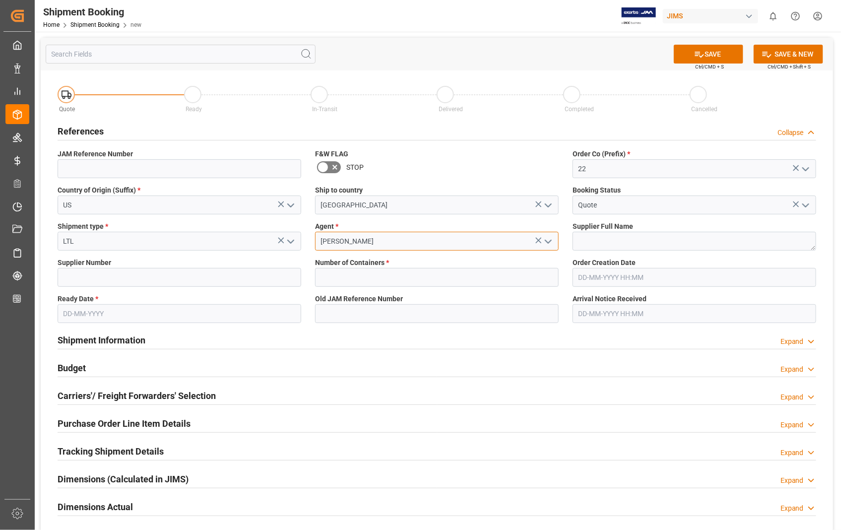
type input "[PERSON_NAME]"
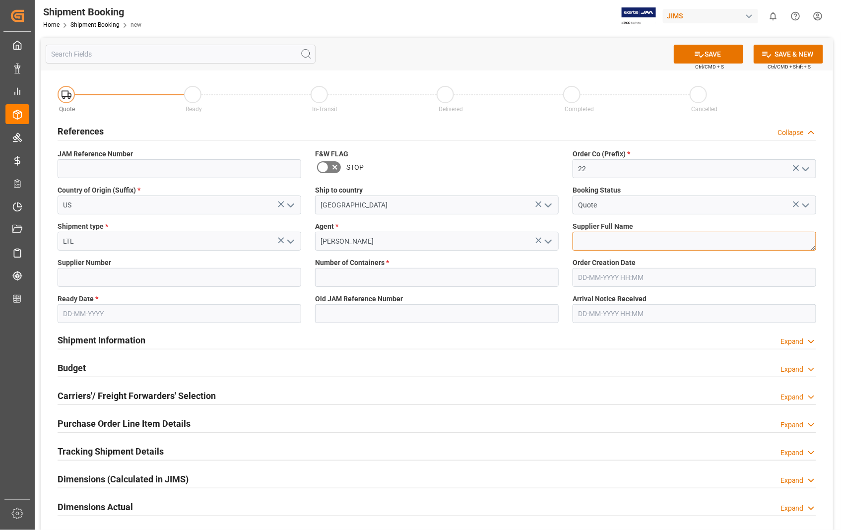
click at [630, 238] on textarea at bounding box center [695, 241] width 244 height 19
paste textarea "[PERSON_NAME] GUITARS USA INC"
type textarea "[PERSON_NAME] GUITARS USA INC"
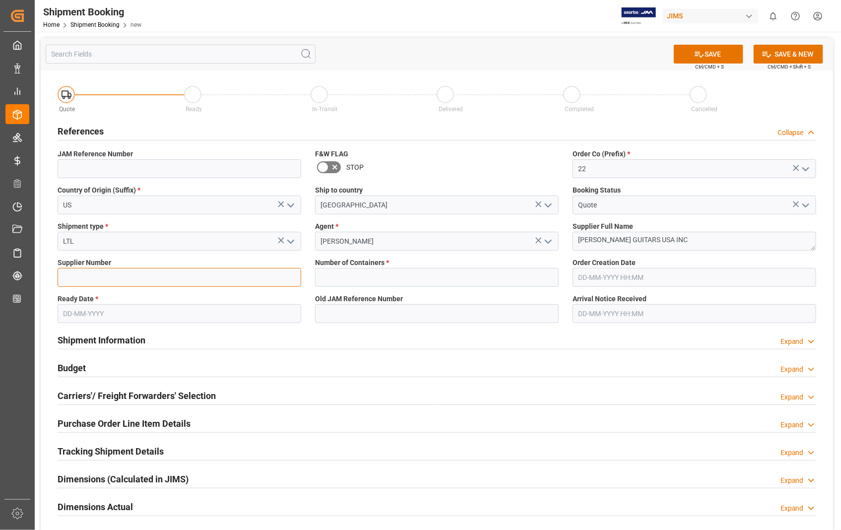
click at [195, 281] on input at bounding box center [180, 277] width 244 height 19
paste input "550450"
type input "550450"
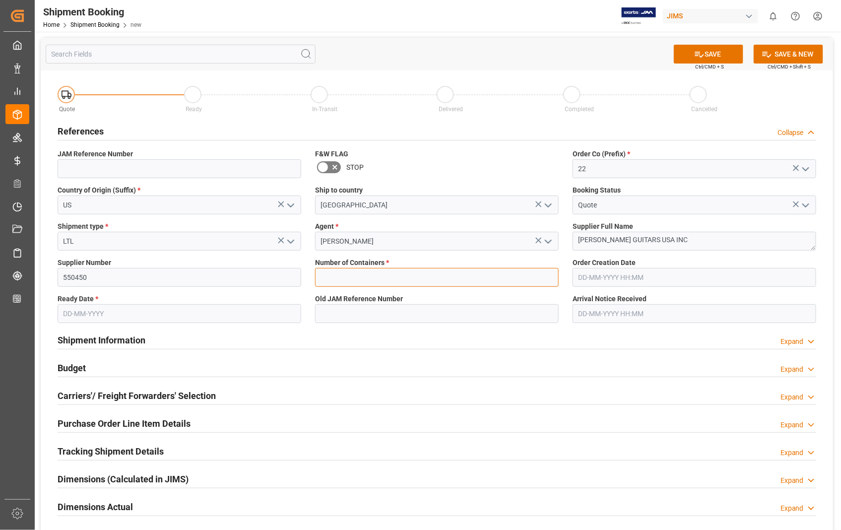
click at [350, 273] on input "text" at bounding box center [437, 277] width 244 height 19
type input "0"
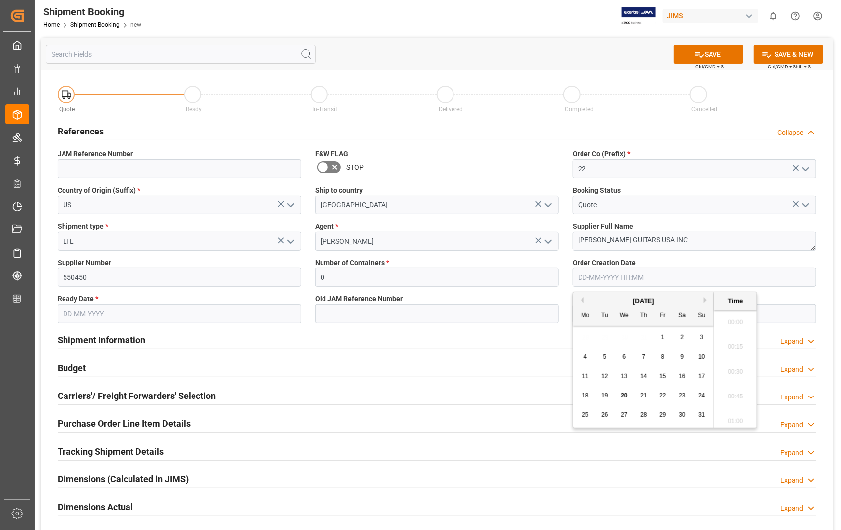
click at [608, 278] on input "text" at bounding box center [695, 277] width 244 height 19
type input "[DATE] 00:00"
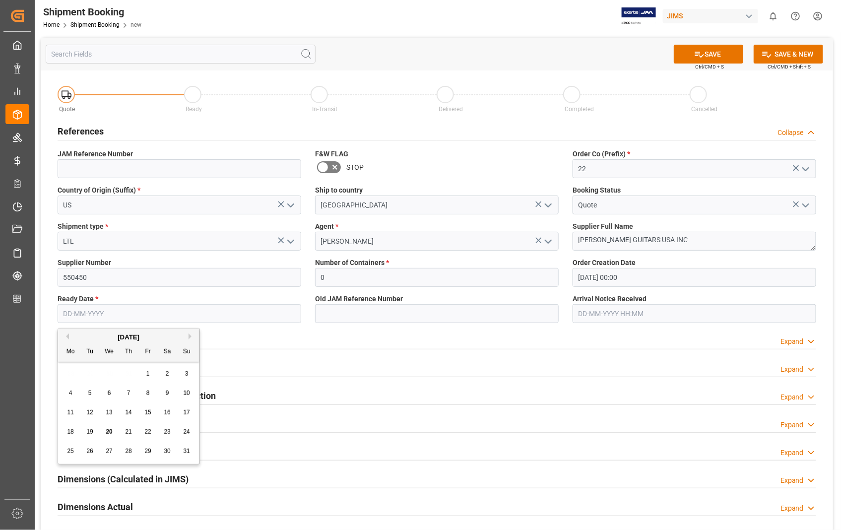
click at [108, 304] on input "text" at bounding box center [180, 313] width 244 height 19
type input "[DATE]"
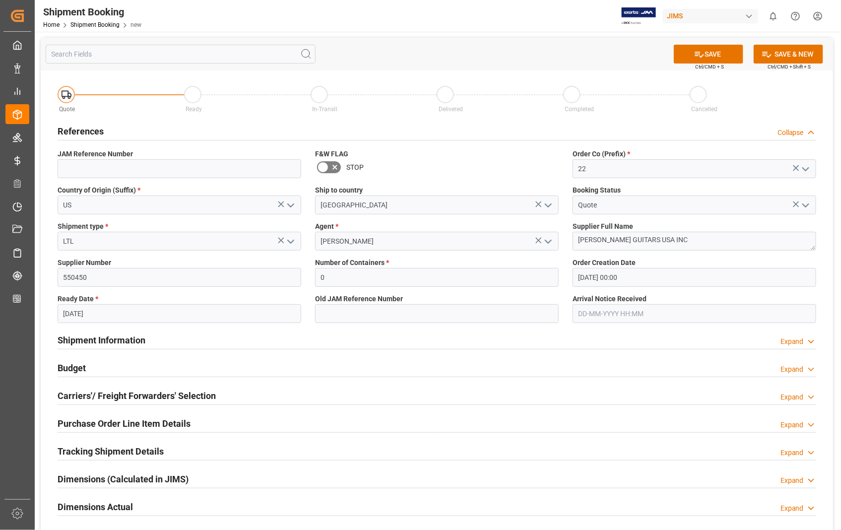
click at [428, 333] on div "Shipment Information Expand" at bounding box center [437, 339] width 759 height 19
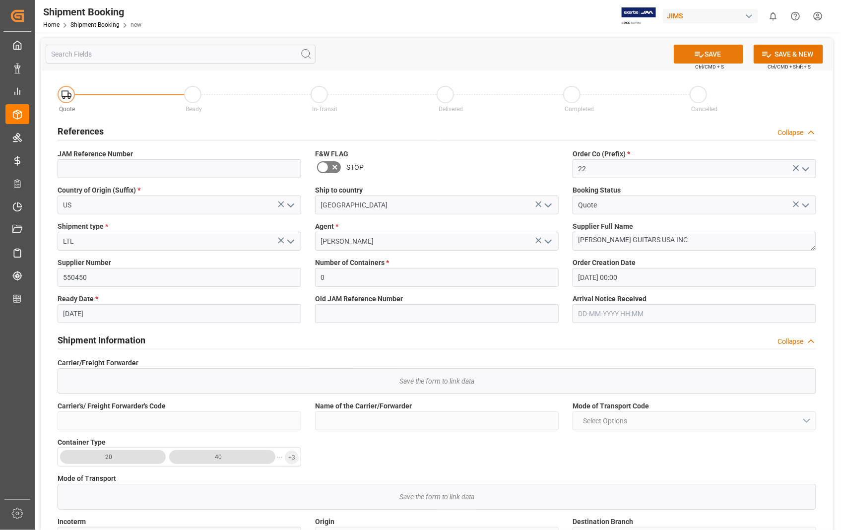
click at [710, 56] on button "SAVE" at bounding box center [708, 54] width 69 height 19
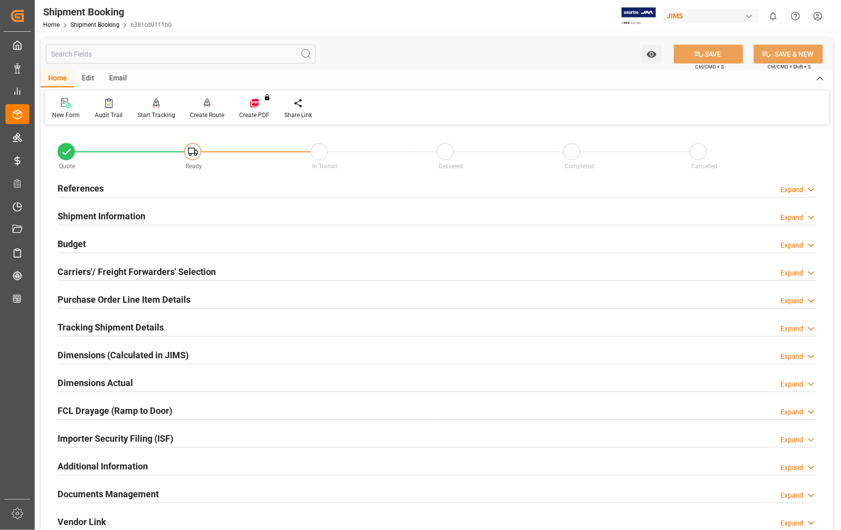
click at [132, 273] on h2 "Carriers'/ Freight Forwarders' Selection" at bounding box center [137, 271] width 158 height 13
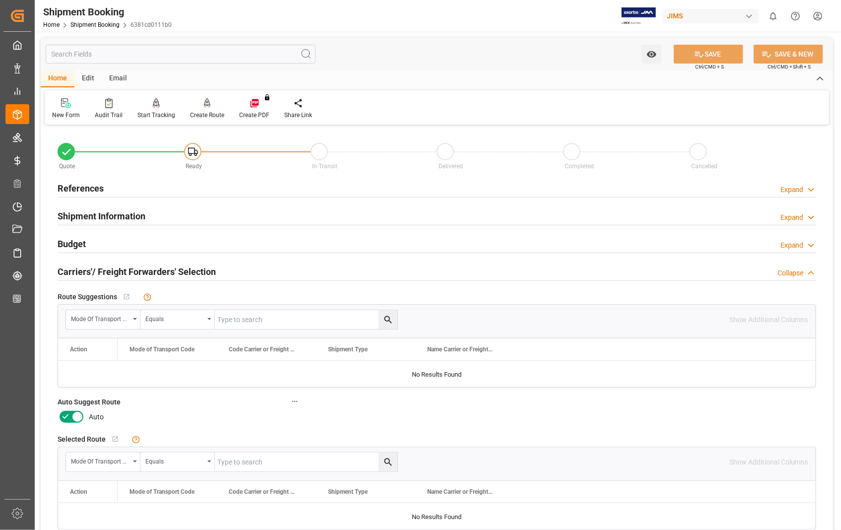
click at [76, 416] on icon at bounding box center [77, 417] width 5 height 5
click at [0, 0] on input "checkbox" at bounding box center [0, 0] width 0 height 0
click at [708, 53] on button "SAVE" at bounding box center [708, 54] width 69 height 19
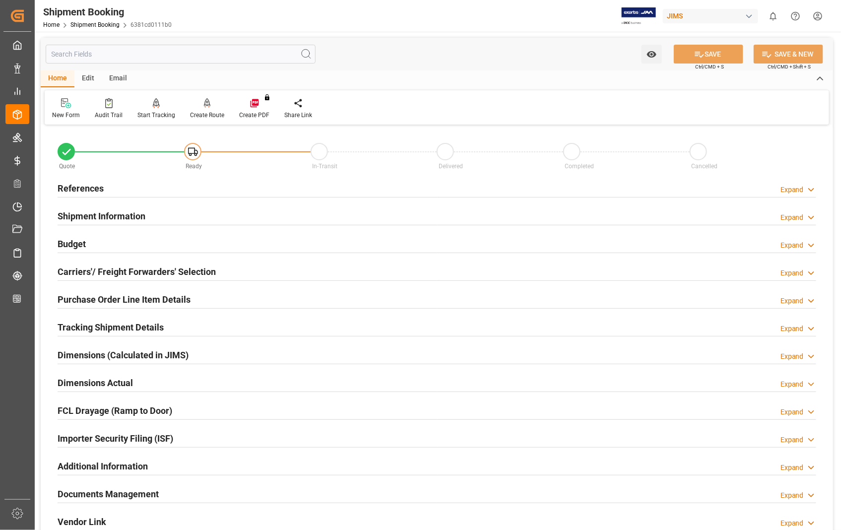
click at [91, 186] on h2 "References" at bounding box center [81, 188] width 46 height 13
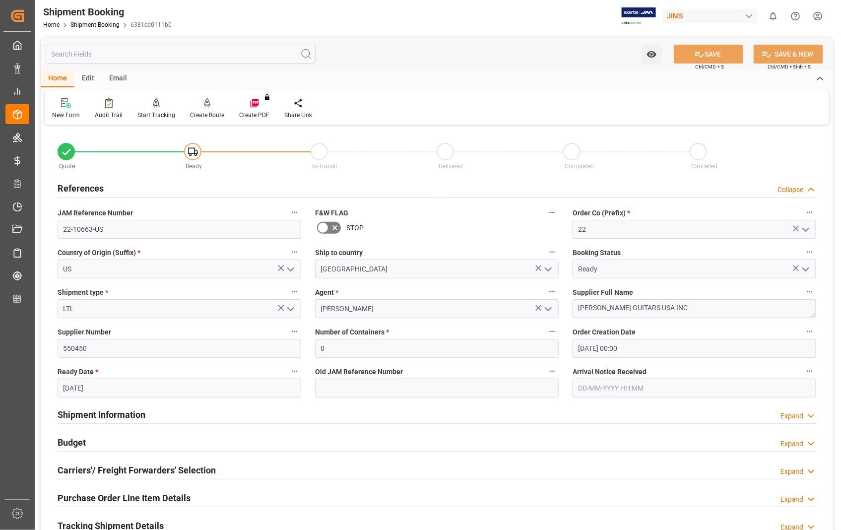
click at [129, 467] on h2 "Carriers'/ Freight Forwarders' Selection" at bounding box center [137, 470] width 158 height 13
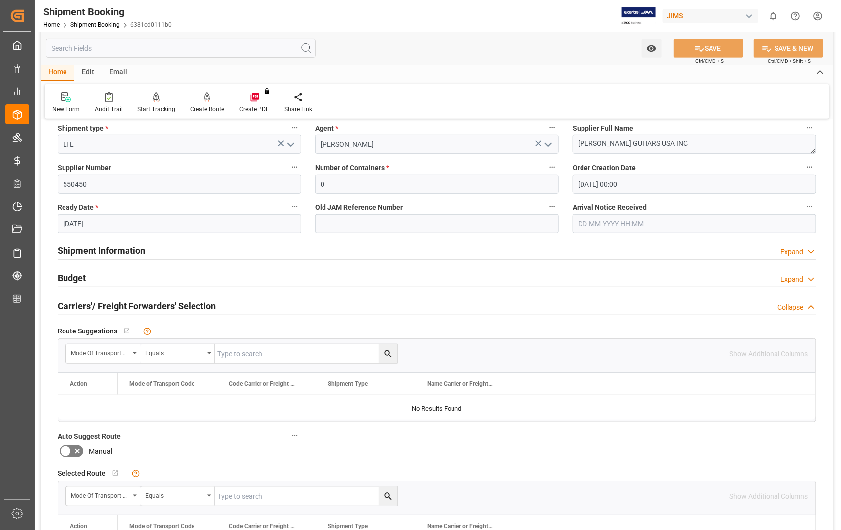
scroll to position [165, 0]
click at [130, 306] on h2 "Carriers'/ Freight Forwarders' Selection" at bounding box center [137, 304] width 158 height 13
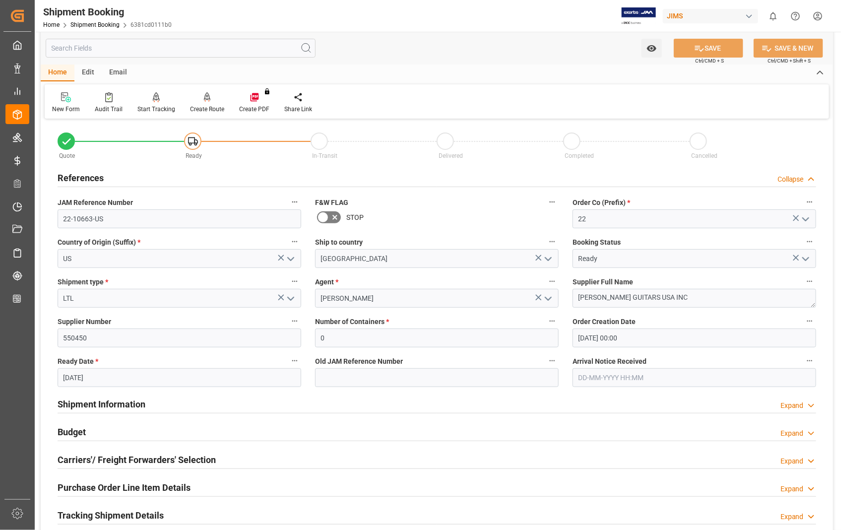
scroll to position [0, 0]
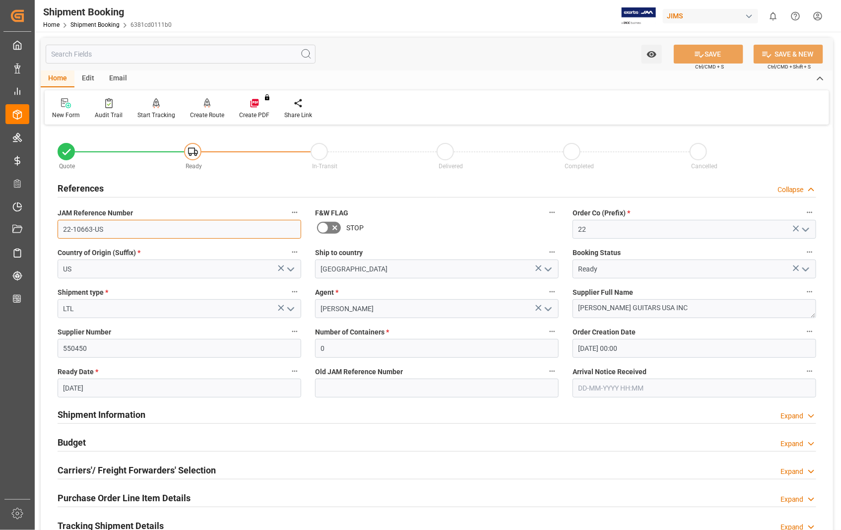
drag, startPoint x: 112, startPoint y: 230, endPoint x: 63, endPoint y: 229, distance: 48.6
click at [63, 229] on input "22-10663-US" at bounding box center [180, 229] width 244 height 19
